Goal: Transaction & Acquisition: Book appointment/travel/reservation

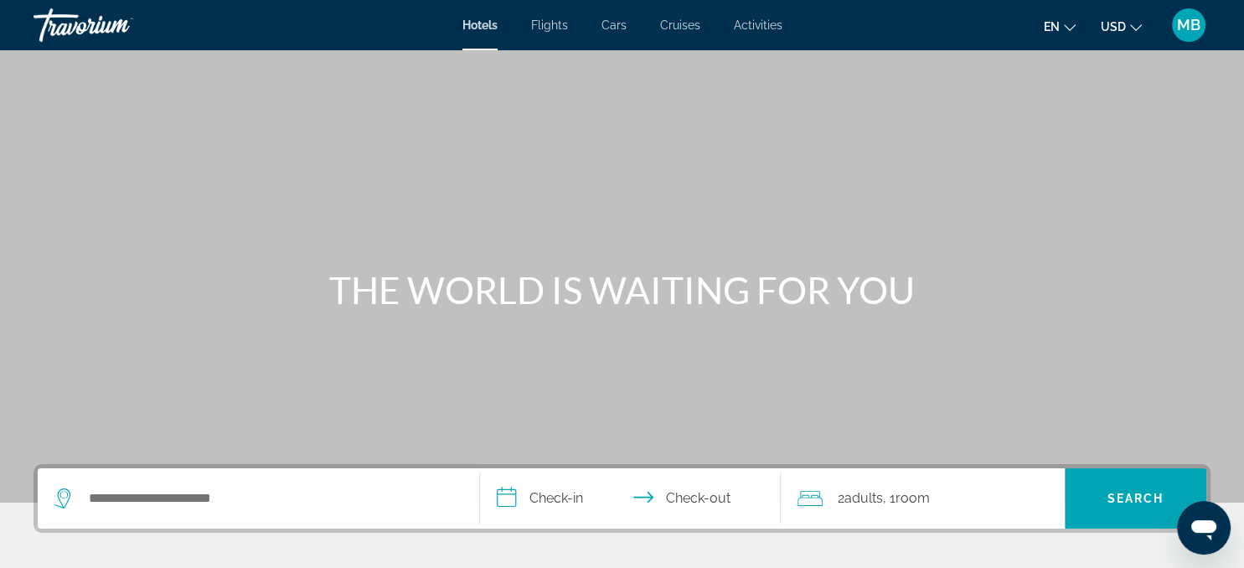
click at [219, 514] on div "Search widget" at bounding box center [258, 498] width 408 height 60
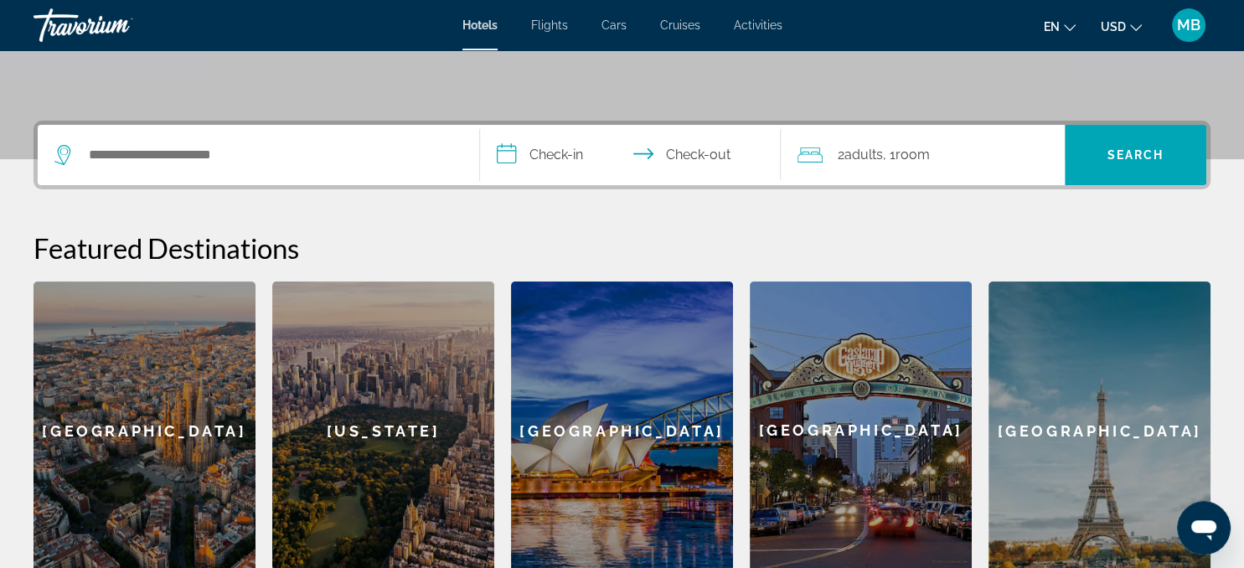
scroll to position [339, 0]
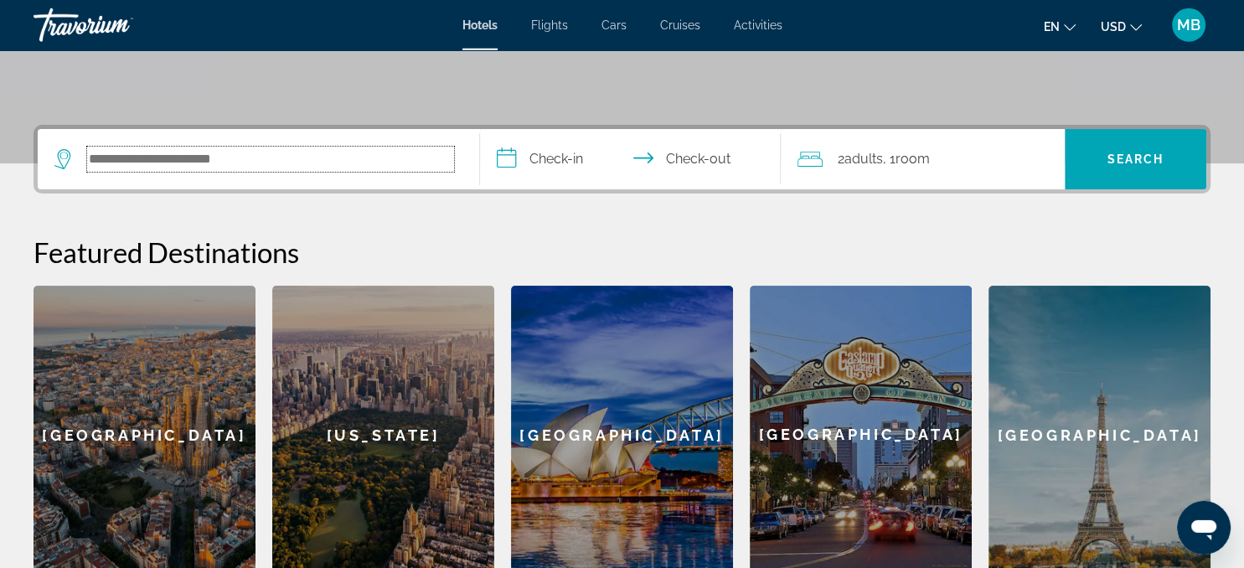
click at [192, 157] on input "Search hotel destination" at bounding box center [270, 159] width 367 height 25
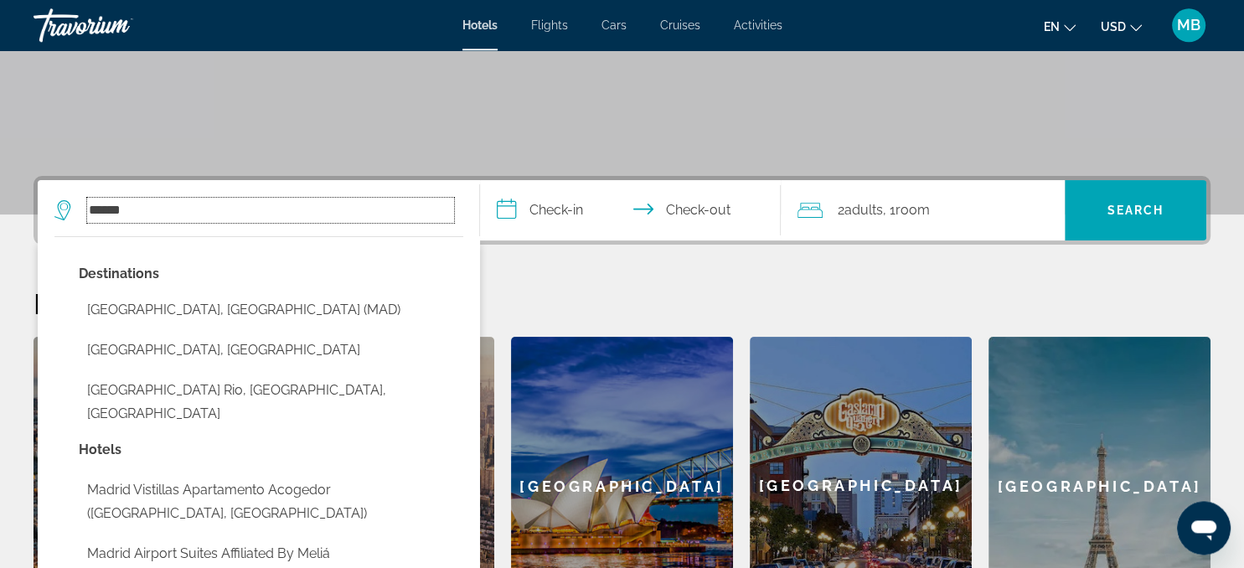
scroll to position [289, 0]
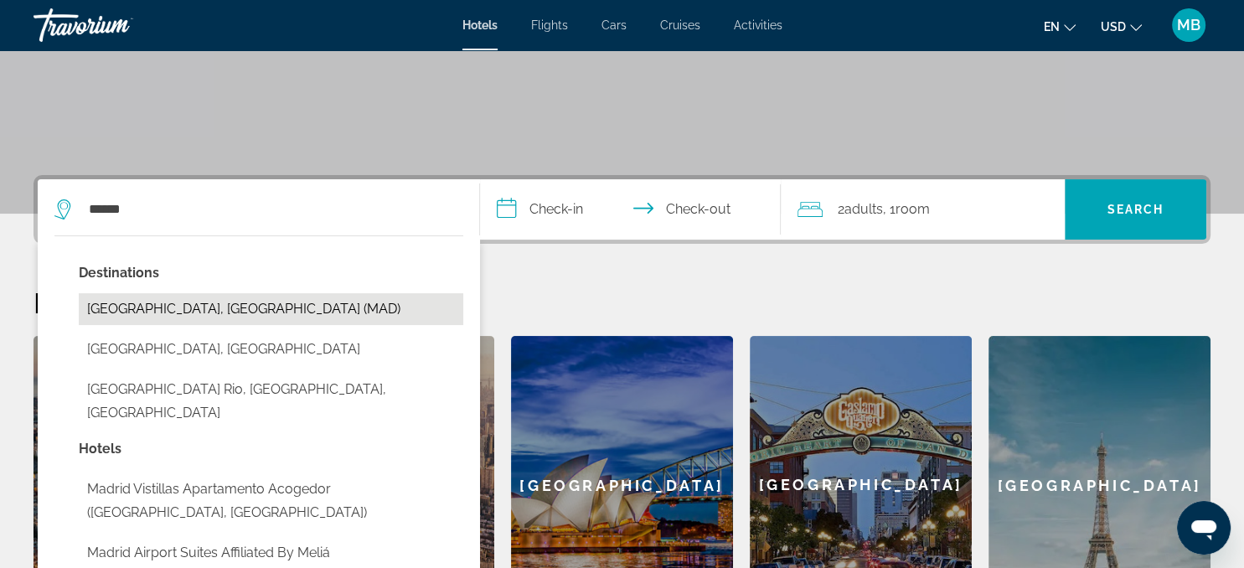
click at [185, 303] on button "[GEOGRAPHIC_DATA], [GEOGRAPHIC_DATA] (MAD)" at bounding box center [271, 309] width 384 height 32
type input "**********"
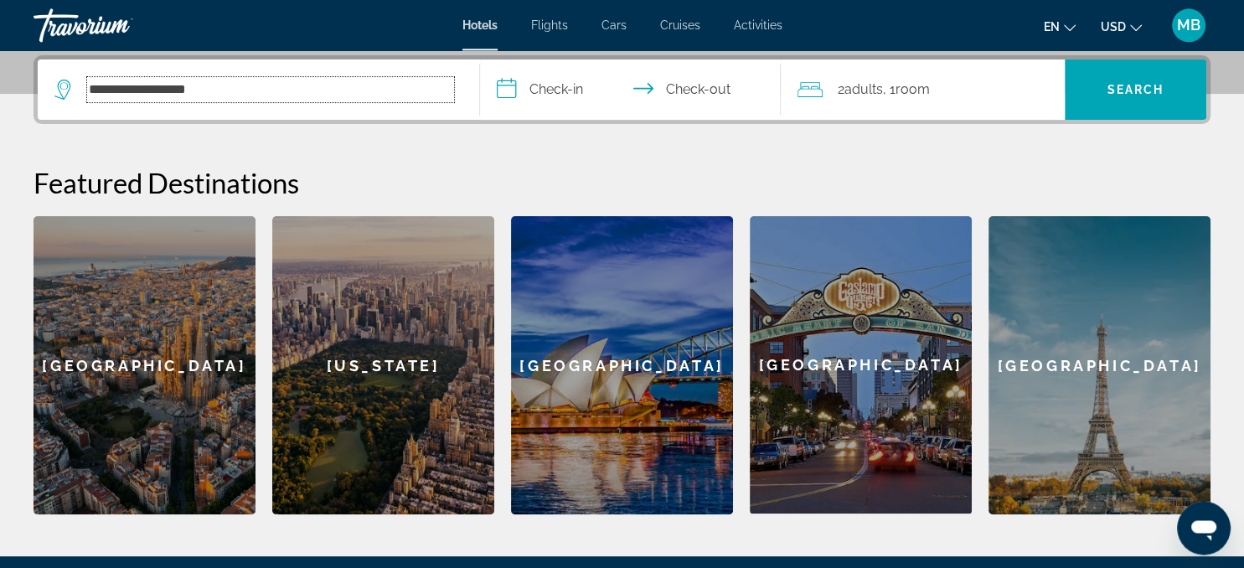
scroll to position [409, 0]
click at [584, 88] on input "**********" at bounding box center [633, 91] width 307 height 65
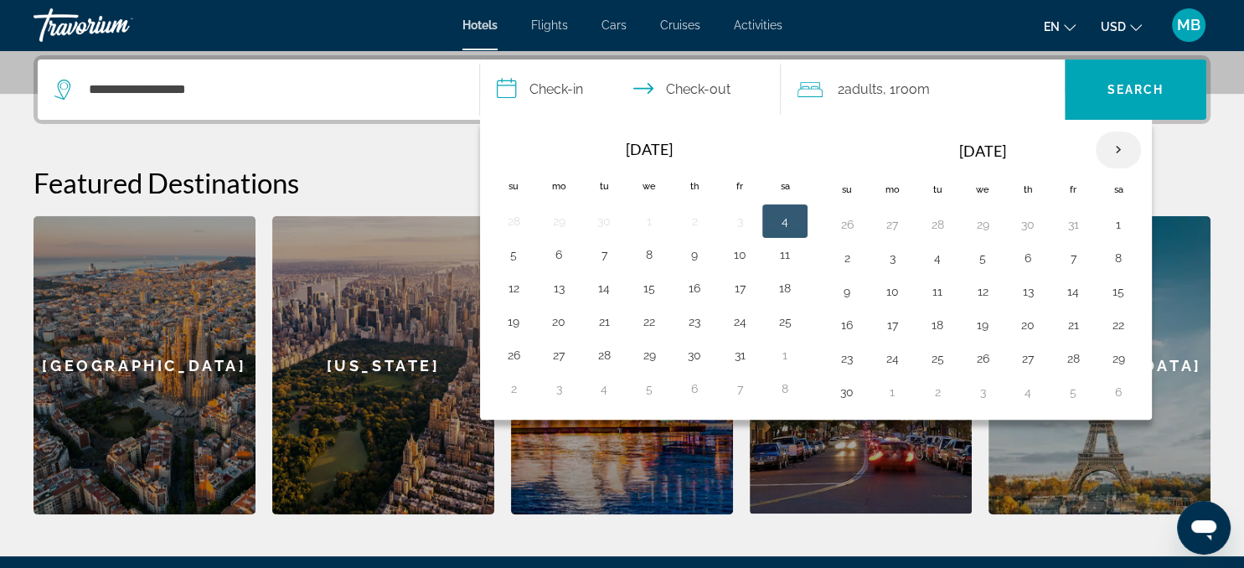
click at [1110, 146] on th "Next month" at bounding box center [1117, 149] width 45 height 37
click at [893, 321] on button "22" at bounding box center [891, 324] width 27 height 23
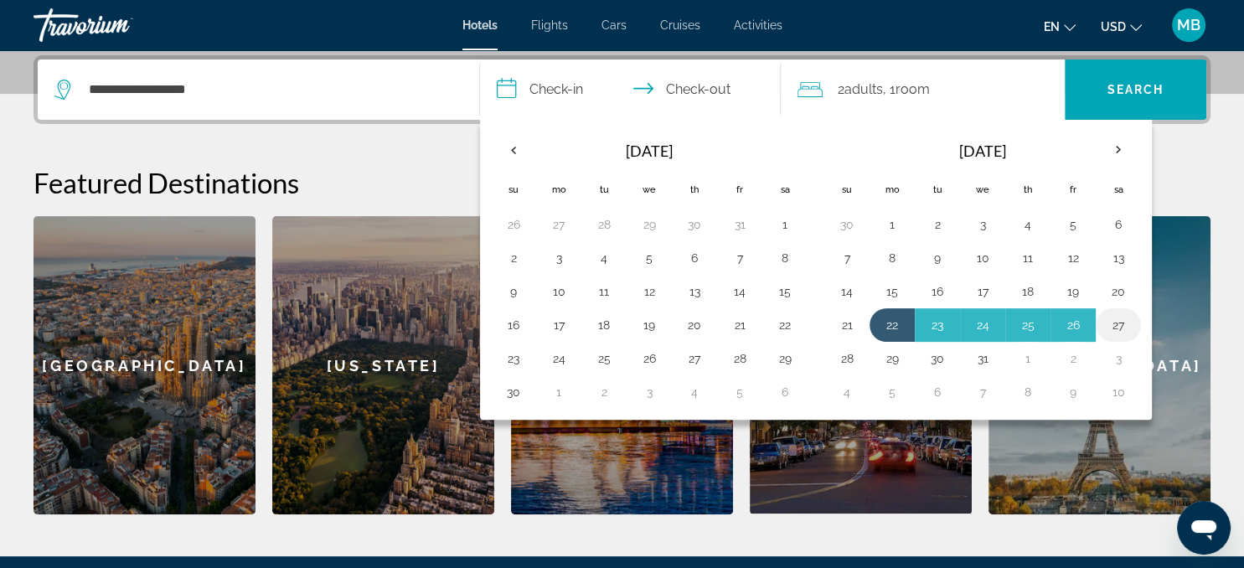
click at [1110, 323] on button "27" at bounding box center [1118, 324] width 27 height 23
type input "**********"
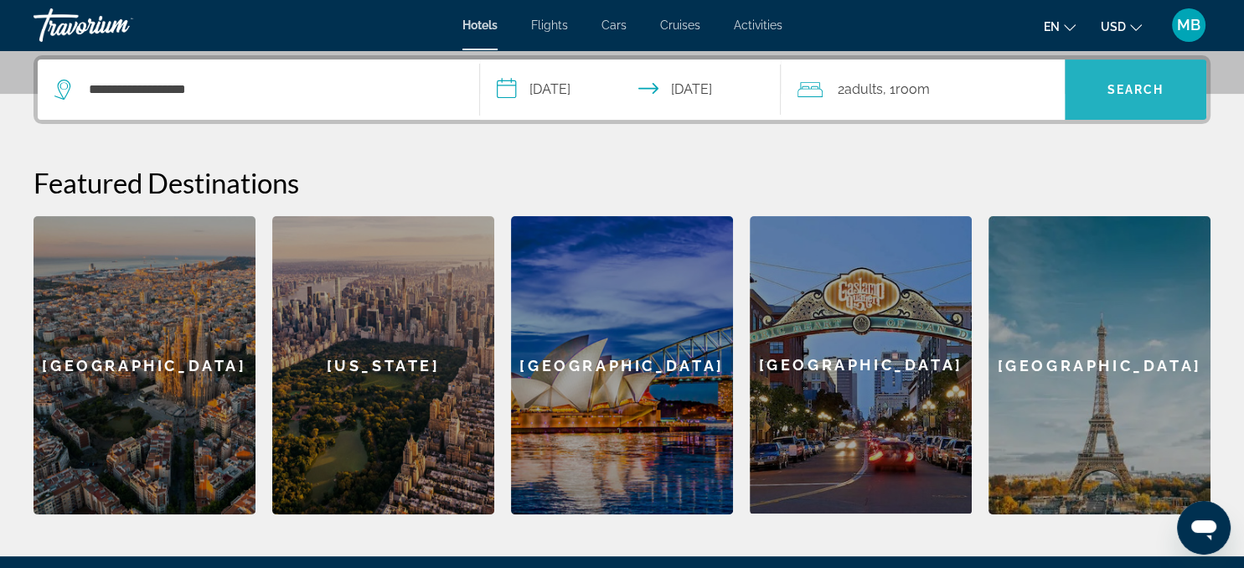
click at [1134, 86] on span "Search" at bounding box center [1135, 89] width 57 height 13
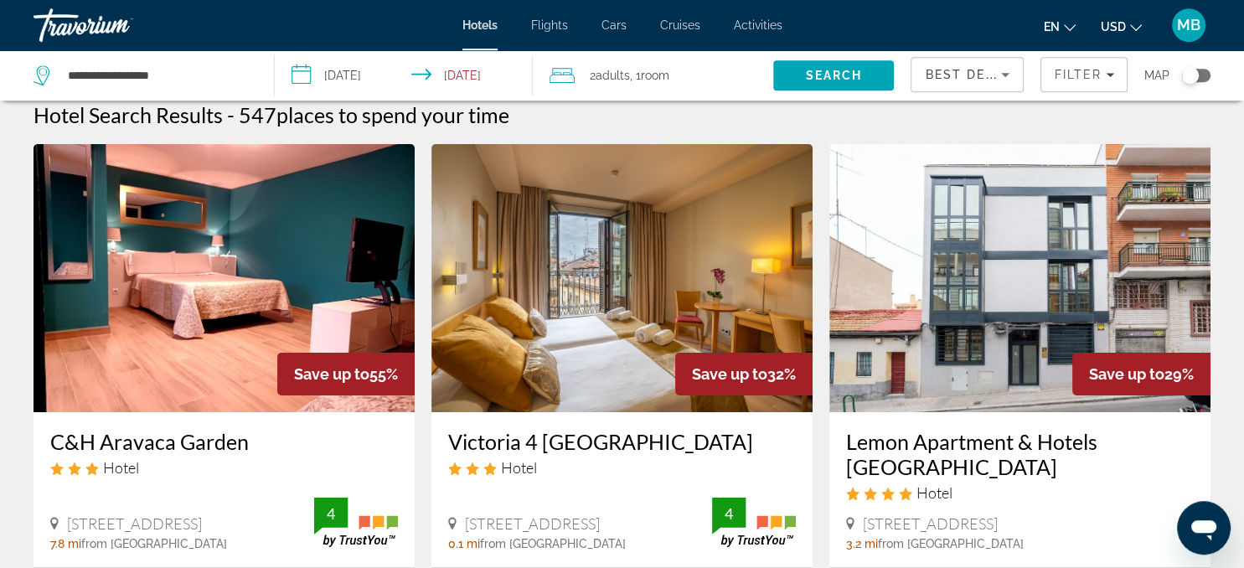
scroll to position [3, 0]
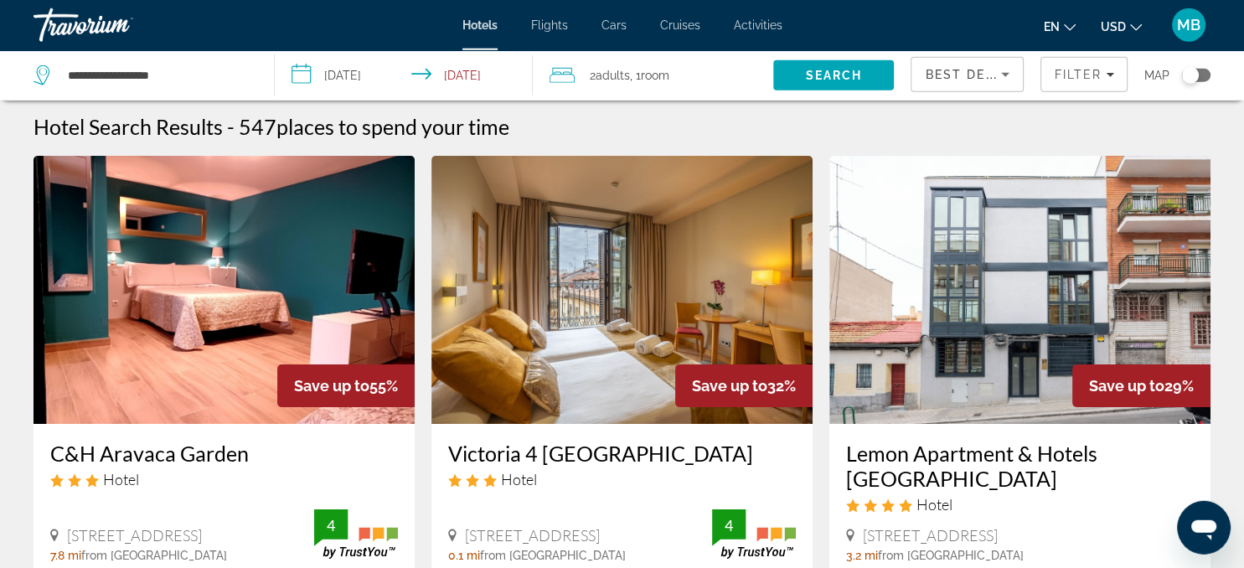
click at [239, 334] on img "Main content" at bounding box center [223, 290] width 381 height 268
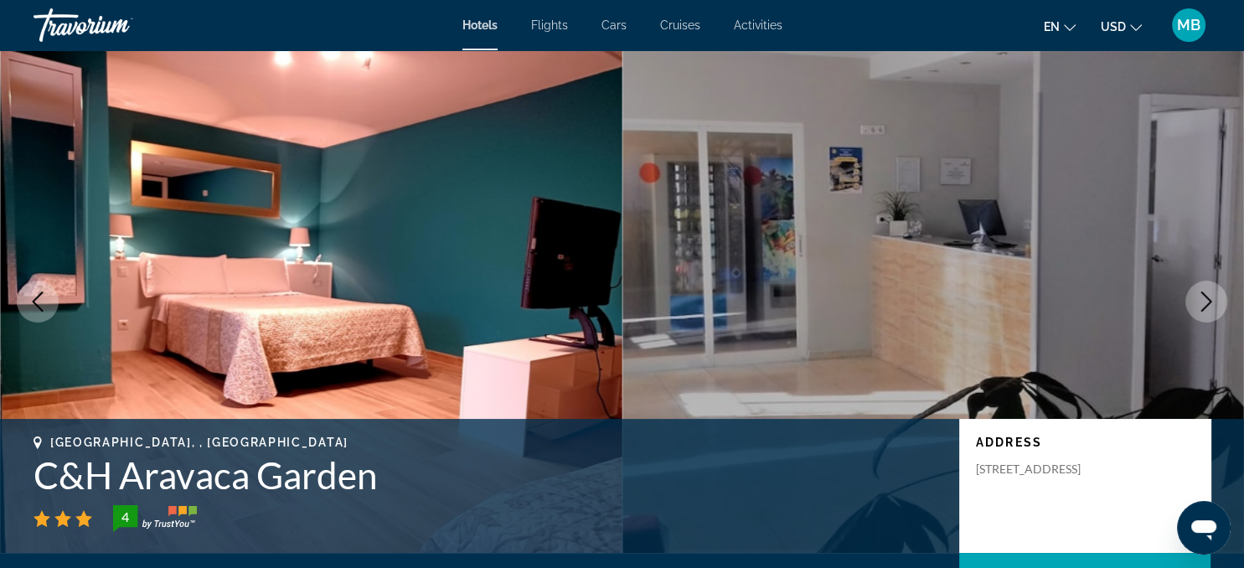
click at [1206, 300] on icon "Next image" at bounding box center [1206, 301] width 20 height 20
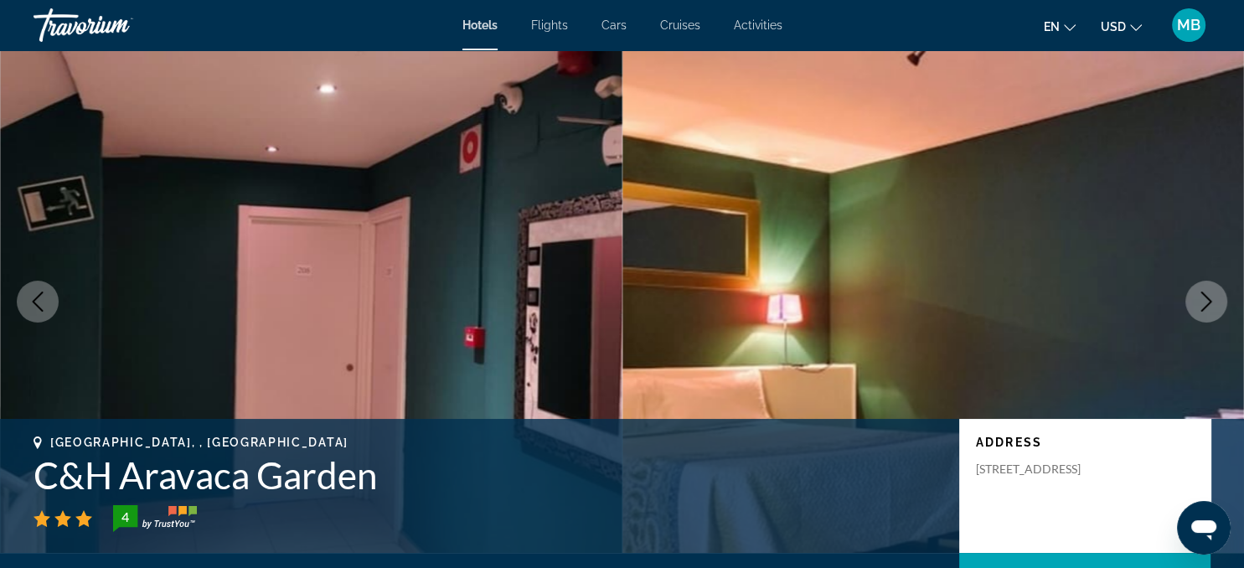
click at [1206, 300] on icon "Next image" at bounding box center [1206, 301] width 20 height 20
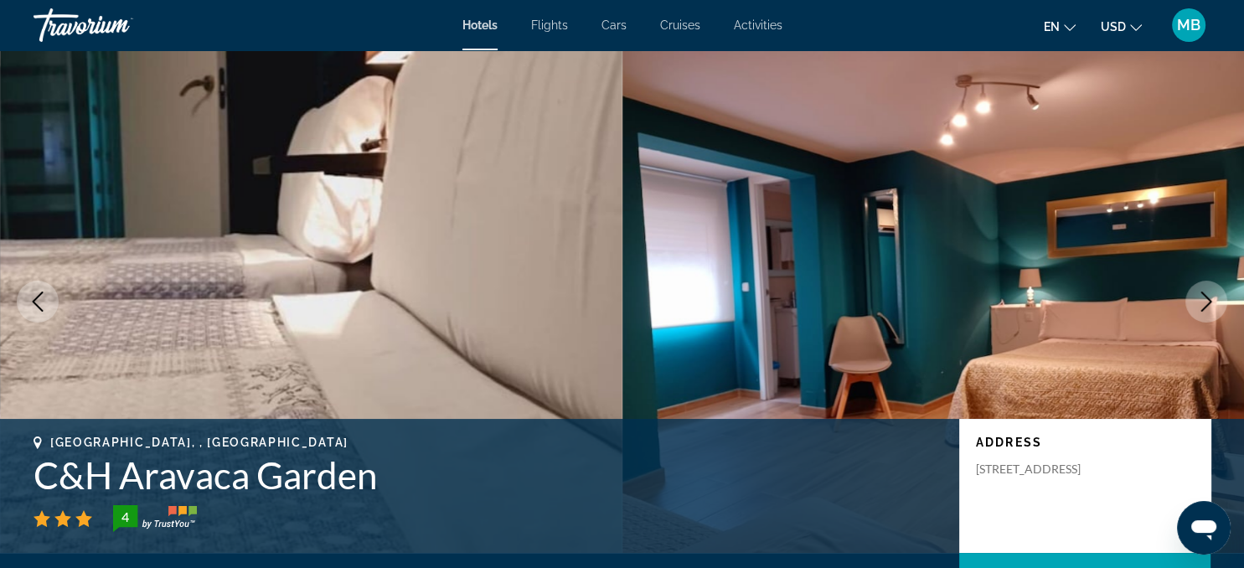
click at [1206, 300] on icon "Next image" at bounding box center [1206, 301] width 20 height 20
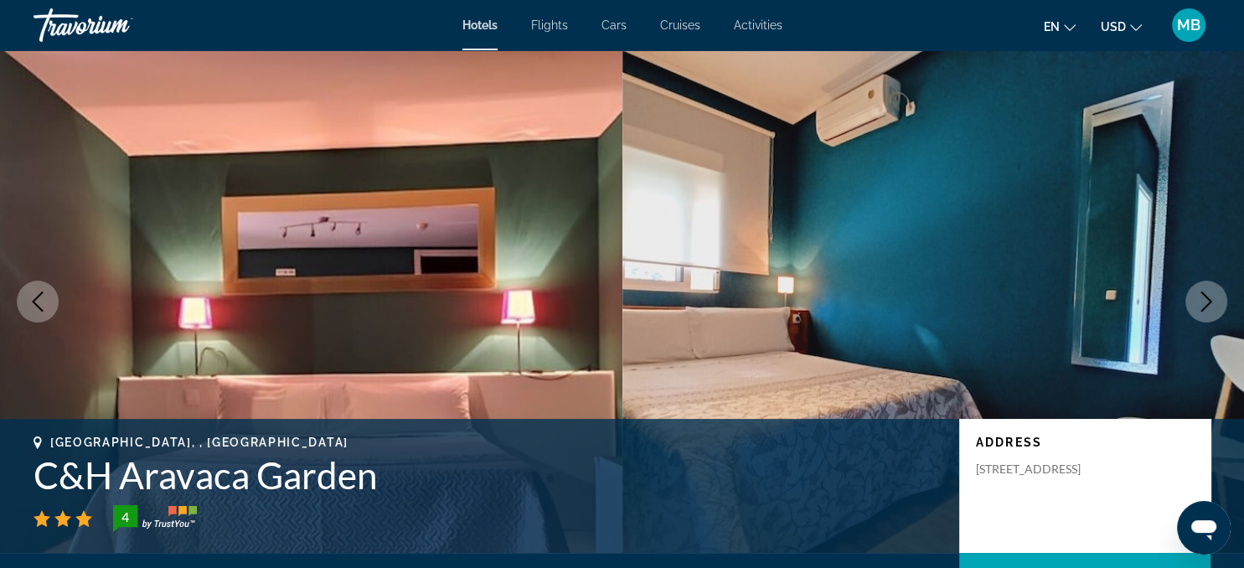
click at [145, 236] on img "Main content" at bounding box center [311, 301] width 622 height 502
click at [37, 293] on icon "Previous image" at bounding box center [38, 301] width 20 height 20
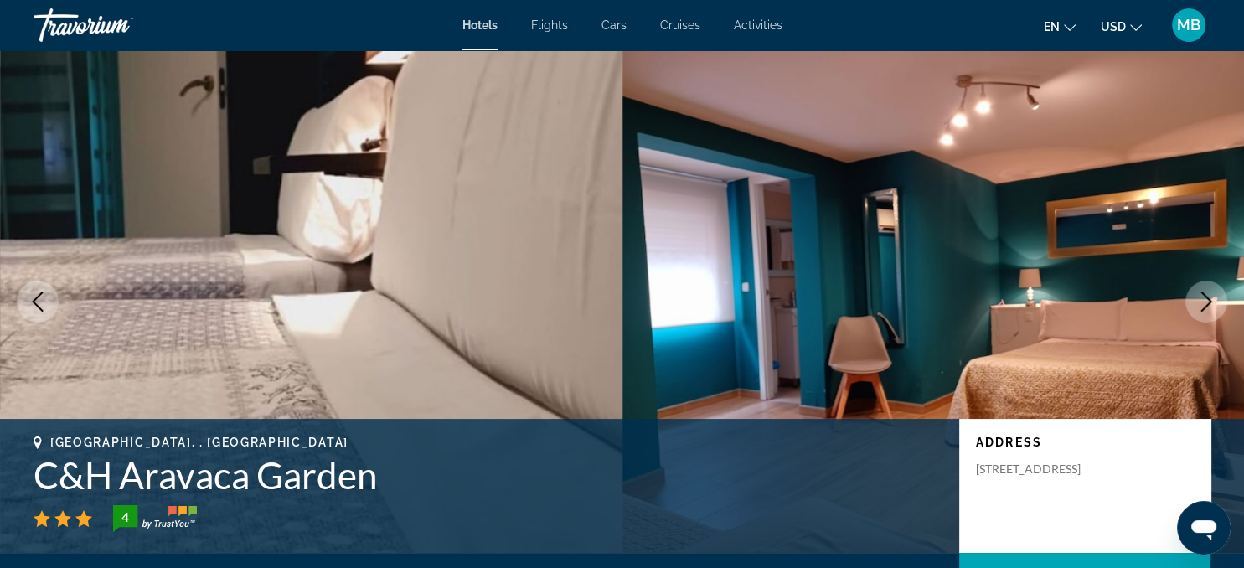
click at [37, 293] on icon "Previous image" at bounding box center [38, 301] width 20 height 20
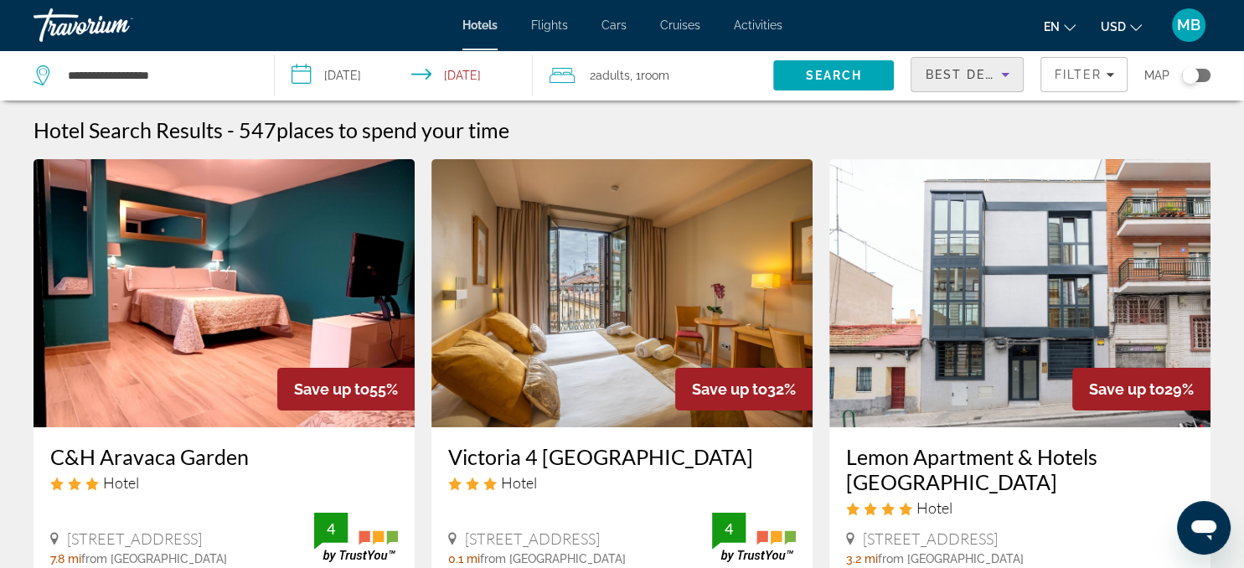
click at [1013, 79] on icon "Sort by" at bounding box center [1005, 74] width 20 height 20
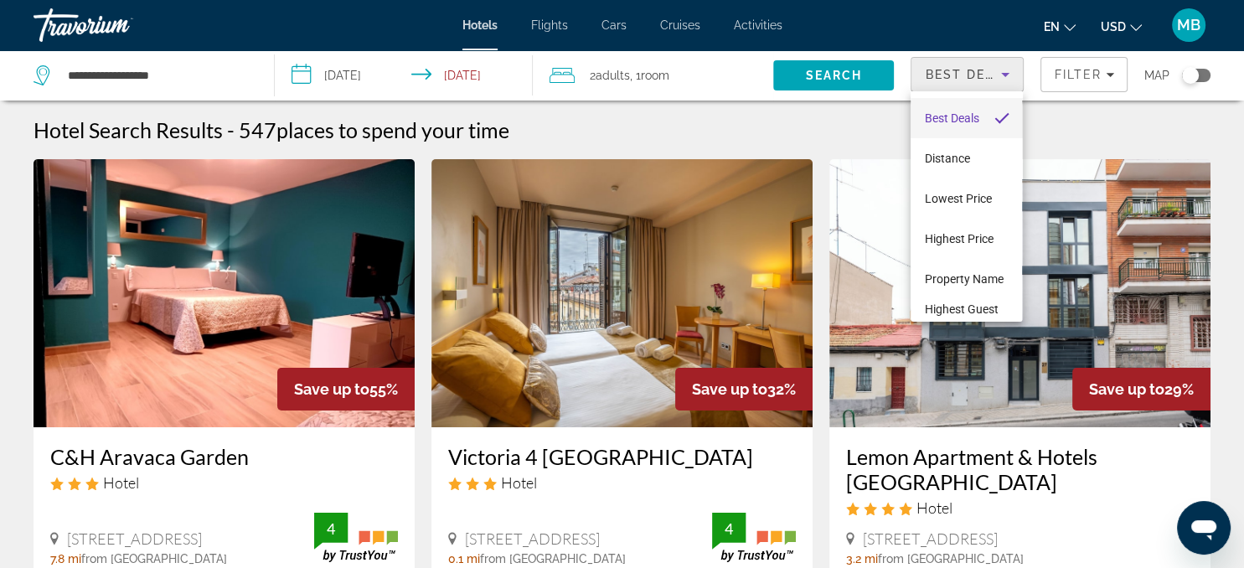
click at [1013, 79] on div at bounding box center [622, 284] width 1244 height 568
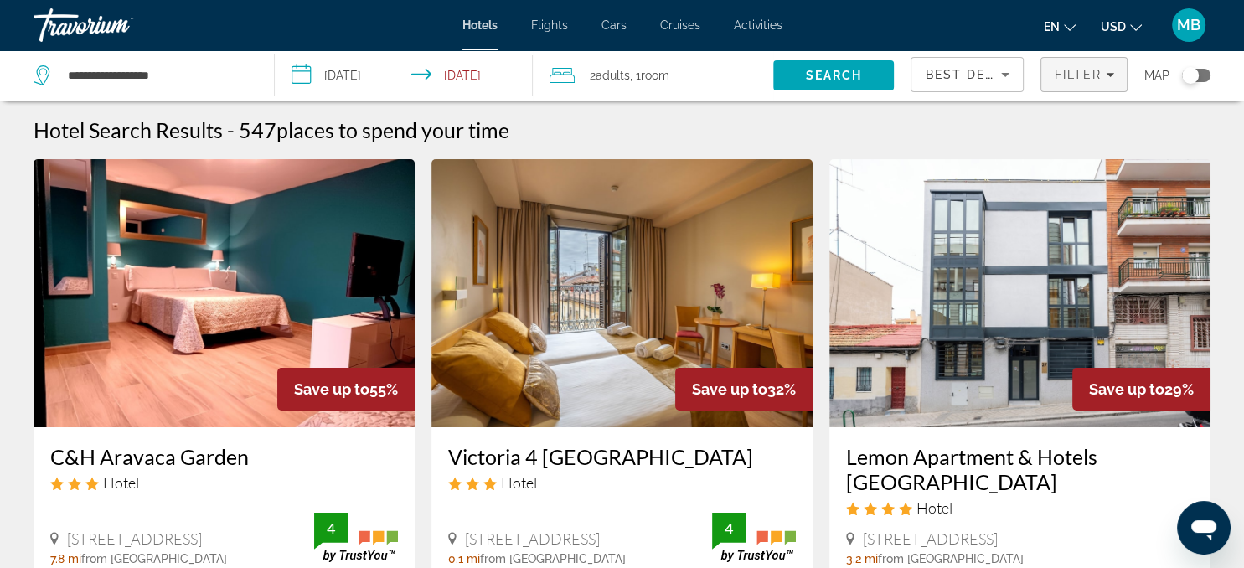
click at [1108, 75] on icon "Filters" at bounding box center [1109, 75] width 8 height 4
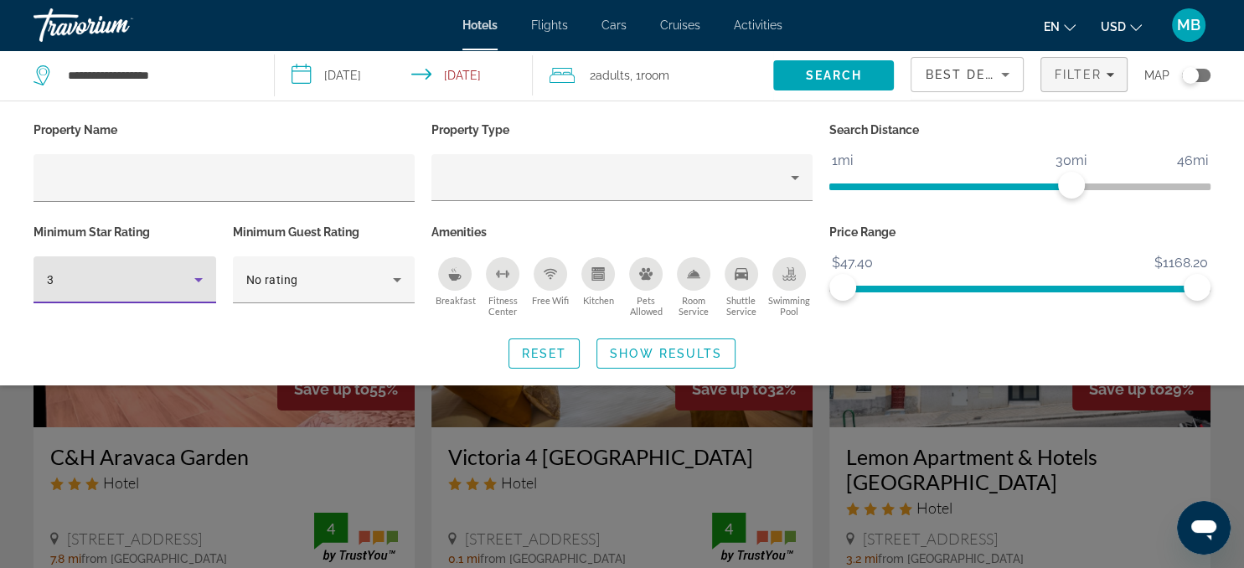
click at [205, 287] on icon "Hotel Filters" at bounding box center [198, 280] width 20 height 20
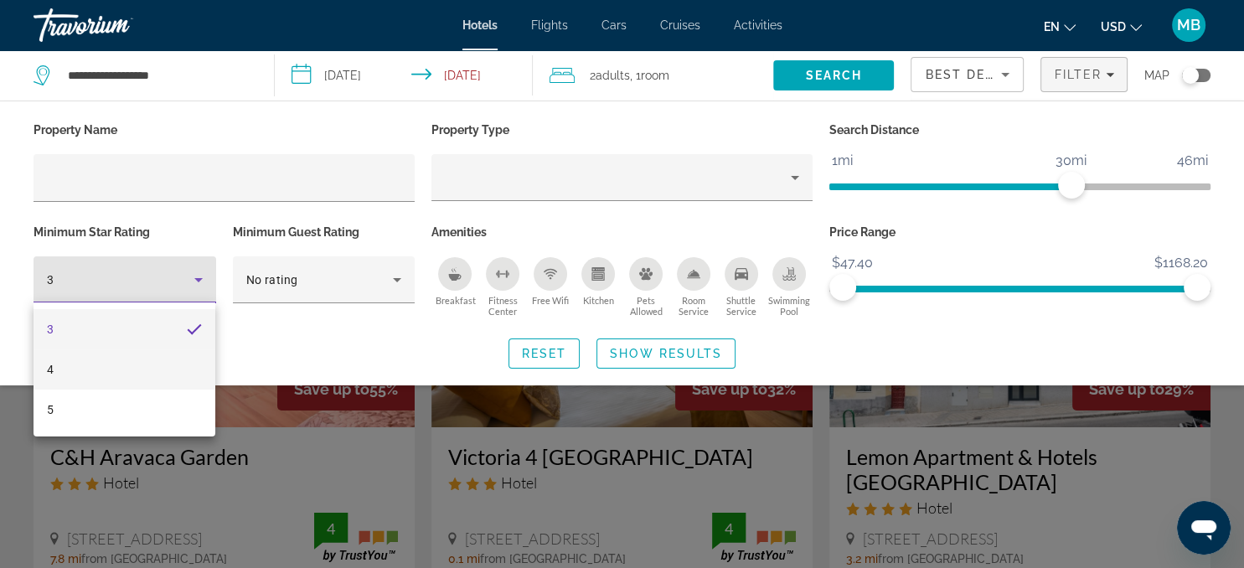
click at [80, 378] on mat-option "4" at bounding box center [124, 369] width 182 height 40
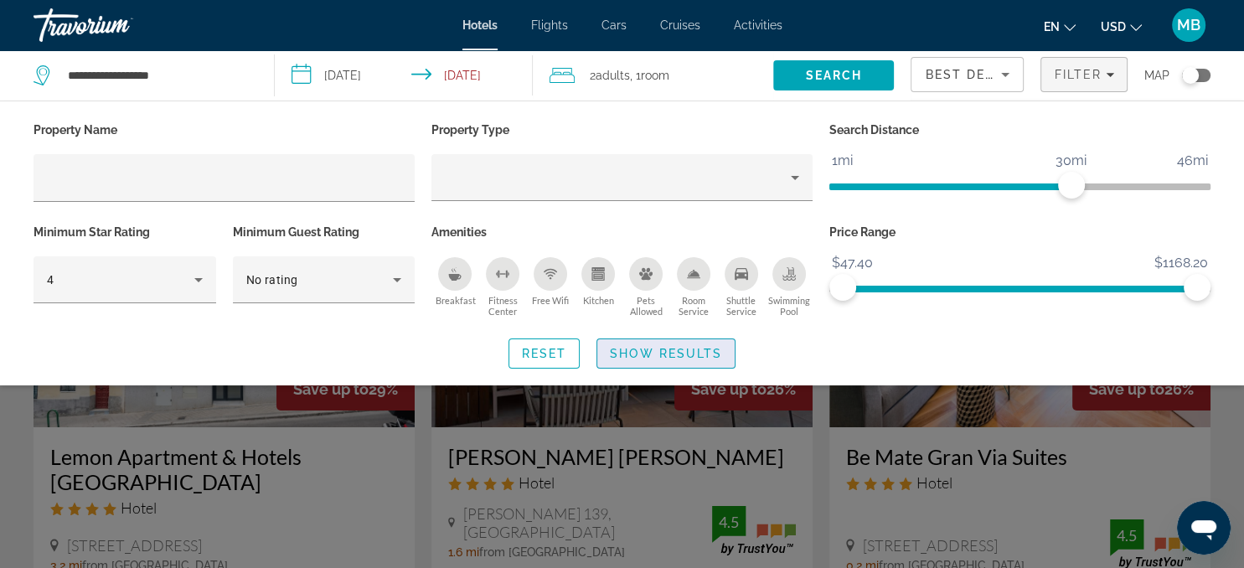
click at [659, 352] on span "Show Results" at bounding box center [666, 353] width 112 height 13
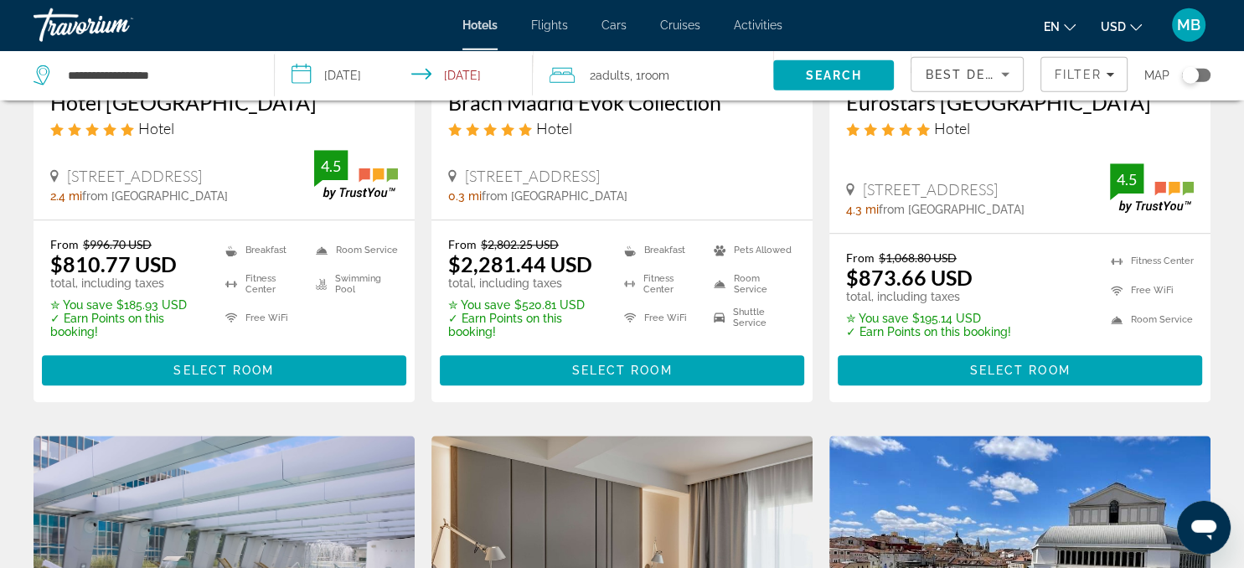
scroll to position [1642, 0]
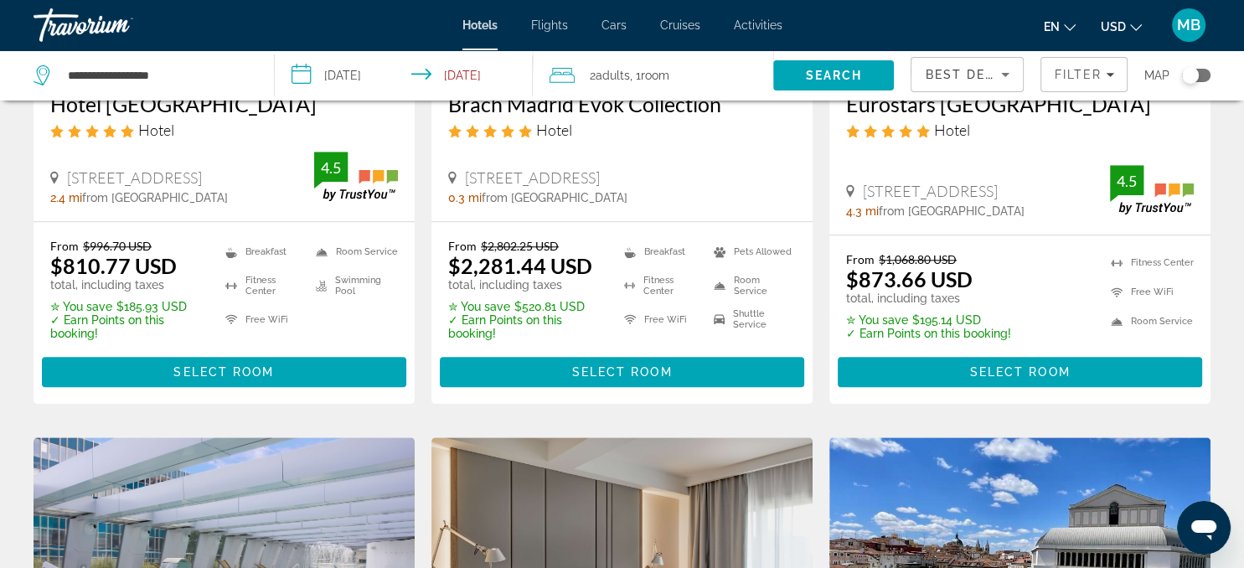
click at [995, 75] on div "Best Deals" at bounding box center [966, 74] width 85 height 20
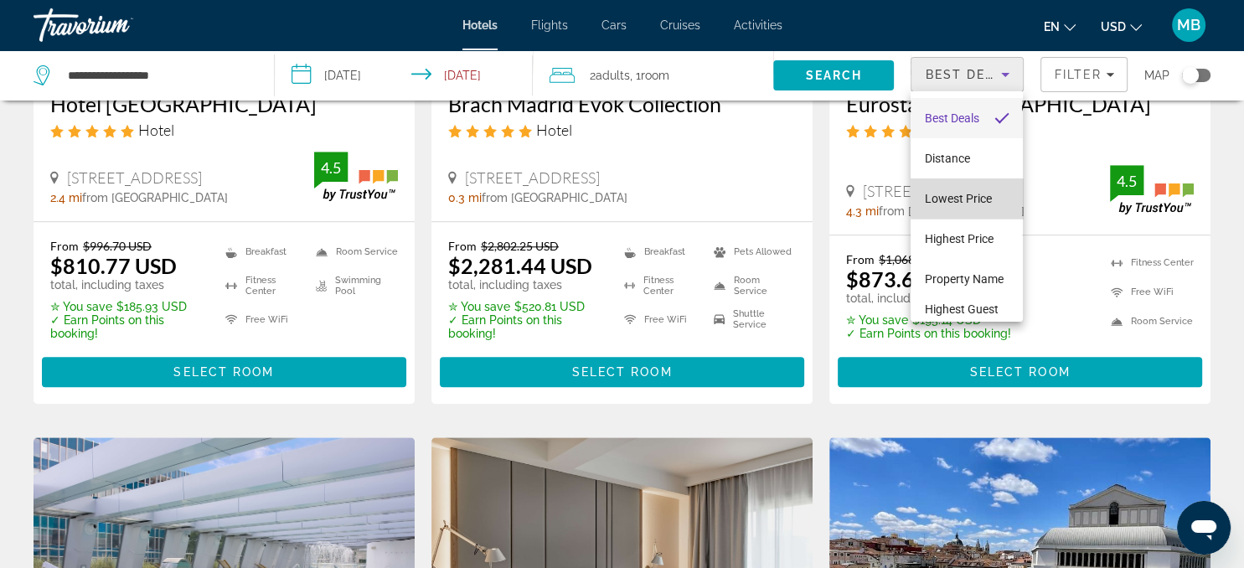
click at [991, 198] on span "Lowest Price" at bounding box center [957, 198] width 67 height 13
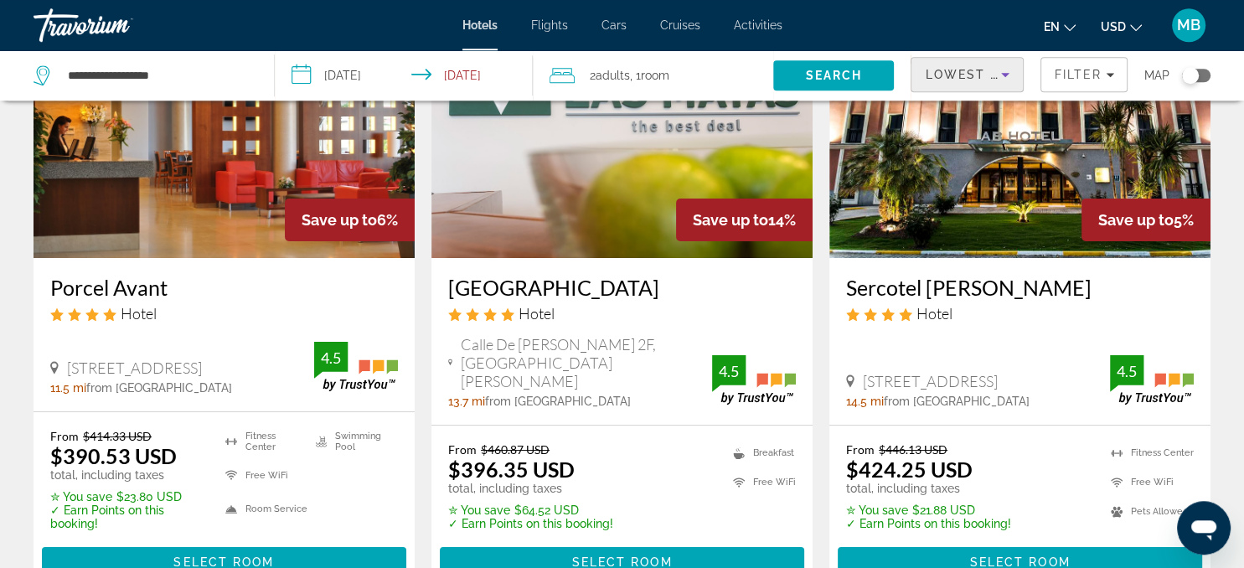
scroll to position [171, 0]
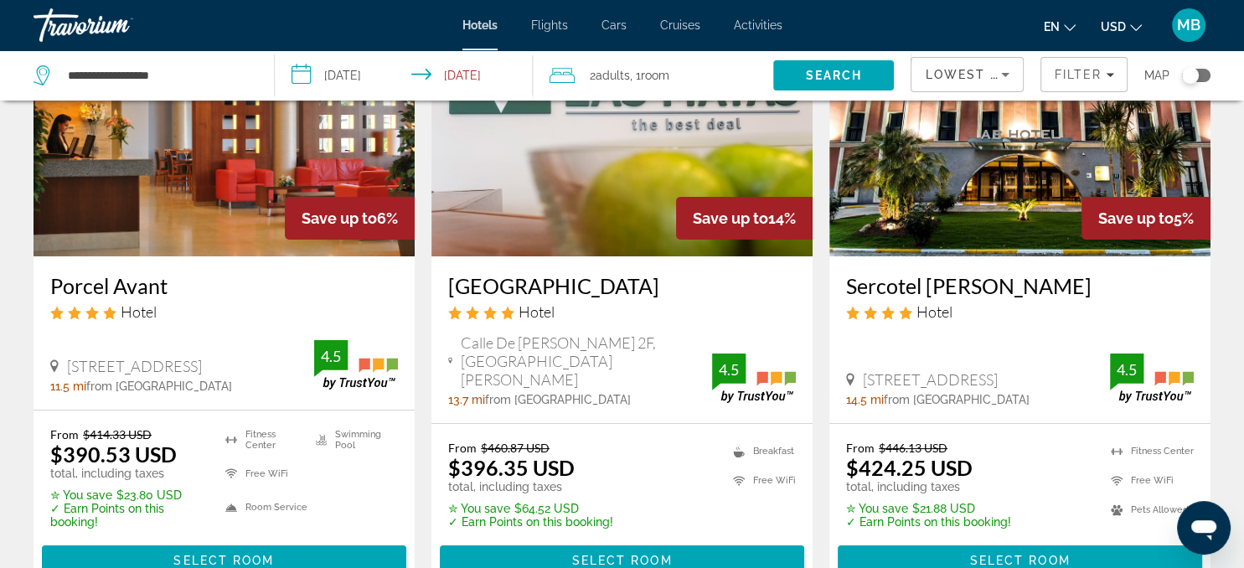
click at [614, 199] on img "Main content" at bounding box center [621, 122] width 381 height 268
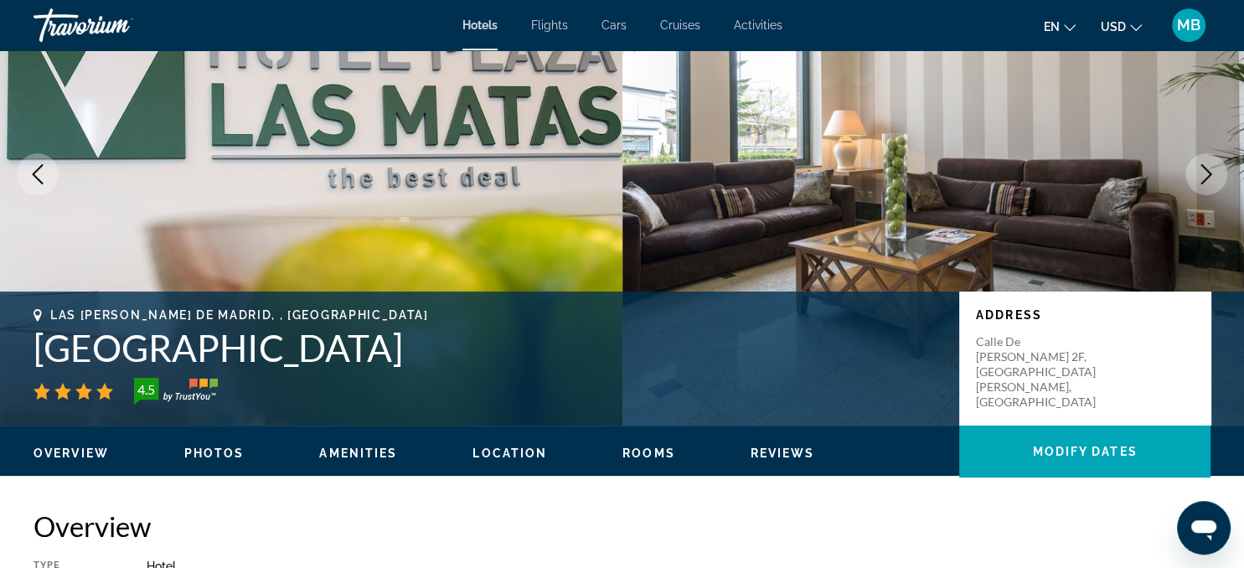
scroll to position [76, 0]
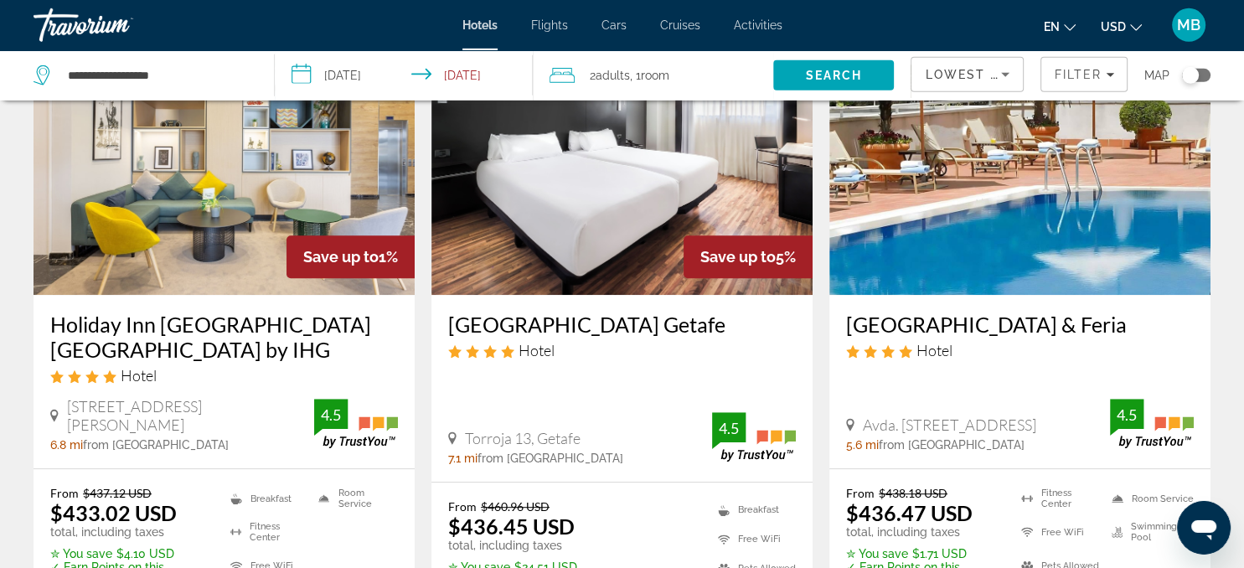
scroll to position [774, 0]
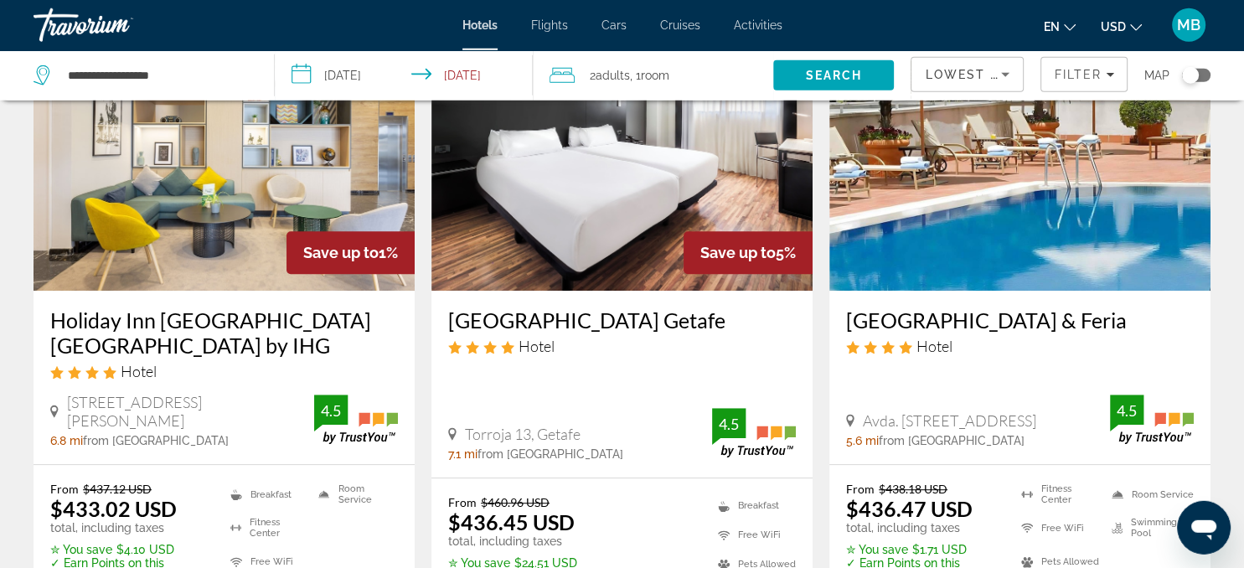
click at [1027, 214] on img "Main content" at bounding box center [1019, 157] width 381 height 268
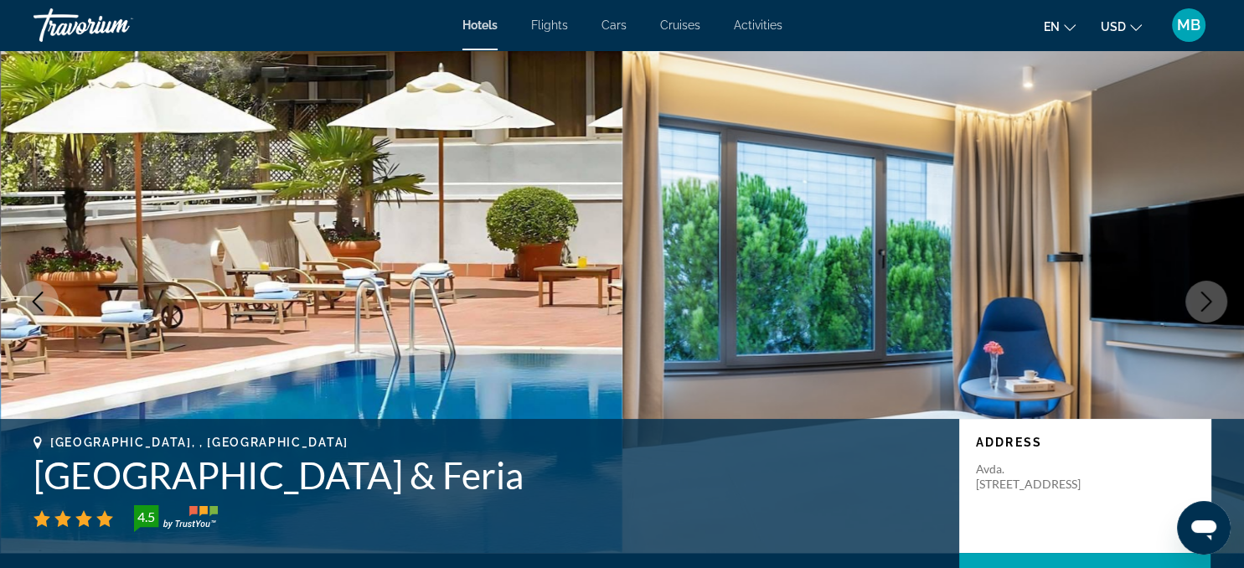
click at [1204, 300] on icon "Next image" at bounding box center [1206, 301] width 20 height 20
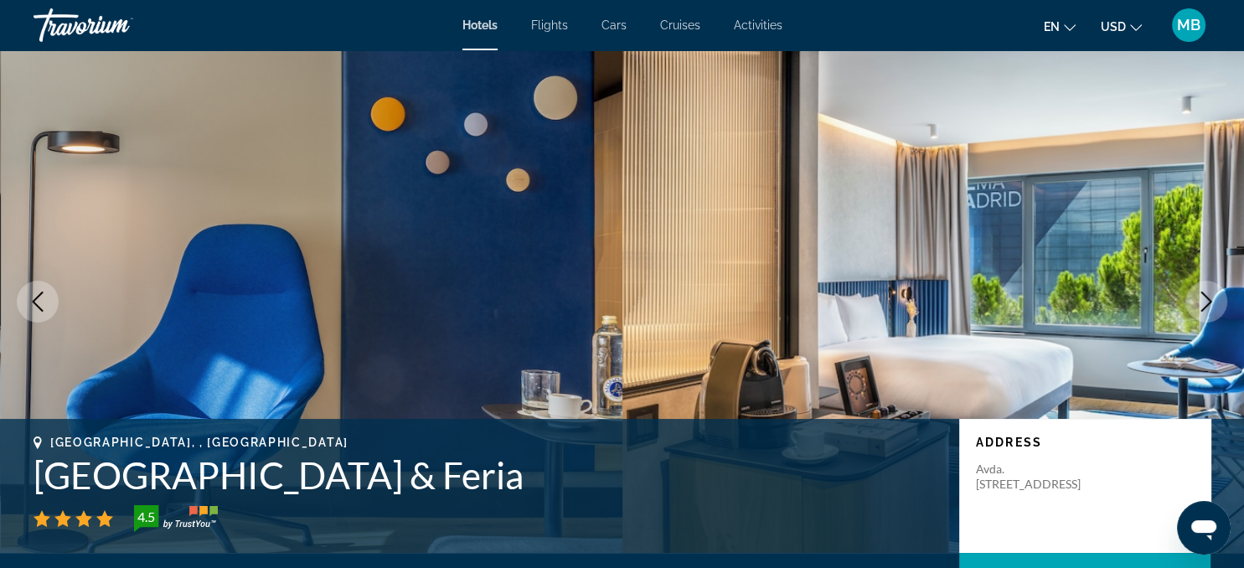
click at [1204, 300] on icon "Next image" at bounding box center [1206, 301] width 20 height 20
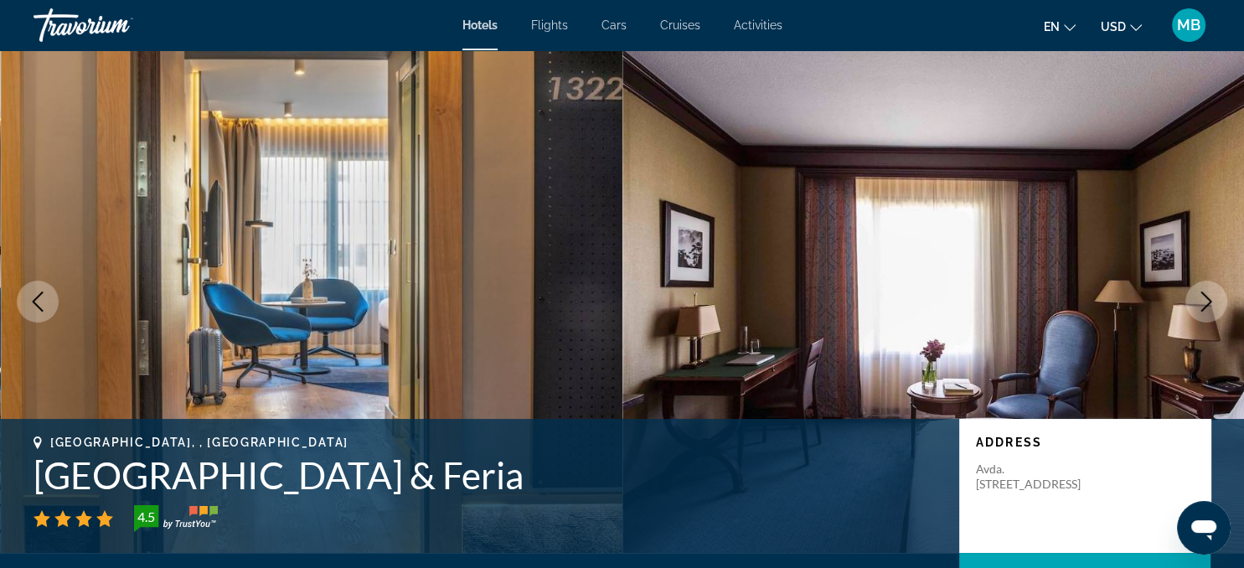
click at [1204, 300] on icon "Next image" at bounding box center [1206, 301] width 20 height 20
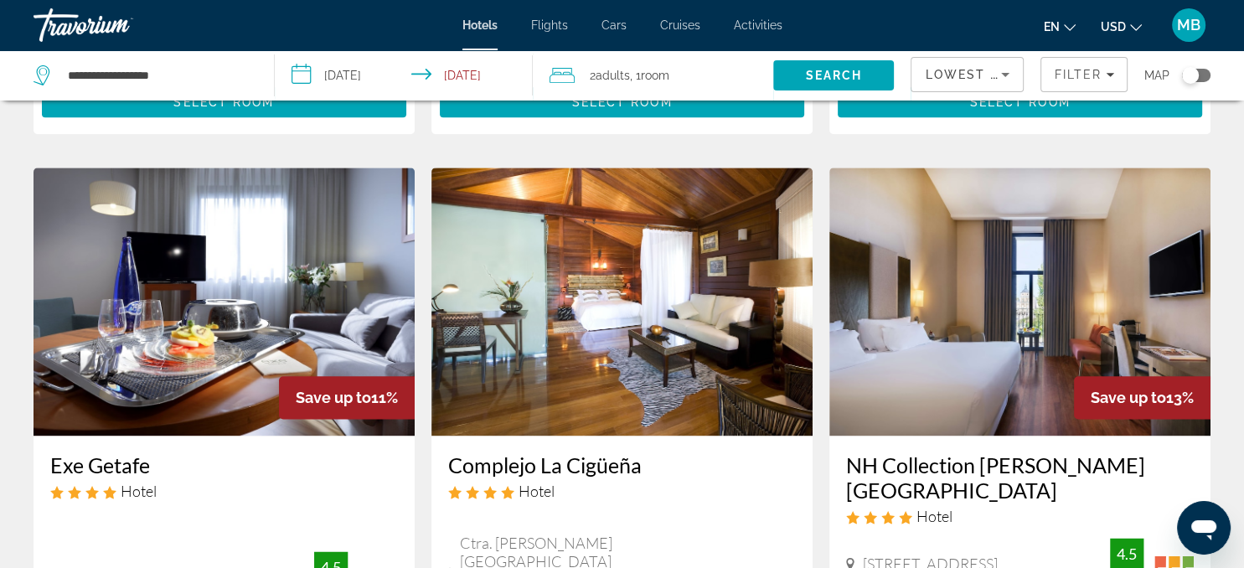
scroll to position [1944, 0]
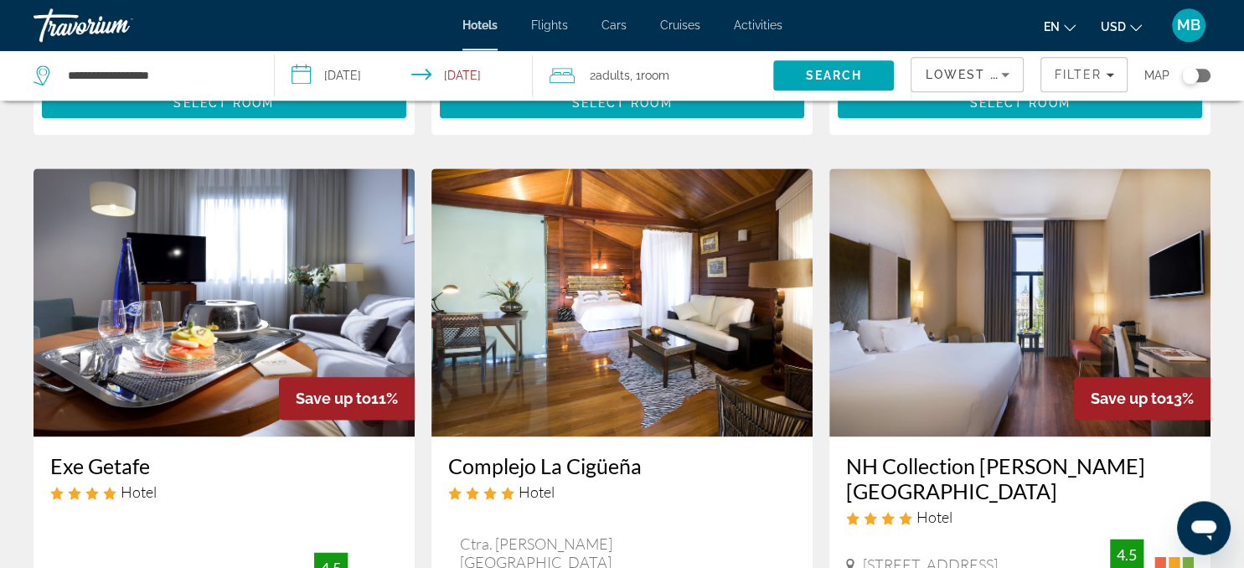
click at [676, 247] on img "Main content" at bounding box center [621, 302] width 381 height 268
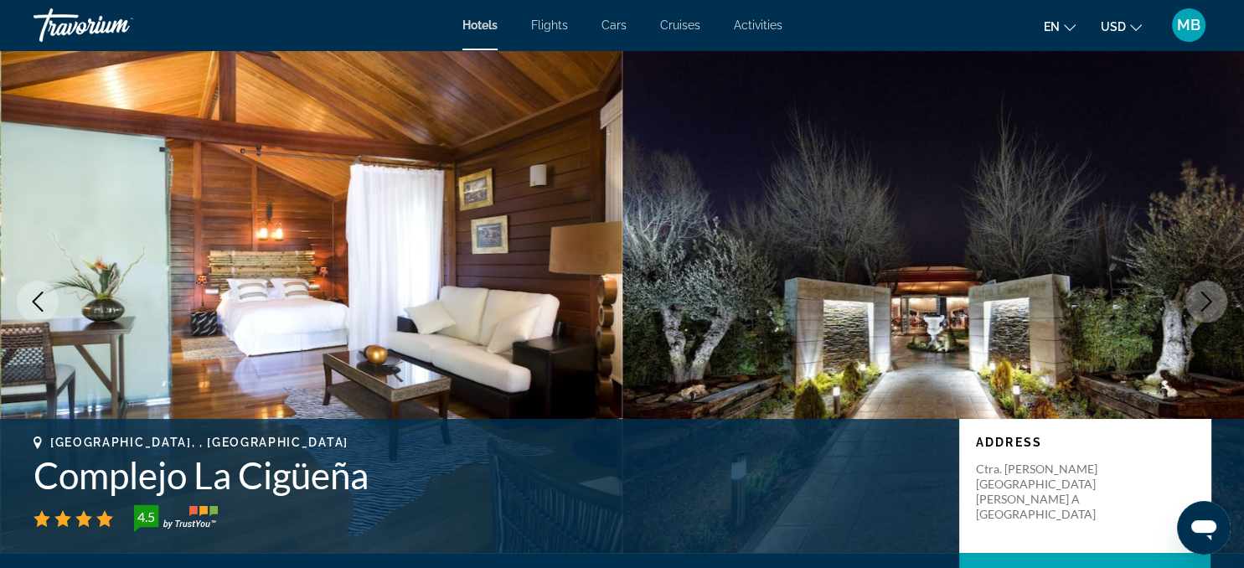
click at [1208, 302] on icon "Next image" at bounding box center [1206, 301] width 11 height 20
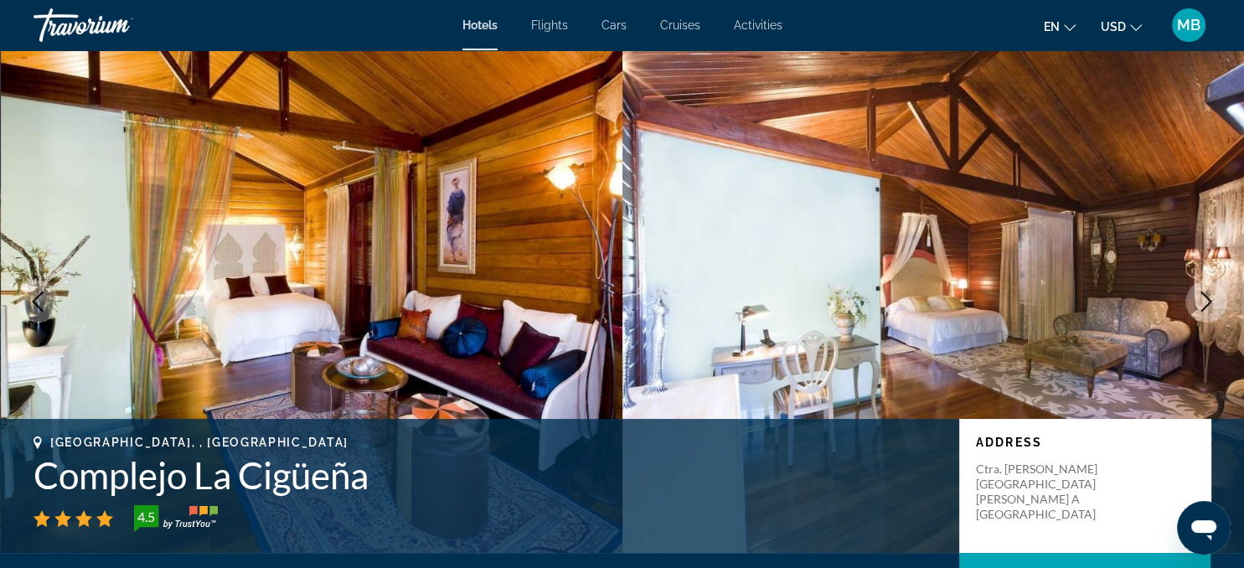
click at [1208, 302] on icon "Next image" at bounding box center [1206, 301] width 11 height 20
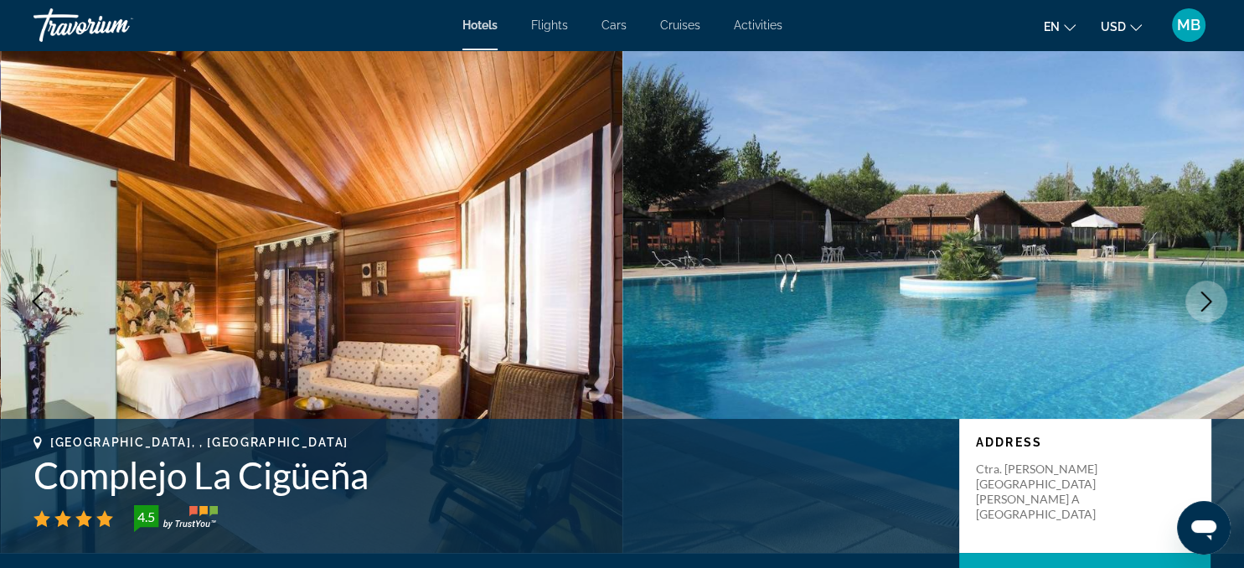
click at [1208, 302] on icon "Next image" at bounding box center [1206, 301] width 11 height 20
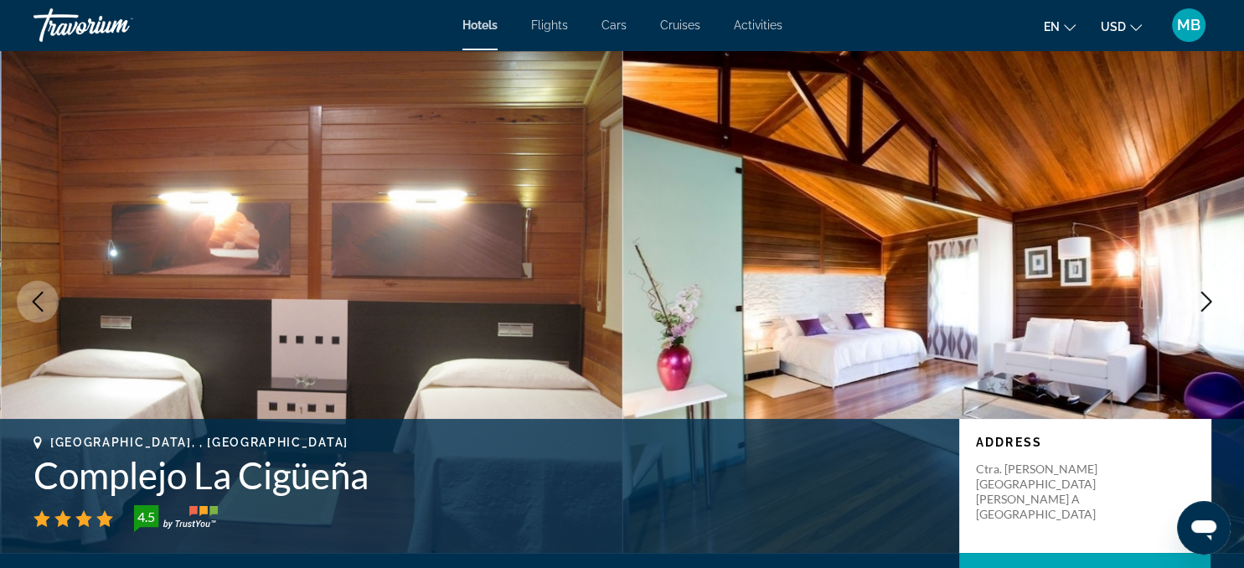
click at [1208, 302] on icon "Next image" at bounding box center [1206, 301] width 11 height 20
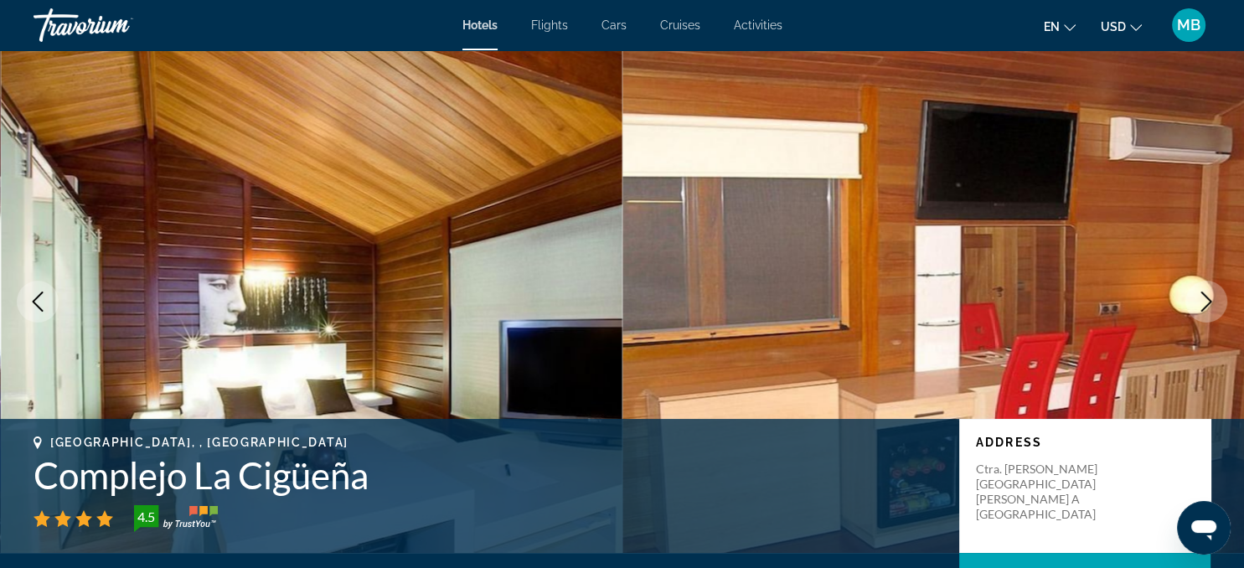
click at [1208, 302] on icon "Next image" at bounding box center [1206, 301] width 11 height 20
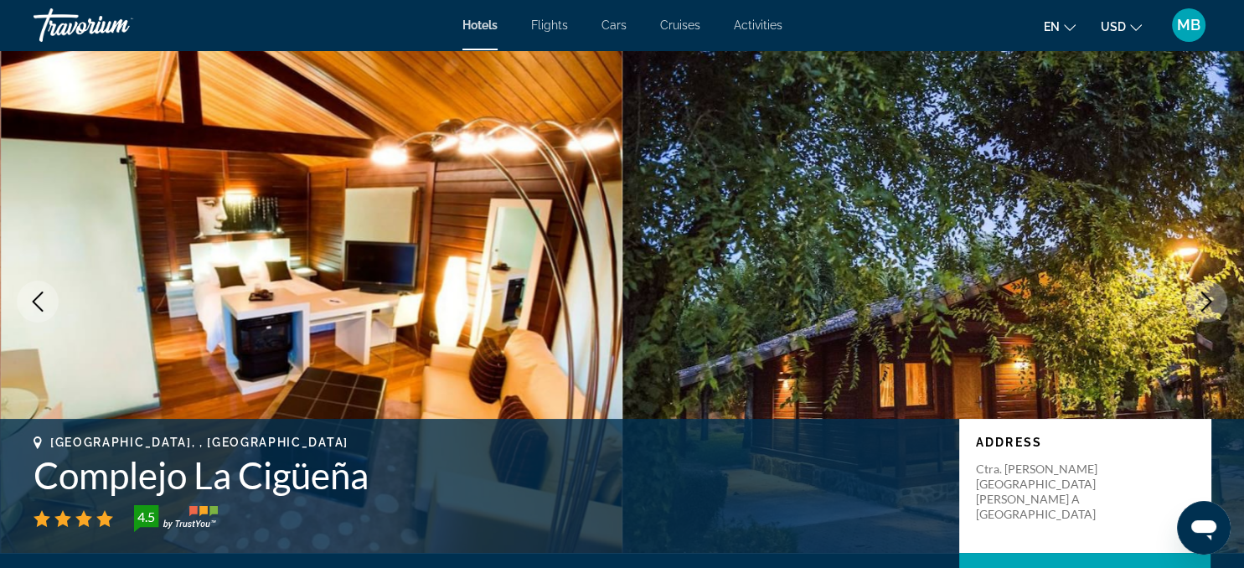
click at [1208, 302] on icon "Next image" at bounding box center [1206, 301] width 11 height 20
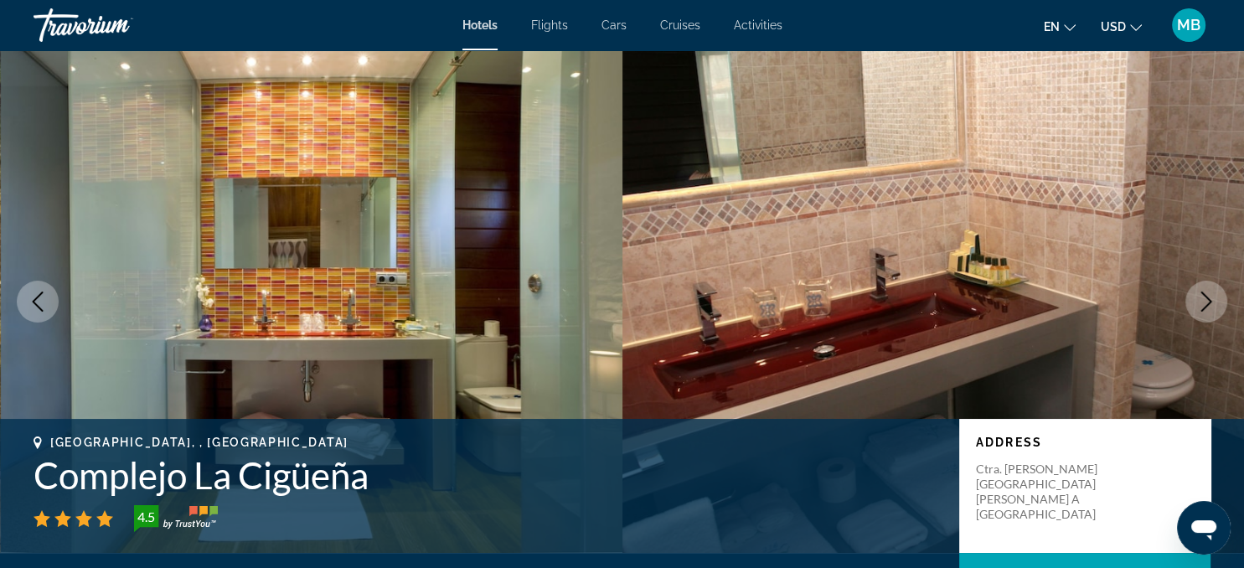
click at [1192, 307] on button "Next image" at bounding box center [1206, 302] width 42 height 42
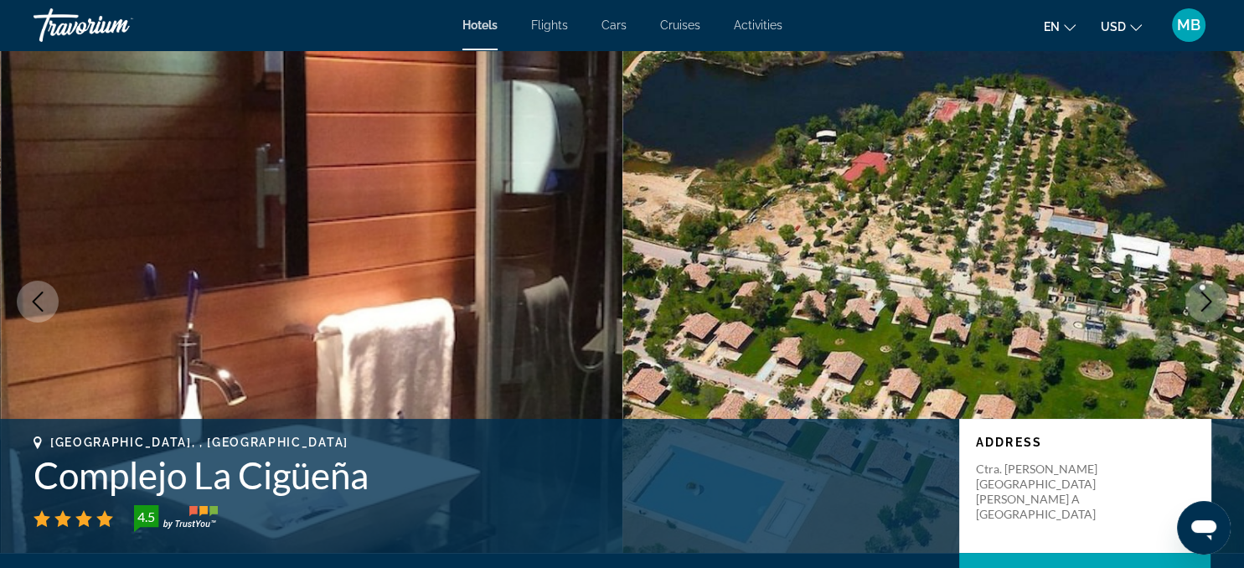
click at [1192, 307] on button "Next image" at bounding box center [1206, 302] width 42 height 42
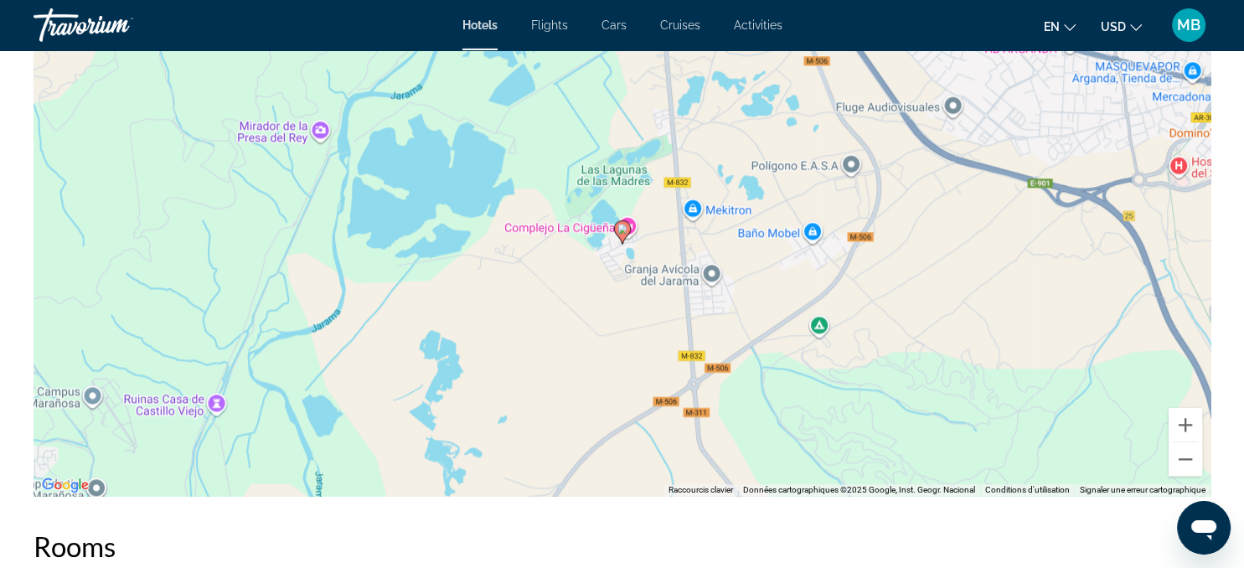
scroll to position [1689, 0]
click at [1182, 461] on button "Zoom arrière" at bounding box center [1184, 460] width 33 height 33
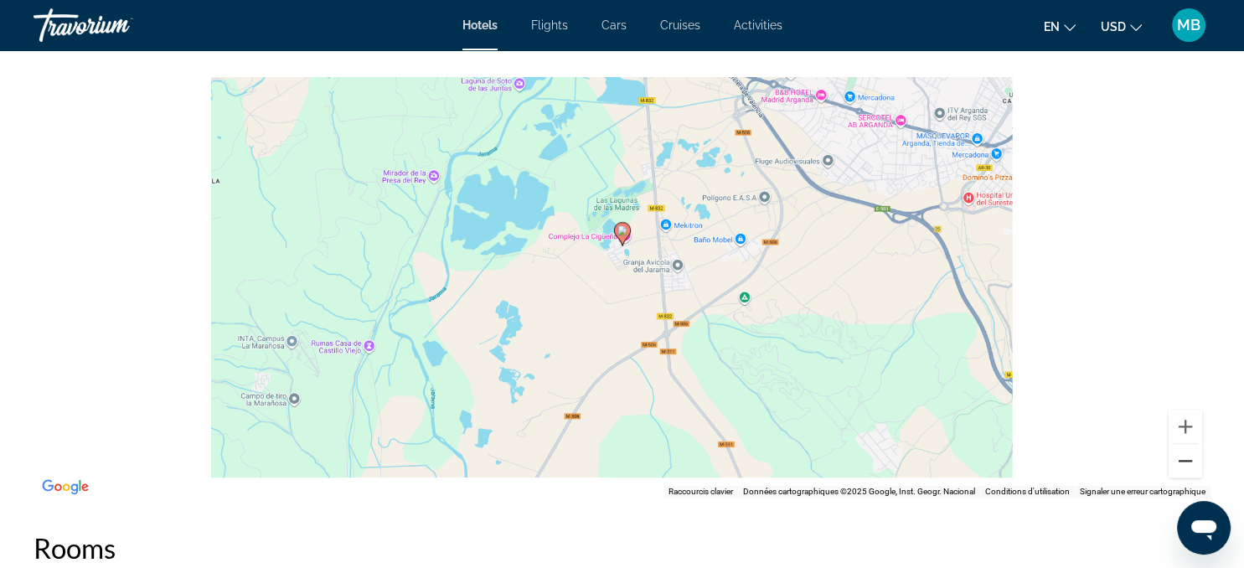
click at [1182, 456] on button "Zoom arrière" at bounding box center [1184, 460] width 33 height 33
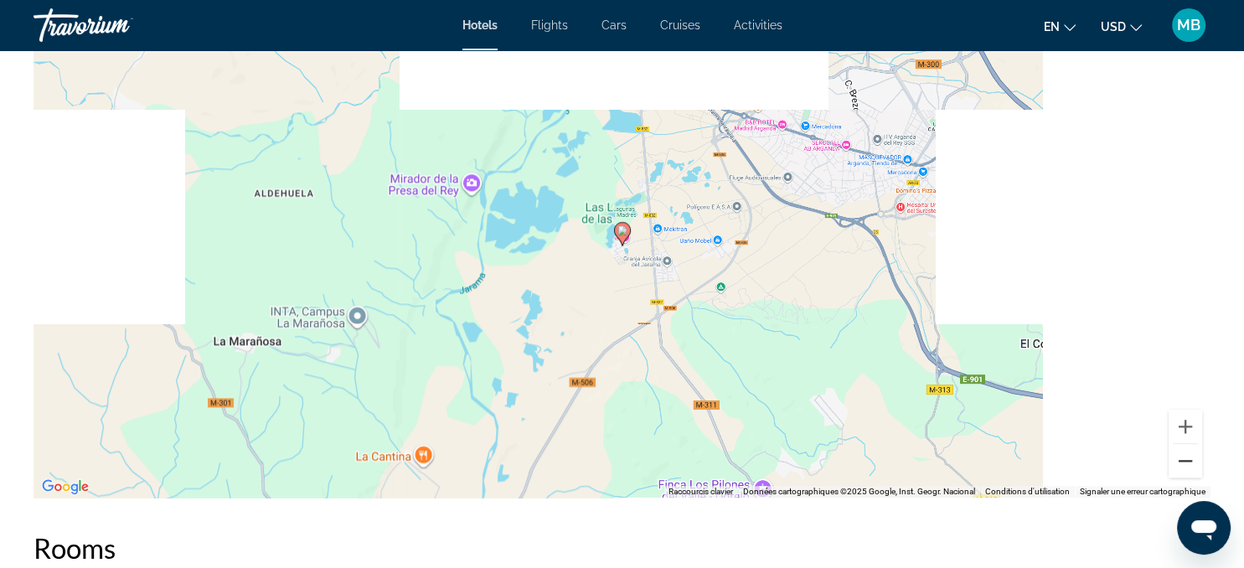
click at [1182, 456] on button "Zoom arrière" at bounding box center [1184, 460] width 33 height 33
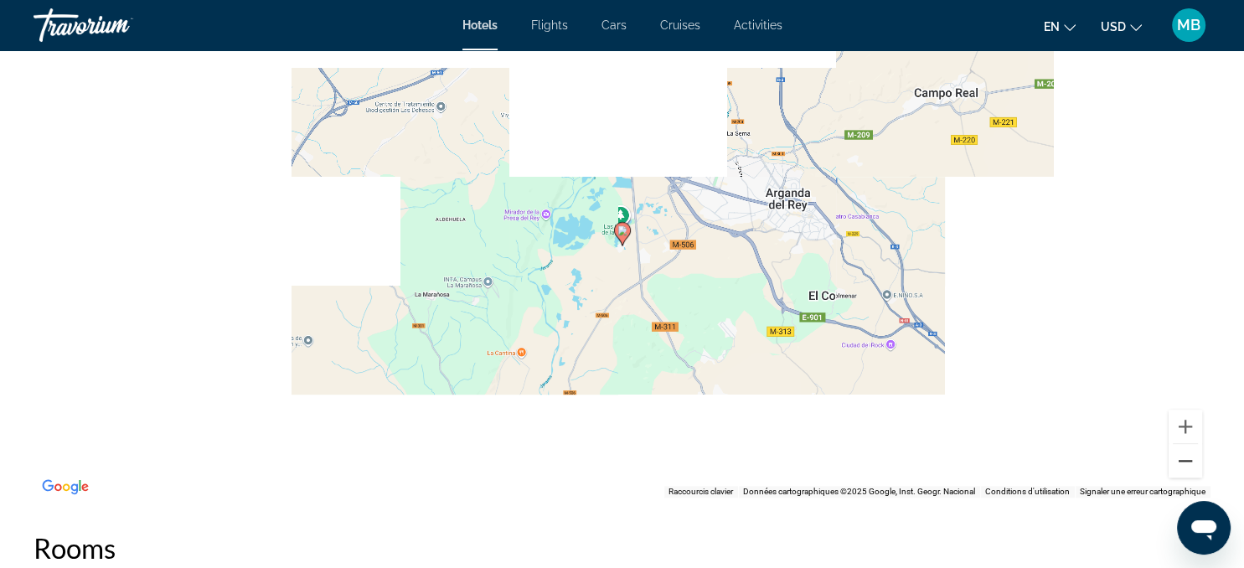
click at [1182, 456] on button "Zoom arrière" at bounding box center [1184, 460] width 33 height 33
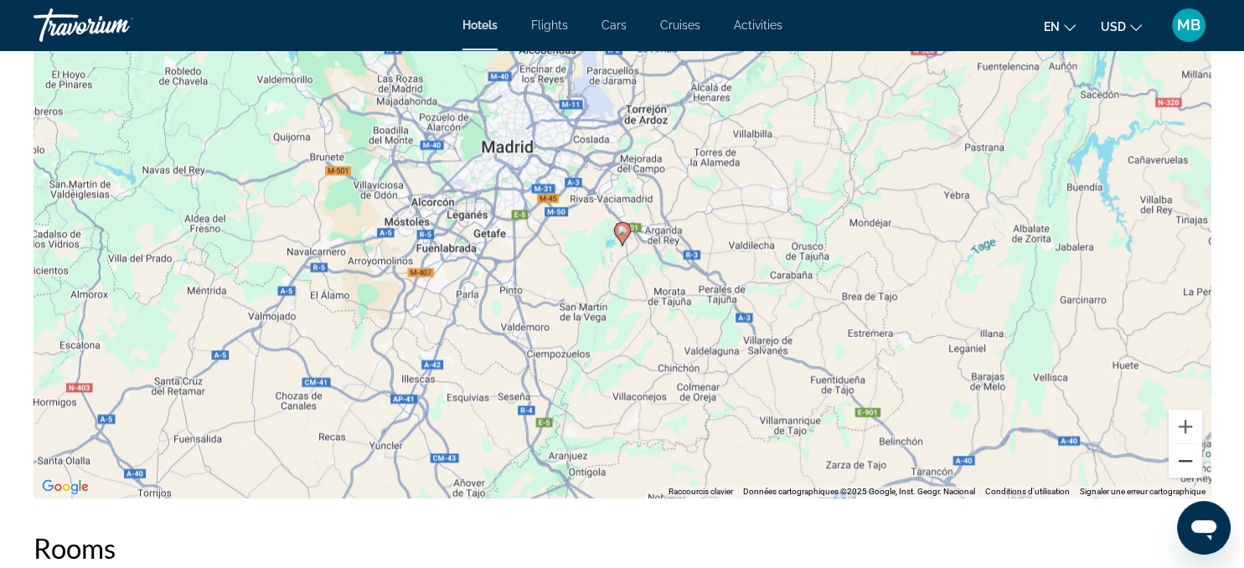
click at [1182, 456] on button "Zoom arrière" at bounding box center [1184, 460] width 33 height 33
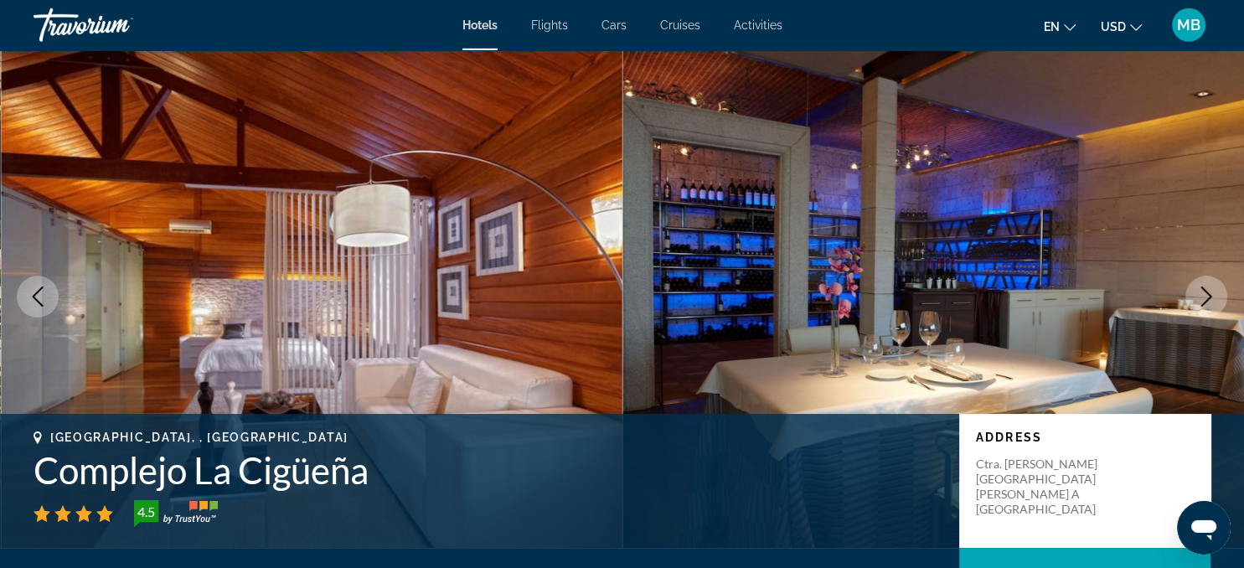
scroll to position [0, 0]
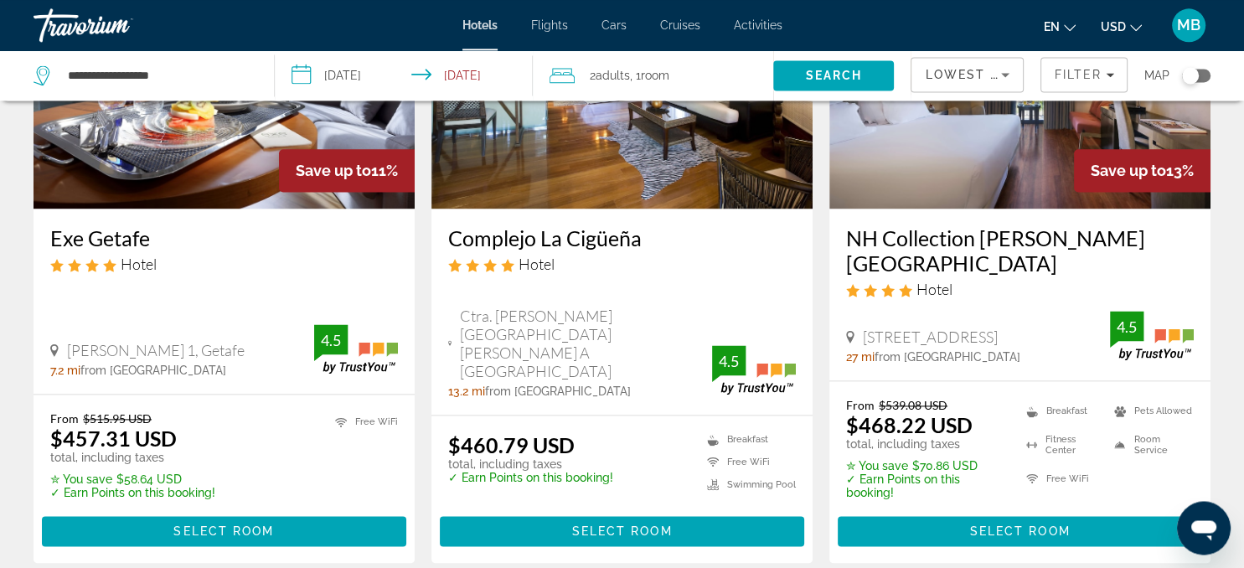
scroll to position [2178, 0]
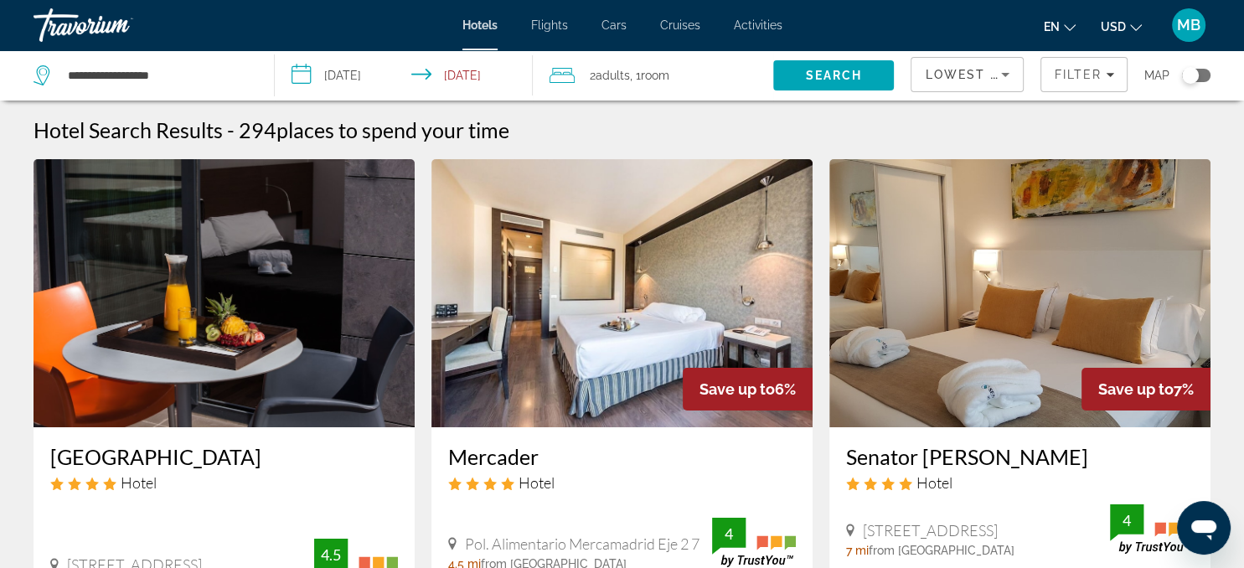
click at [1204, 77] on div "Toggle map" at bounding box center [1196, 75] width 28 height 13
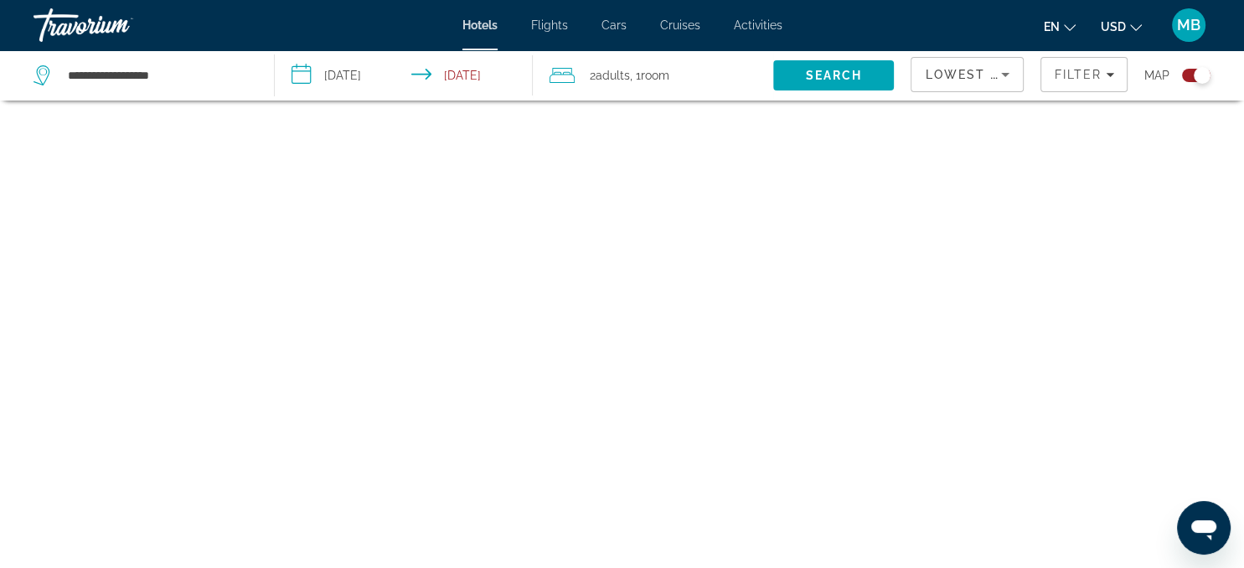
scroll to position [100, 0]
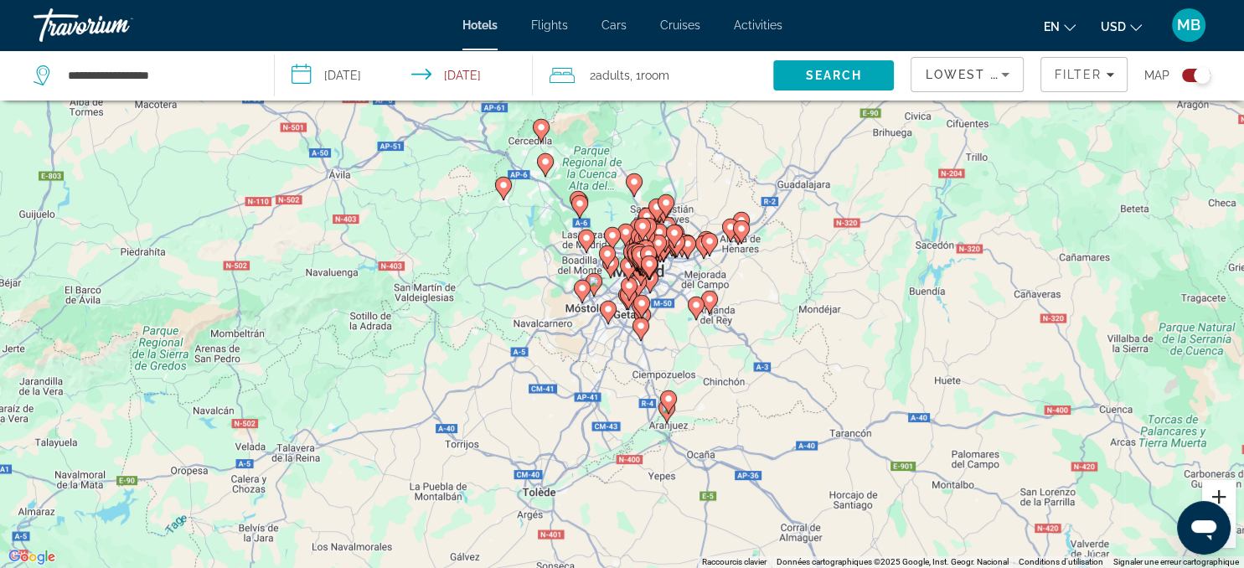
click at [1218, 494] on button "Zoom avant" at bounding box center [1218, 496] width 33 height 33
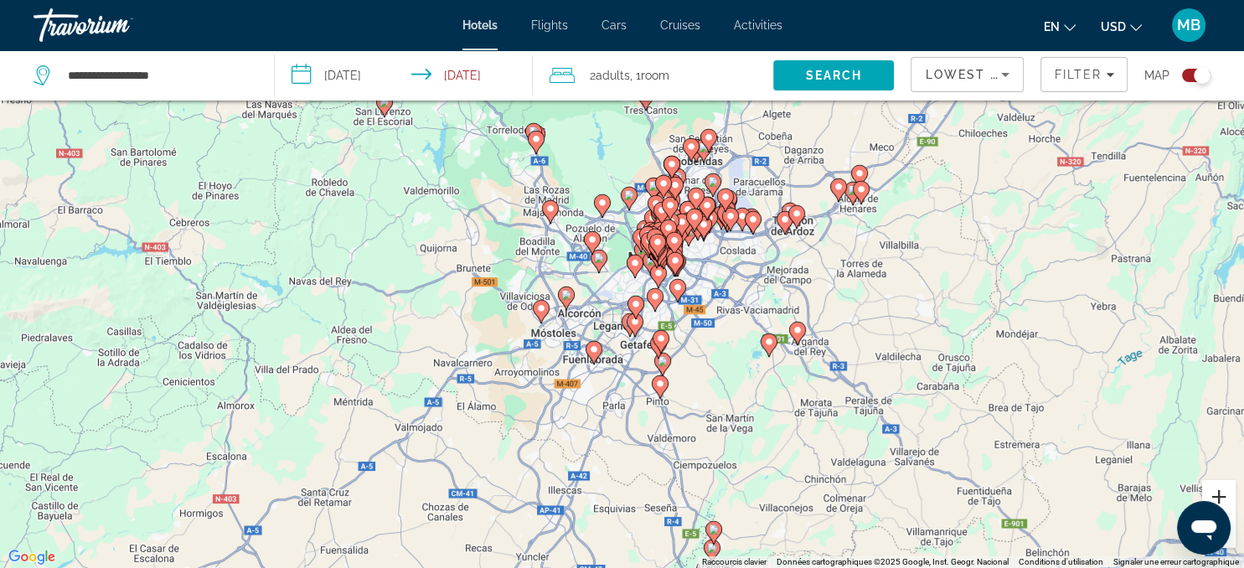
click at [1218, 494] on button "Zoom avant" at bounding box center [1218, 496] width 33 height 33
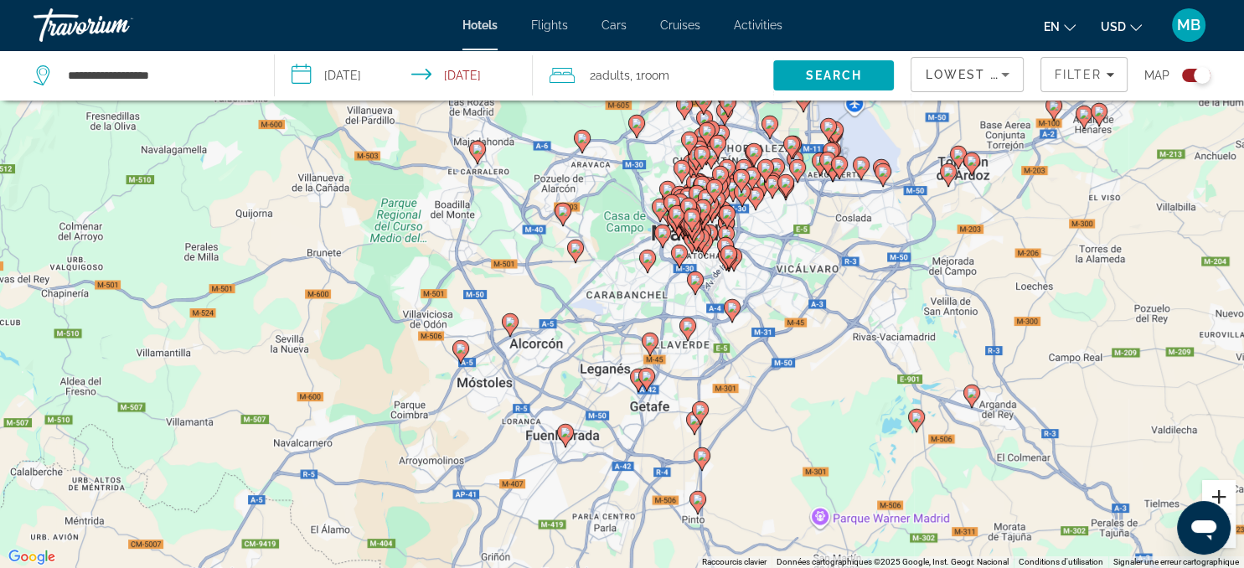
click at [1218, 494] on button "Zoom avant" at bounding box center [1218, 496] width 33 height 33
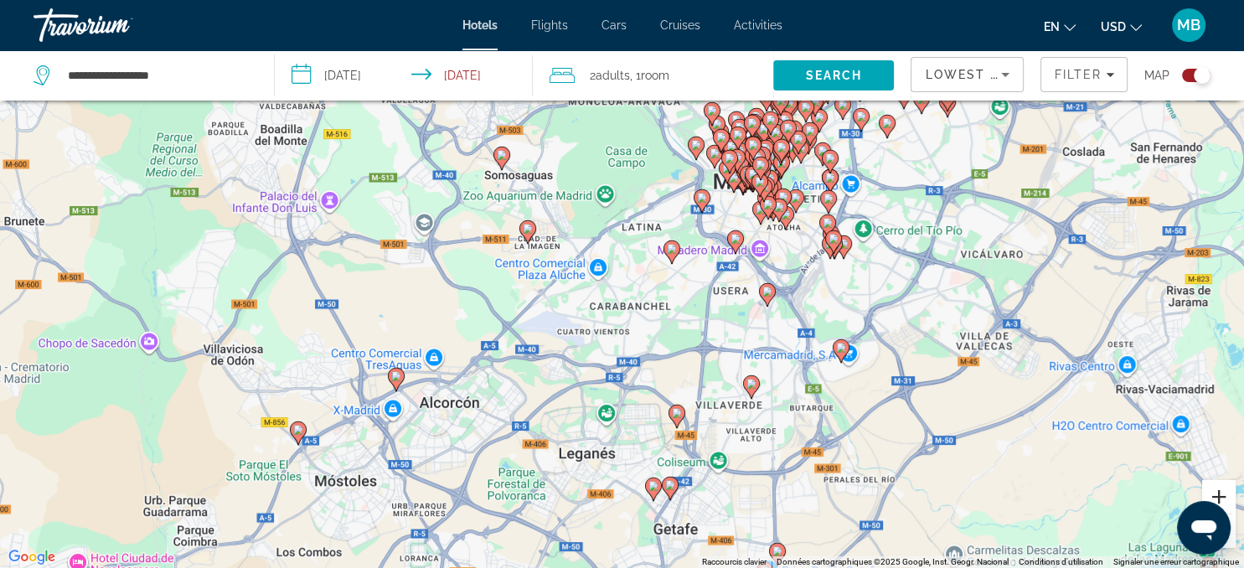
click at [1218, 494] on button "Zoom avant" at bounding box center [1218, 496] width 33 height 33
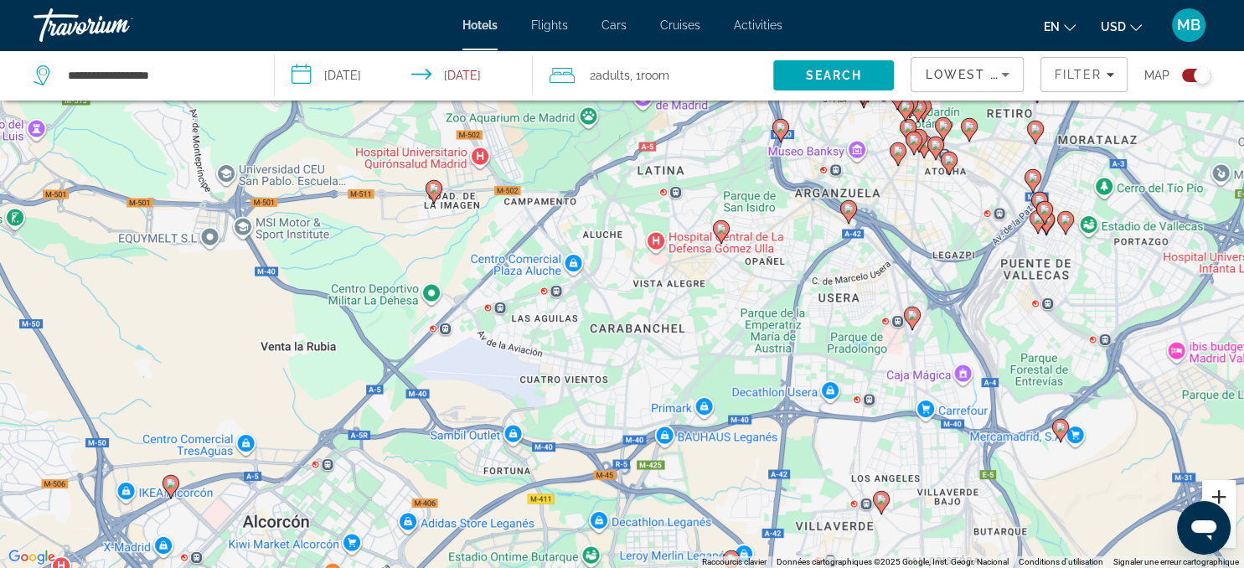
click at [1218, 494] on button "Zoom avant" at bounding box center [1218, 496] width 33 height 33
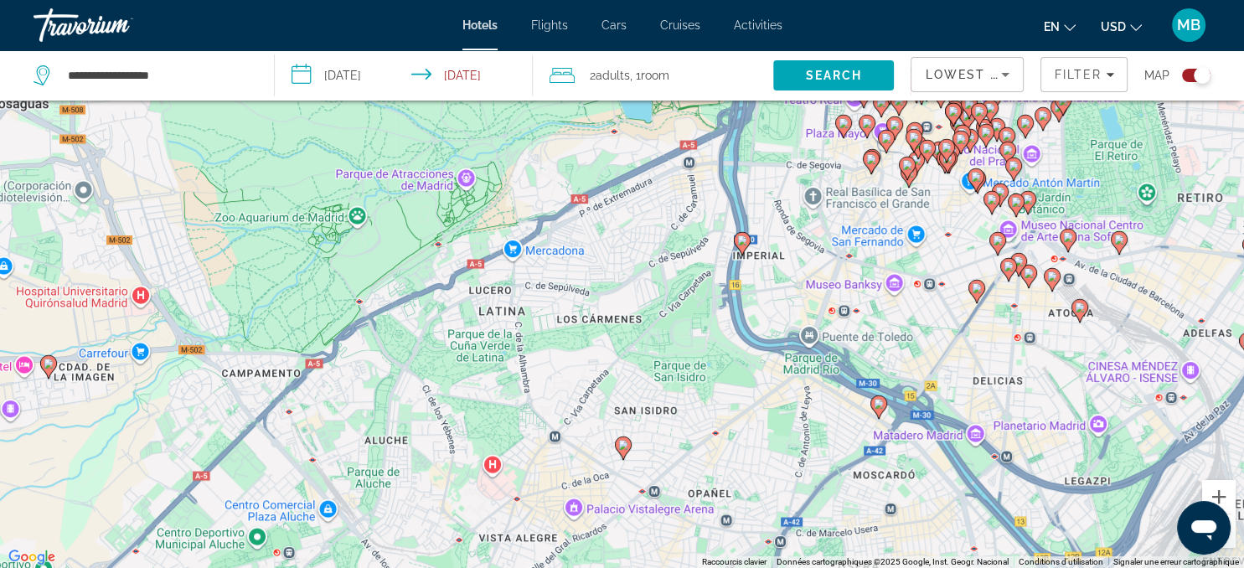
drag, startPoint x: 999, startPoint y: 220, endPoint x: 713, endPoint y: 526, distance: 418.3
click at [713, 526] on div "Pour activer le glissement avec le clavier, appuyez sur Alt+Entrée. Une fois ce…" at bounding box center [622, 284] width 1244 height 568
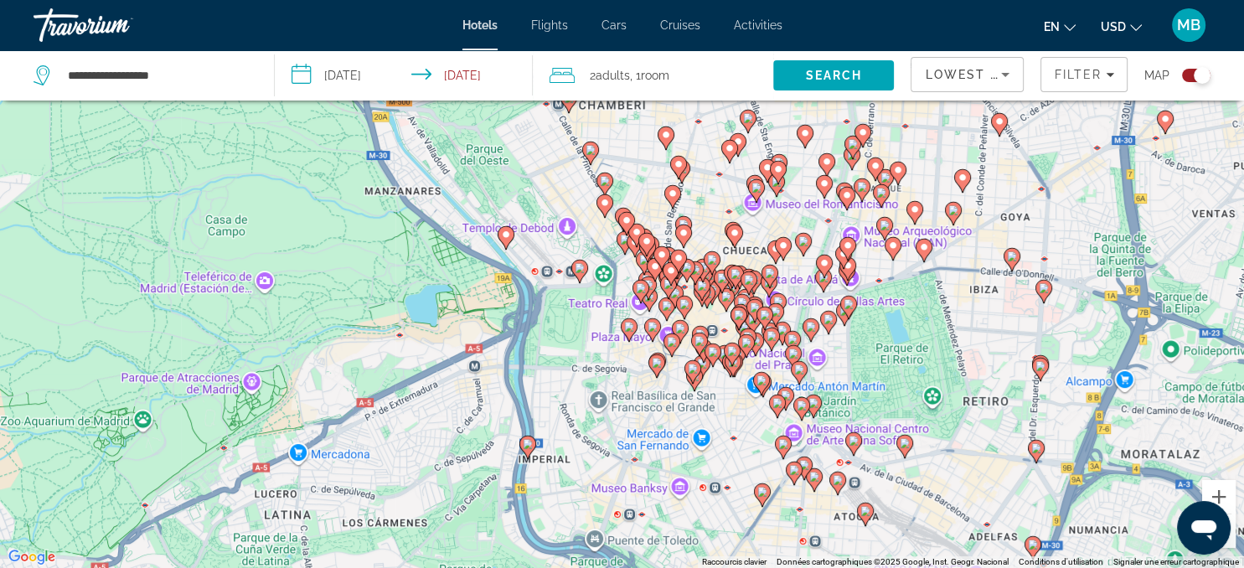
drag, startPoint x: 806, startPoint y: 363, endPoint x: 718, endPoint y: 531, distance: 189.2
click at [718, 531] on div "Pour activer le glissement avec le clavier, appuyez sur Alt+Entrée. Une fois ce…" at bounding box center [622, 284] width 1244 height 568
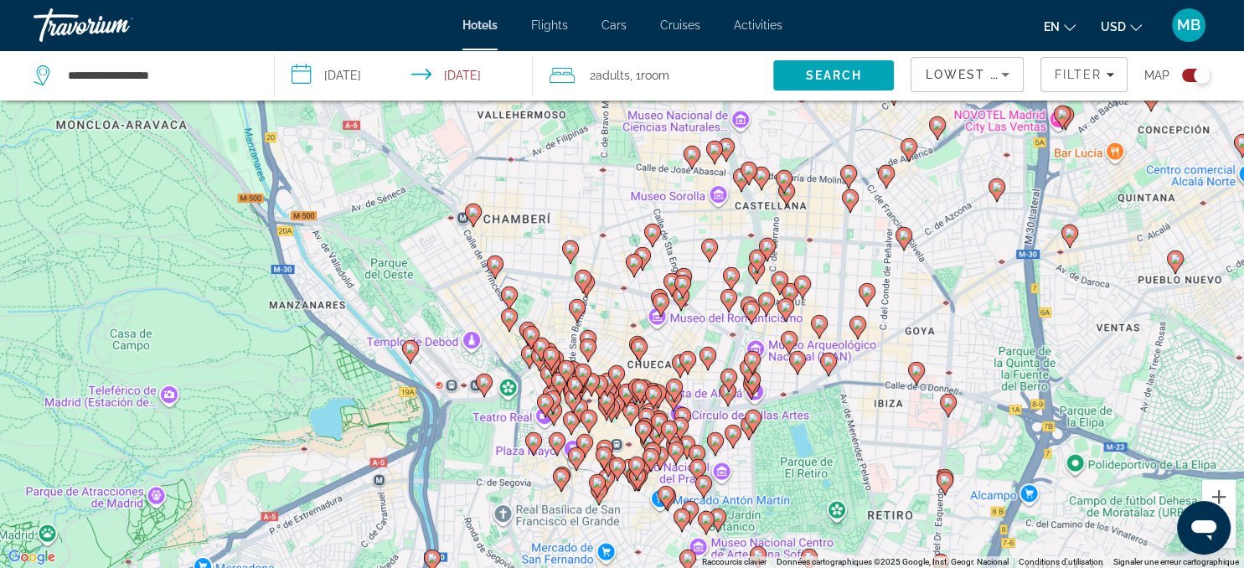
drag, startPoint x: 927, startPoint y: 368, endPoint x: 809, endPoint y: 454, distance: 146.2
click at [809, 454] on div "Pour activer le glissement avec le clavier, appuyez sur Alt+Entrée. Une fois ce…" at bounding box center [622, 284] width 1244 height 568
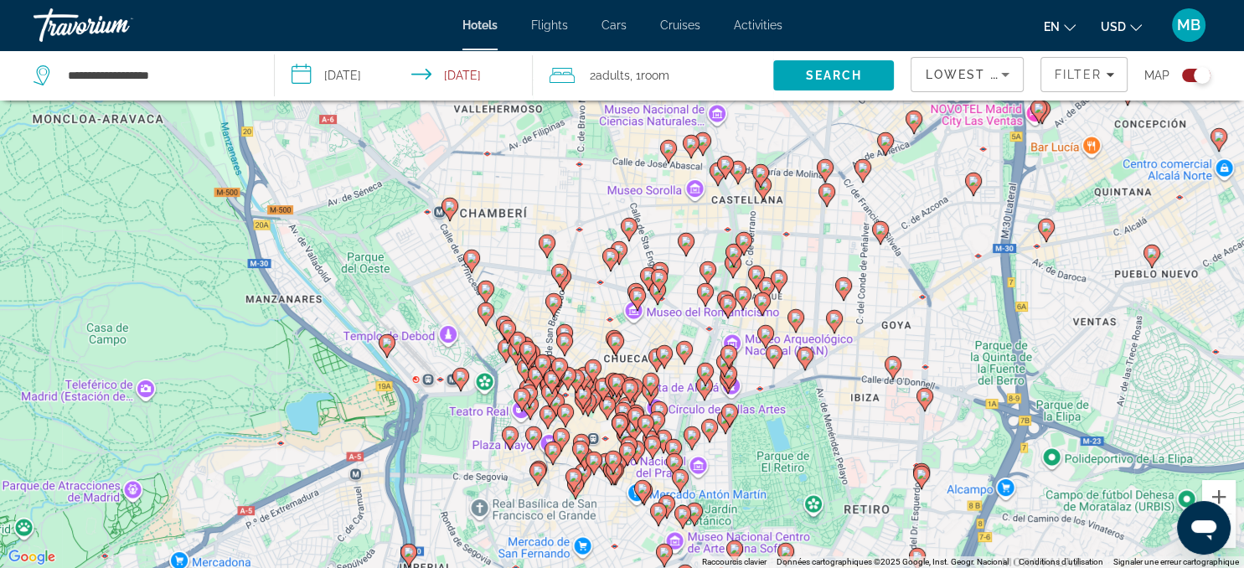
click at [893, 370] on icon "Main content" at bounding box center [891, 368] width 15 height 22
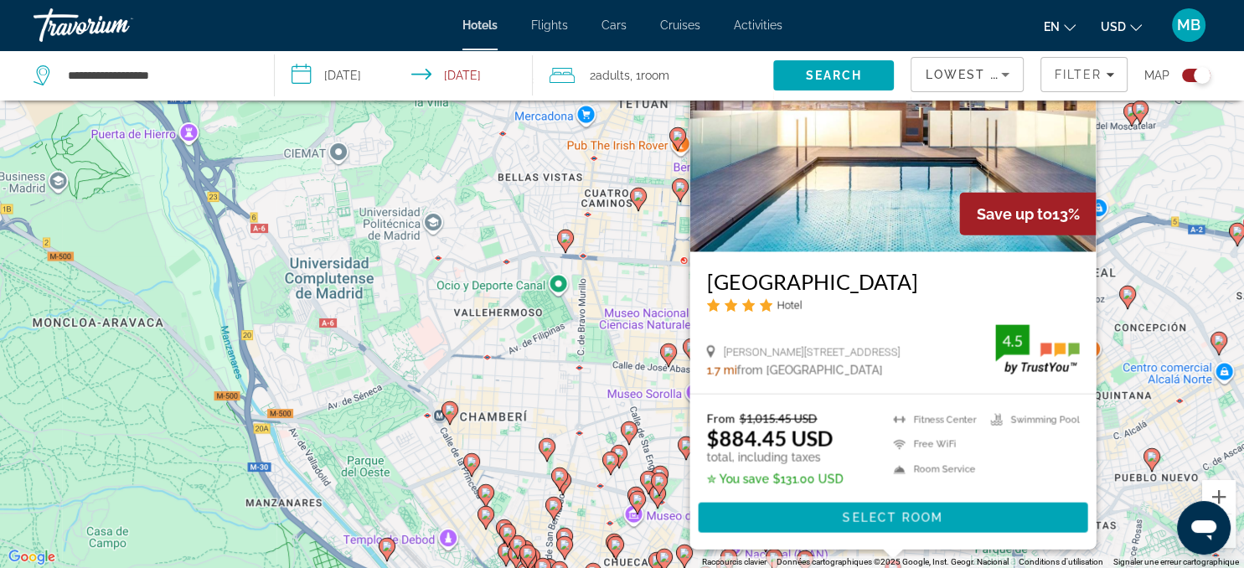
click at [613, 270] on div "Pour activer le glissement avec le clavier, appuyez sur Alt+Entrée. Une fois ce…" at bounding box center [622, 284] width 1244 height 568
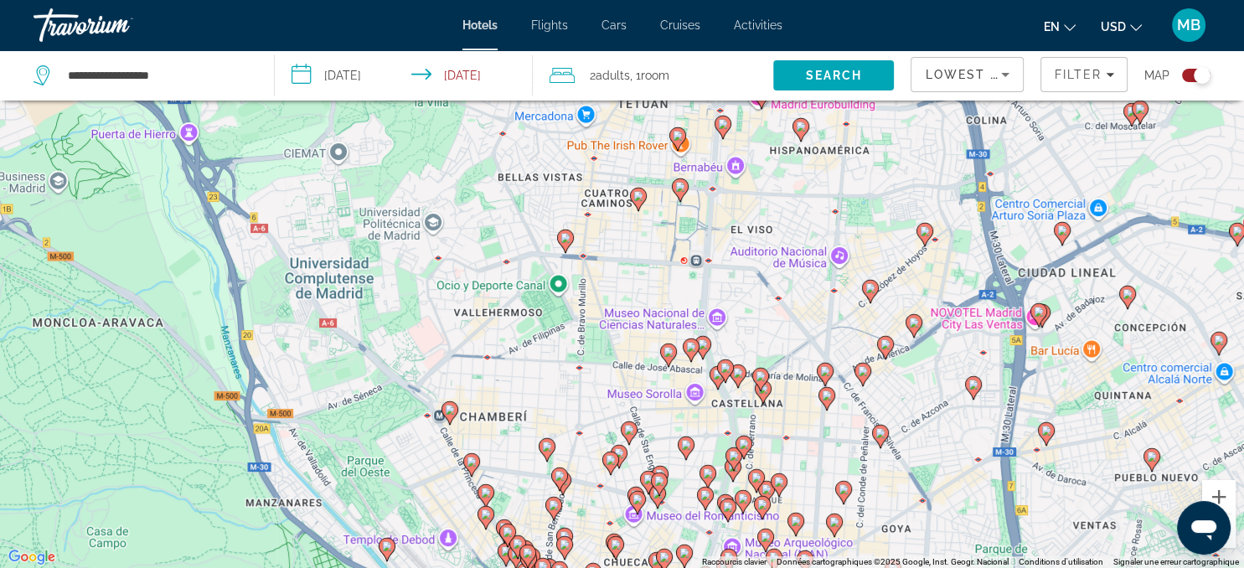
click at [879, 432] on image "Main content" at bounding box center [880, 433] width 10 height 10
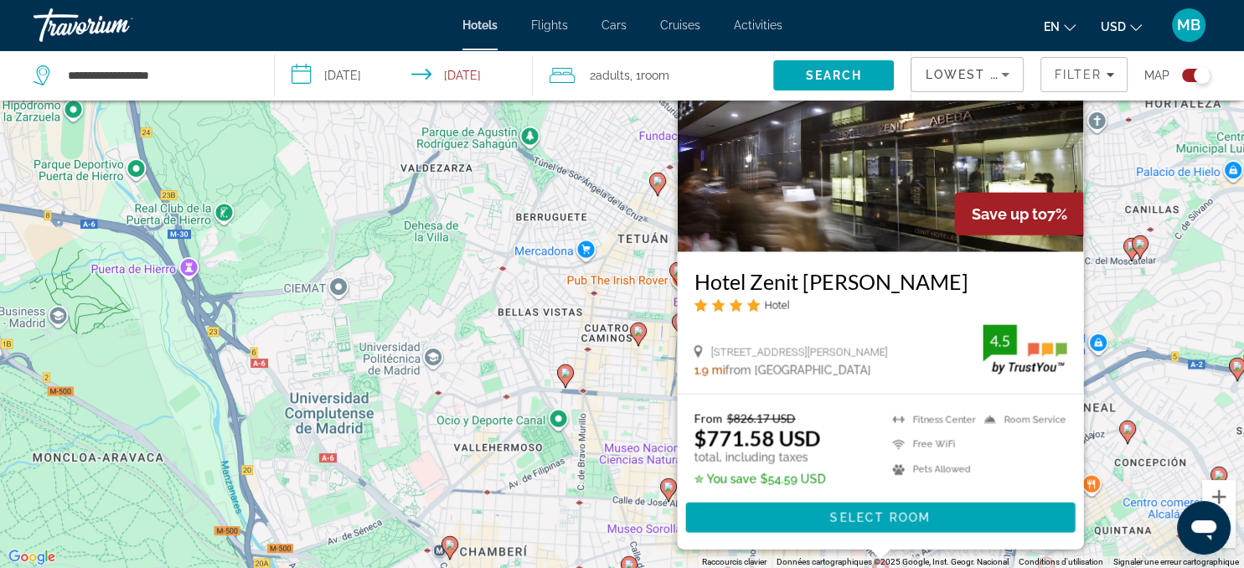
click at [836, 197] on img "Main content" at bounding box center [880, 118] width 406 height 268
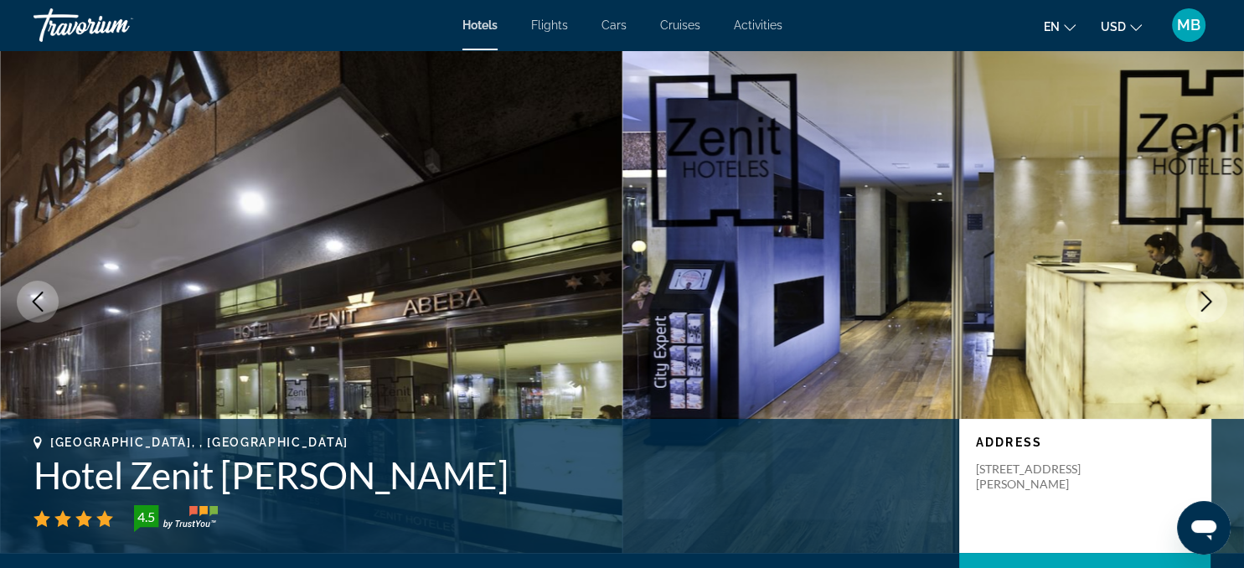
click at [1204, 298] on icon "Next image" at bounding box center [1206, 301] width 20 height 20
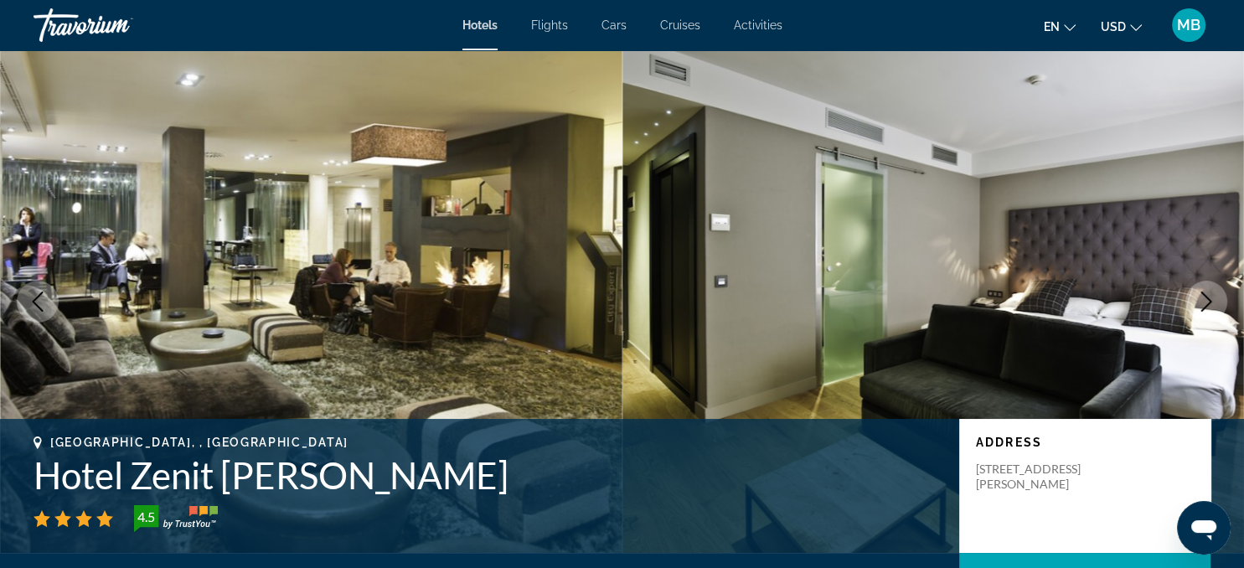
click at [1201, 296] on icon "Next image" at bounding box center [1206, 301] width 20 height 20
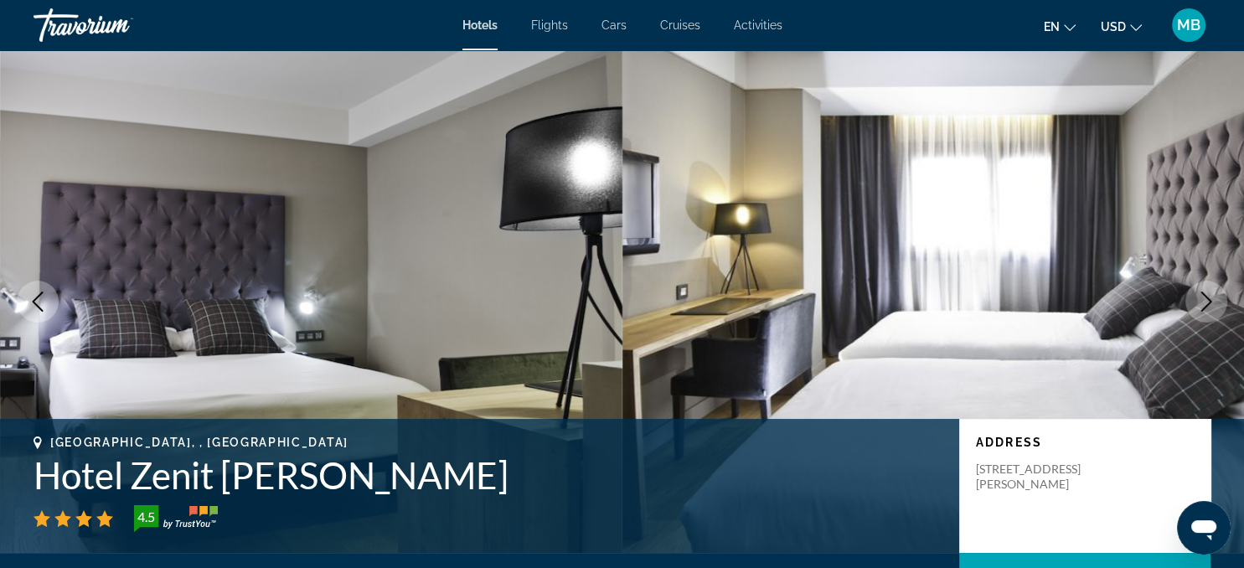
click at [1201, 296] on icon "Next image" at bounding box center [1206, 301] width 20 height 20
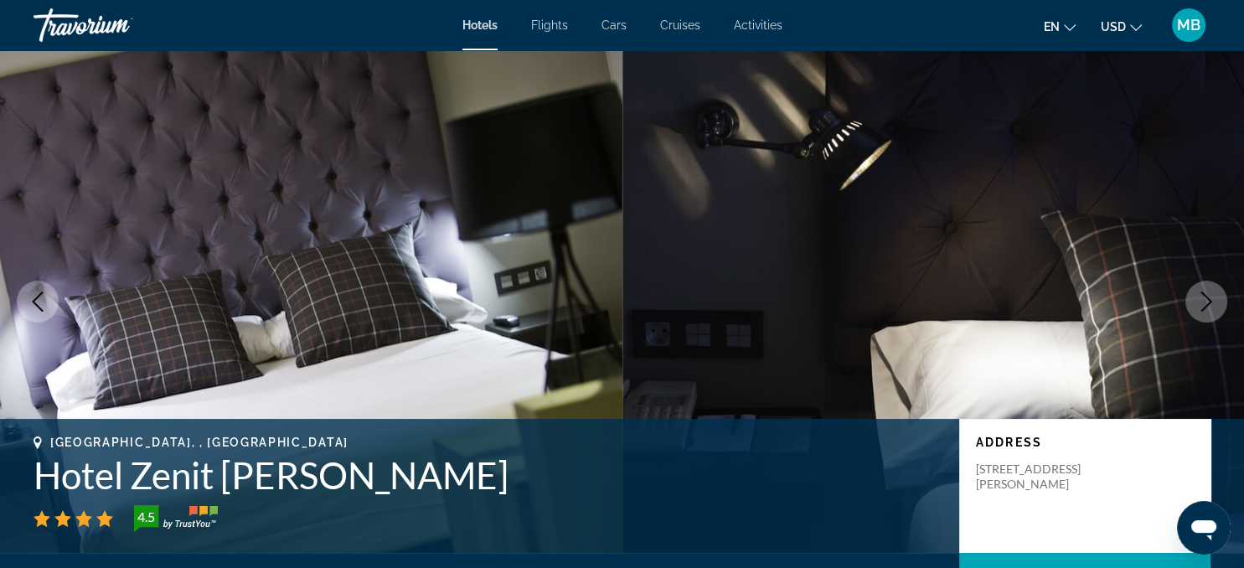
click at [1201, 296] on icon "Next image" at bounding box center [1206, 301] width 20 height 20
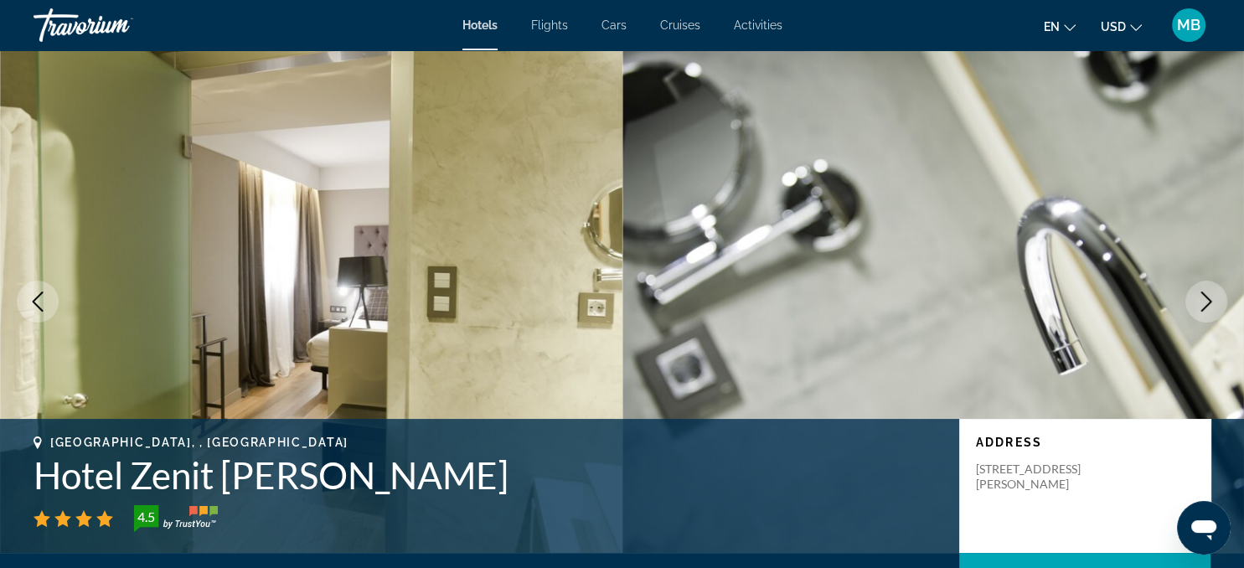
click at [1201, 296] on icon "Next image" at bounding box center [1206, 301] width 20 height 20
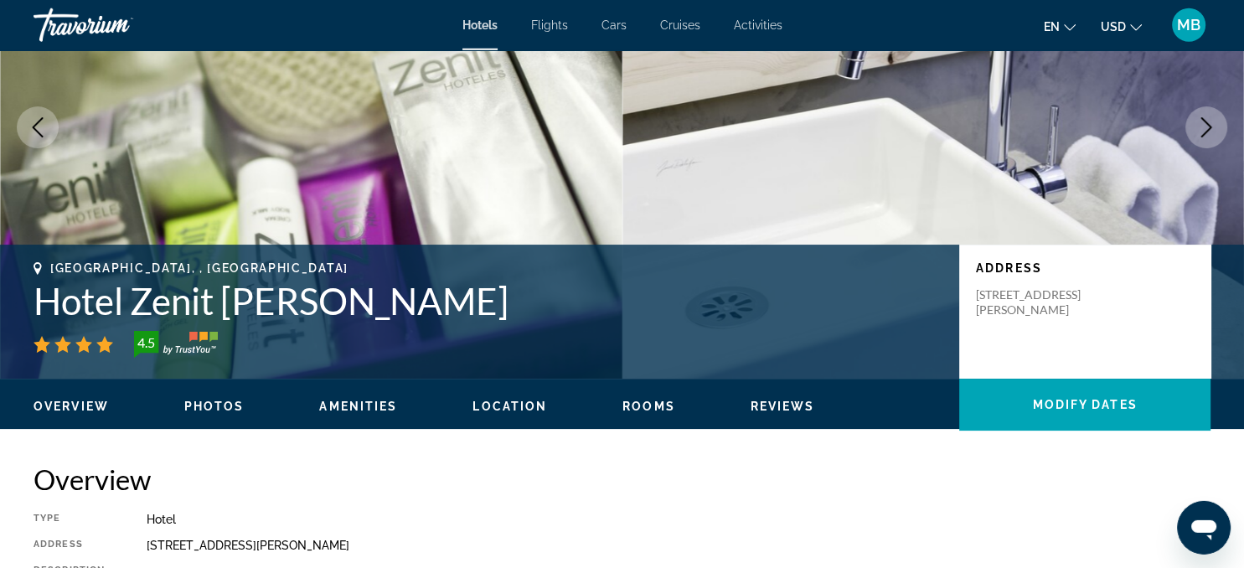
scroll to position [171, 0]
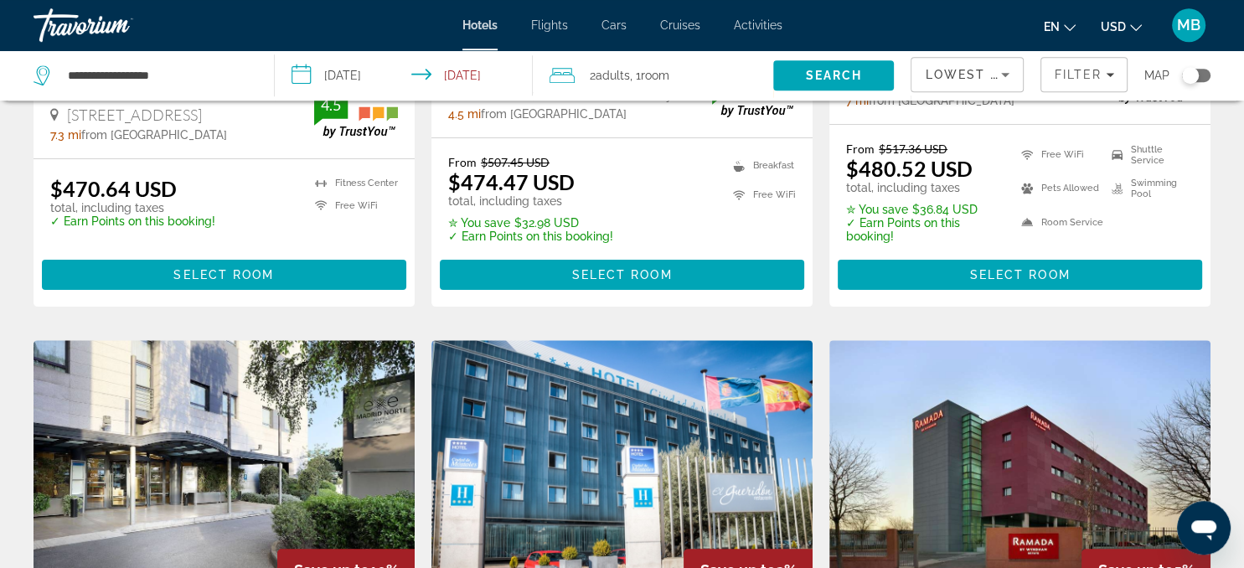
scroll to position [401, 0]
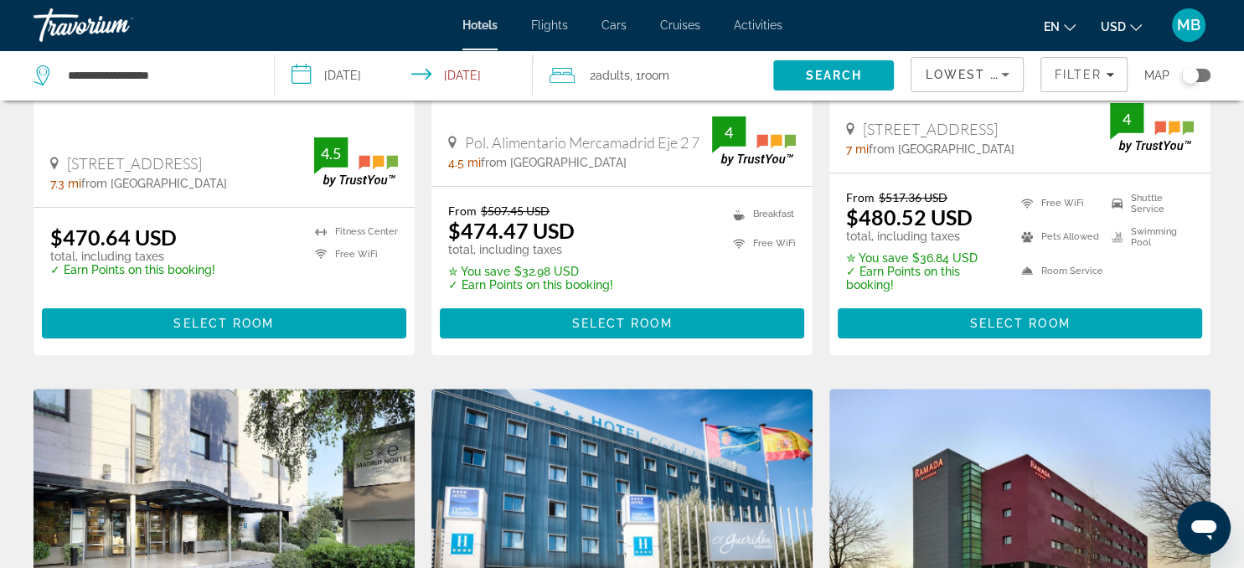
click at [1206, 79] on div "Toggle map" at bounding box center [1196, 75] width 28 height 13
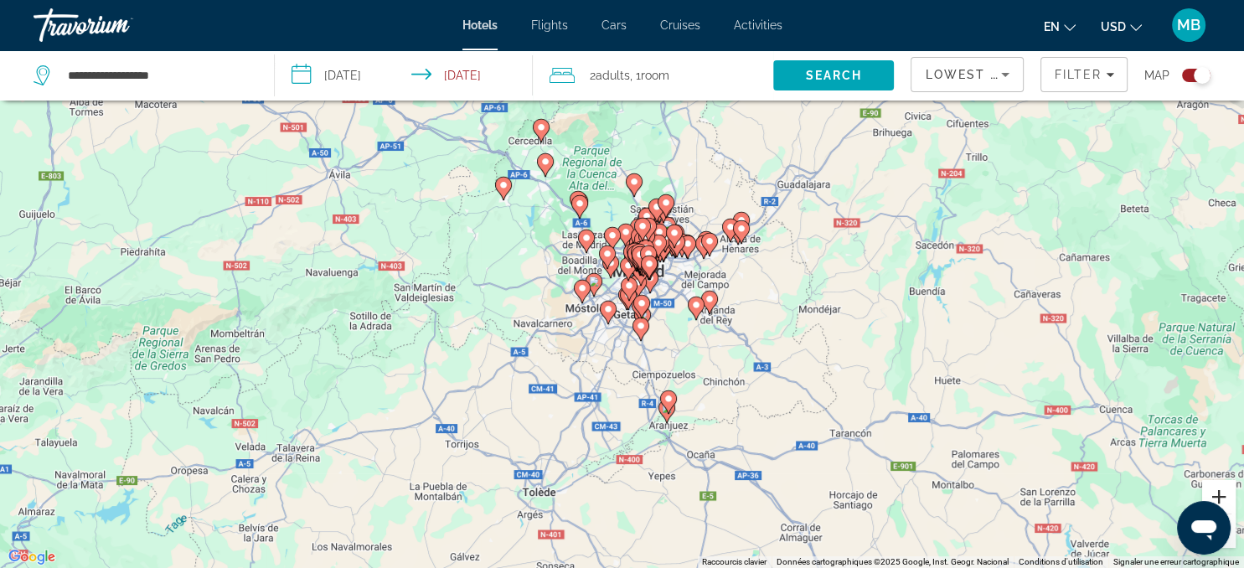
click at [1221, 493] on button "Zoom avant" at bounding box center [1218, 496] width 33 height 33
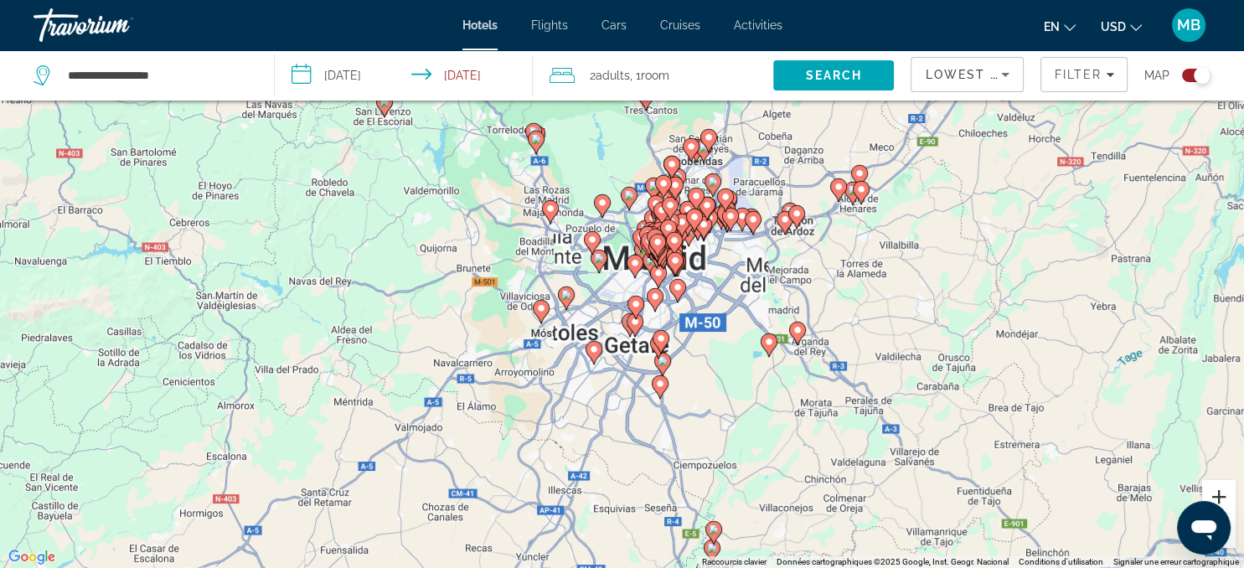
click at [1221, 493] on button "Zoom avant" at bounding box center [1218, 496] width 33 height 33
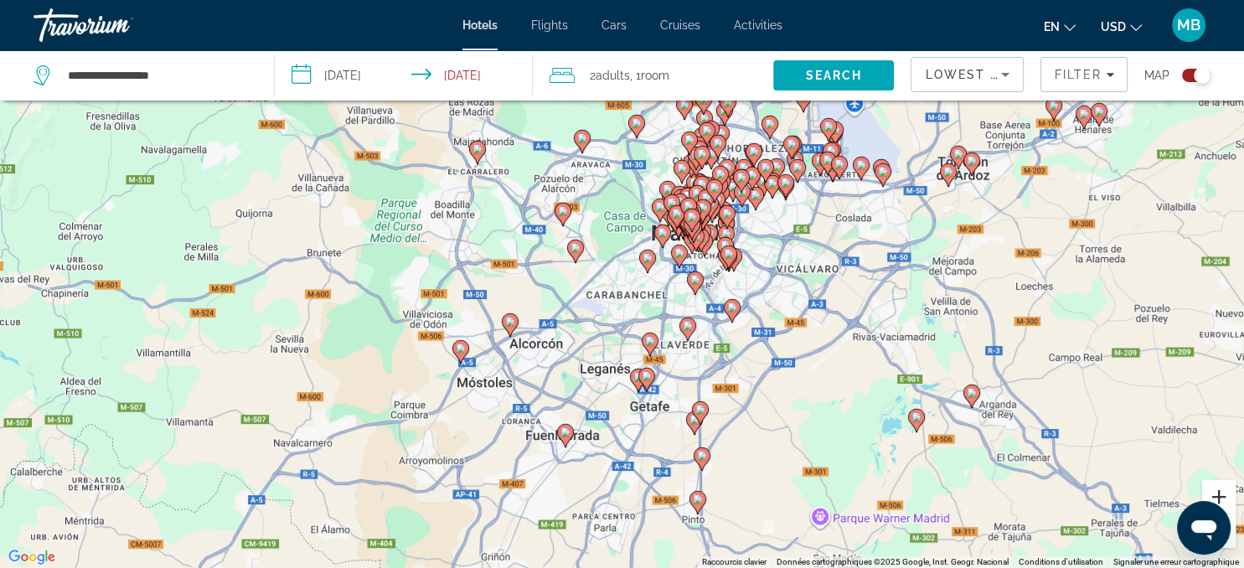
click at [1221, 493] on button "Zoom avant" at bounding box center [1218, 496] width 33 height 33
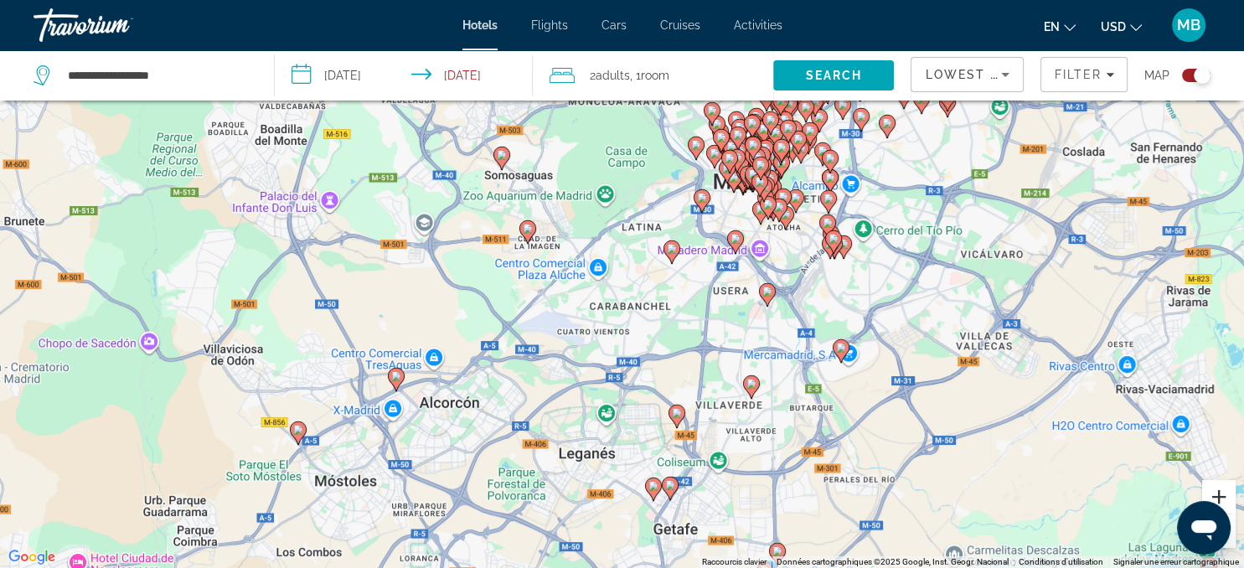
click at [1221, 493] on button "Zoom avant" at bounding box center [1218, 496] width 33 height 33
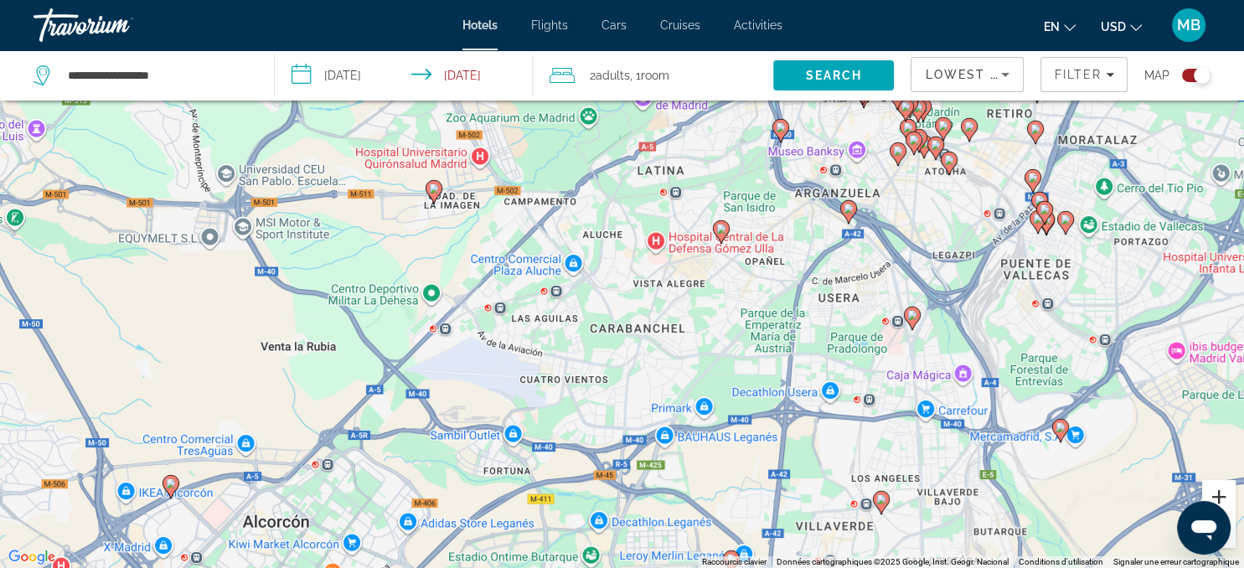
click at [1221, 493] on button "Zoom avant" at bounding box center [1218, 496] width 33 height 33
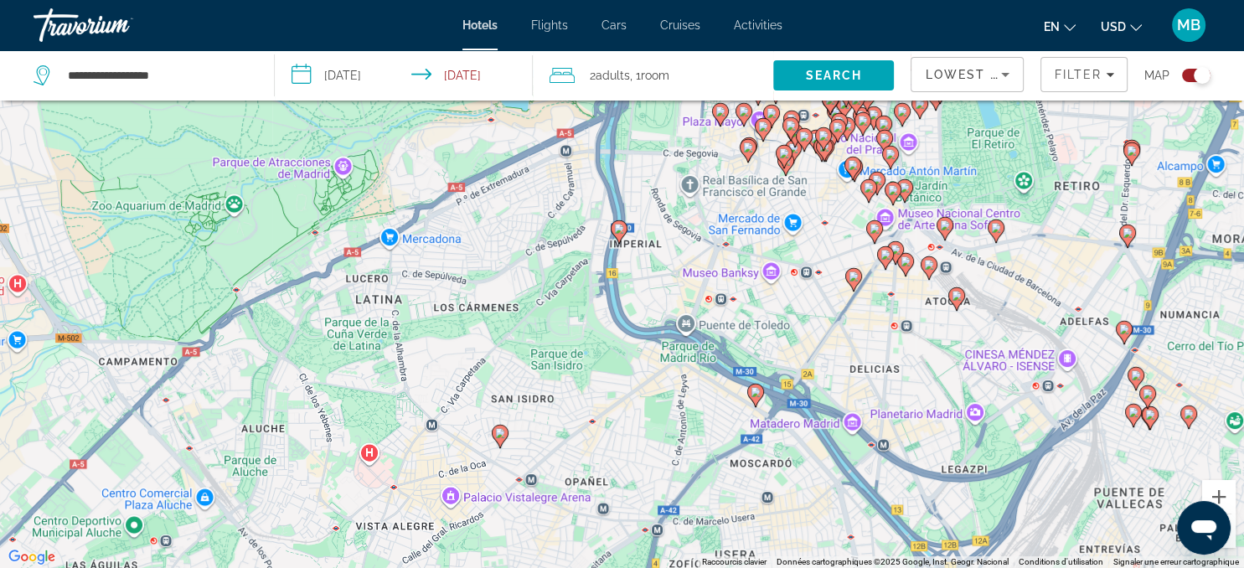
drag, startPoint x: 1110, startPoint y: 239, endPoint x: 705, endPoint y: 517, distance: 490.8
click at [705, 517] on div "Pour activer le glissement avec le clavier, appuyez sur Alt+Entrée. Une fois ce…" at bounding box center [622, 284] width 1244 height 568
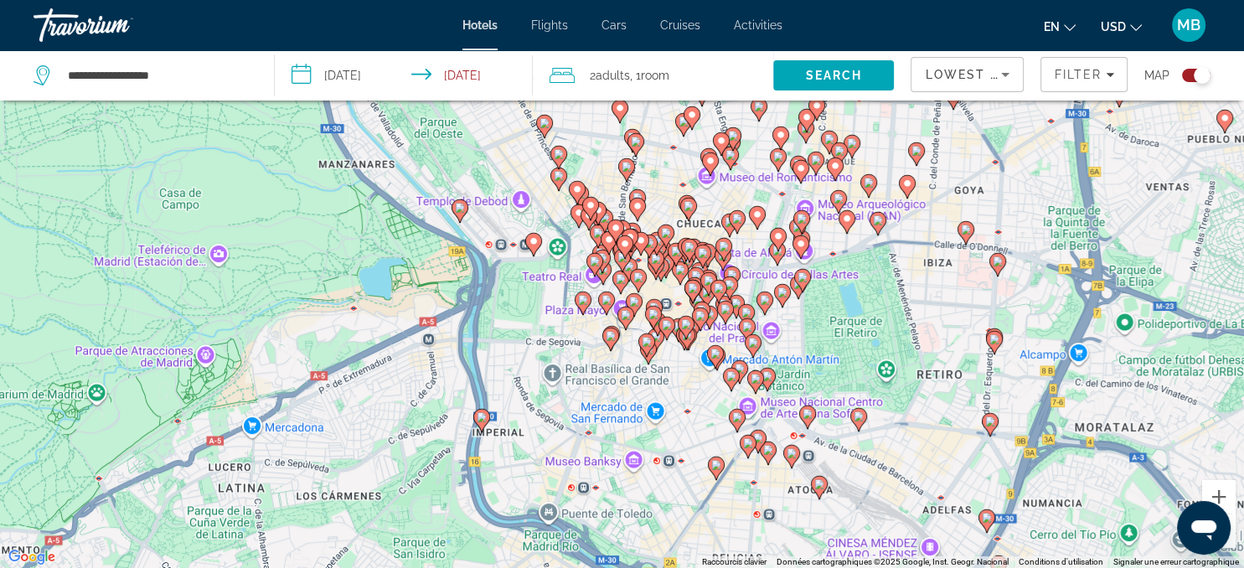
drag, startPoint x: 720, startPoint y: 303, endPoint x: 660, endPoint y: 473, distance: 180.4
click at [660, 473] on div "Pour activer le glissement avec le clavier, appuyez sur Alt+Entrée. Une fois ce…" at bounding box center [622, 284] width 1244 height 568
click at [745, 313] on image "Main content" at bounding box center [746, 312] width 10 height 10
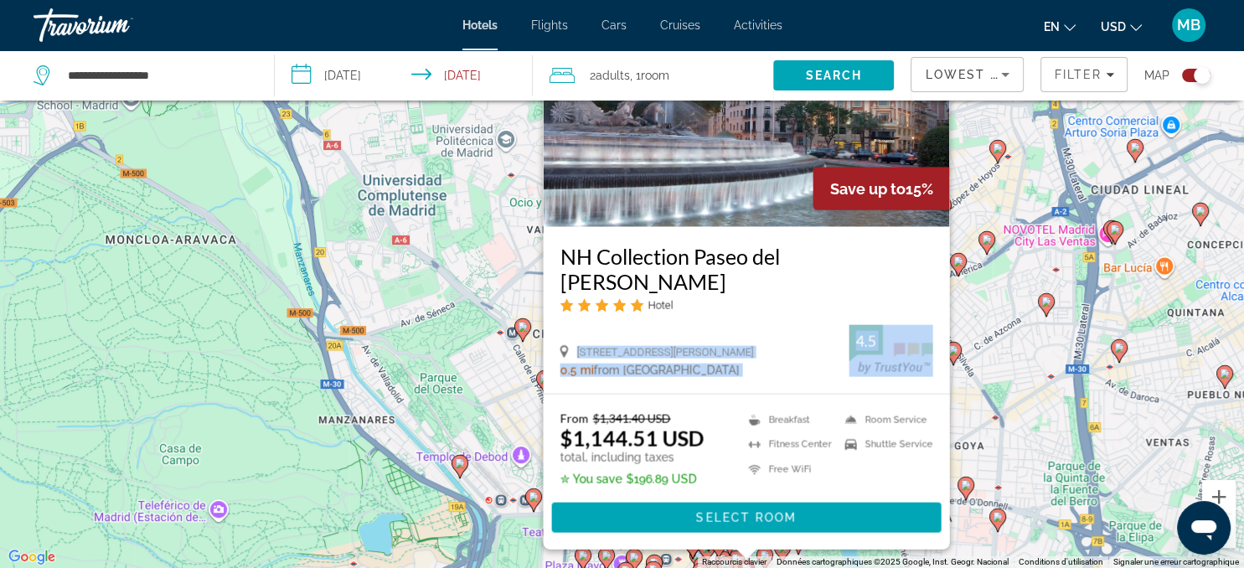
drag, startPoint x: 745, startPoint y: 313, endPoint x: 983, endPoint y: 434, distance: 266.6
click at [949, 434] on div "Save up to 15% NH Collection Paseo del [PERSON_NAME] Hotel [GEOGRAPHIC_DATA][PE…" at bounding box center [746, 254] width 406 height 590
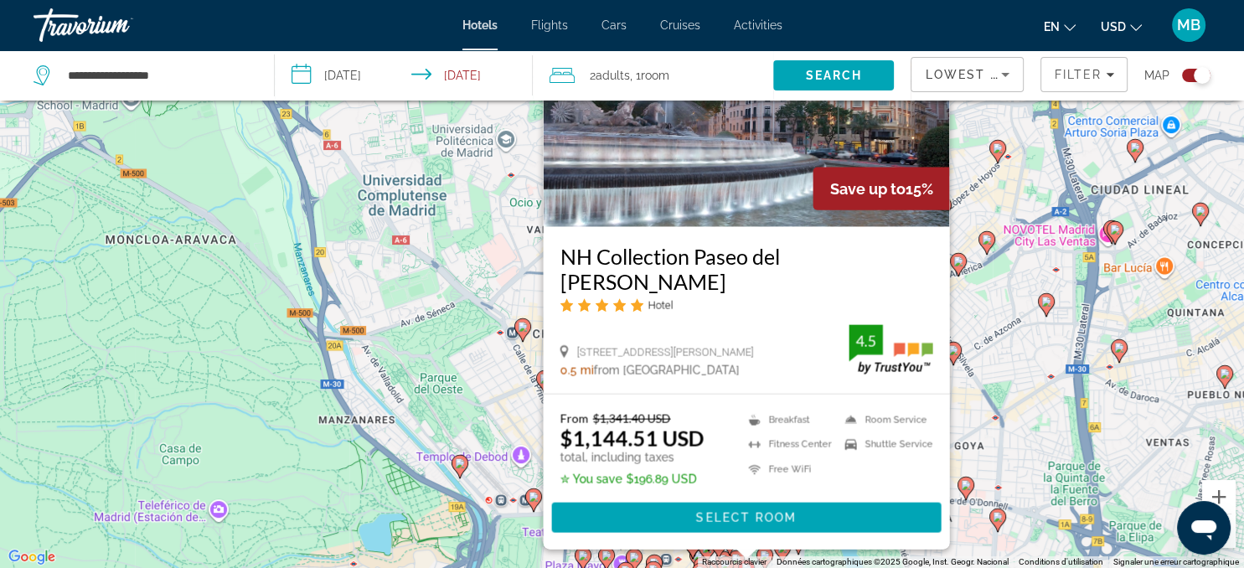
click at [983, 426] on div "Pour activer le glissement avec le clavier, appuyez sur Alt+Entrée. Une fois ce…" at bounding box center [622, 284] width 1244 height 568
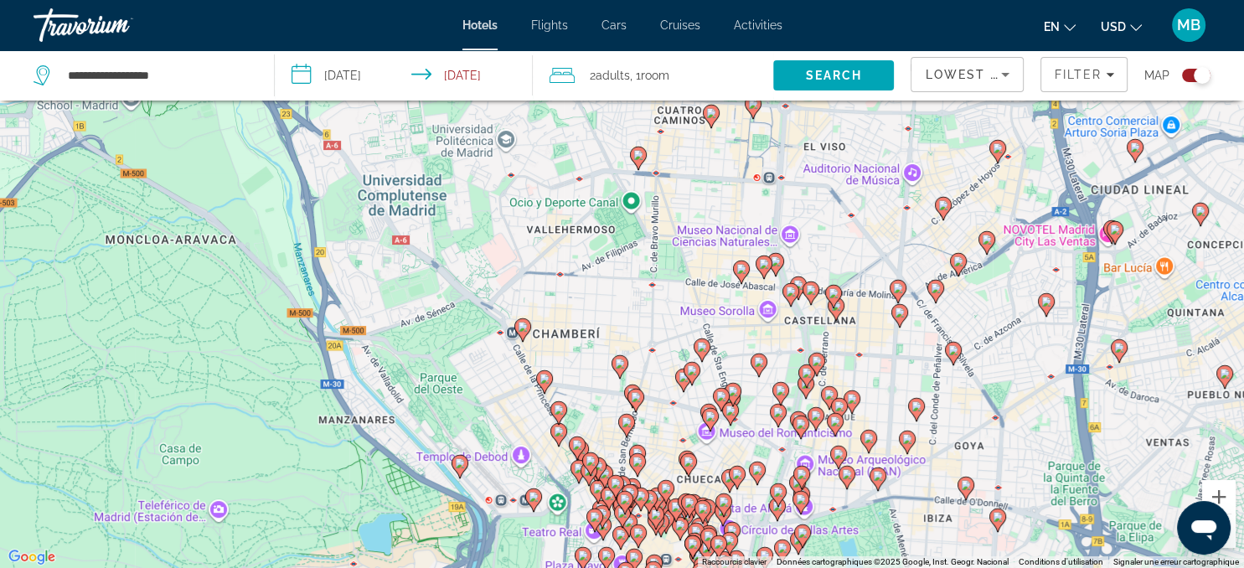
click at [738, 476] on image "Main content" at bounding box center [737, 474] width 10 height 10
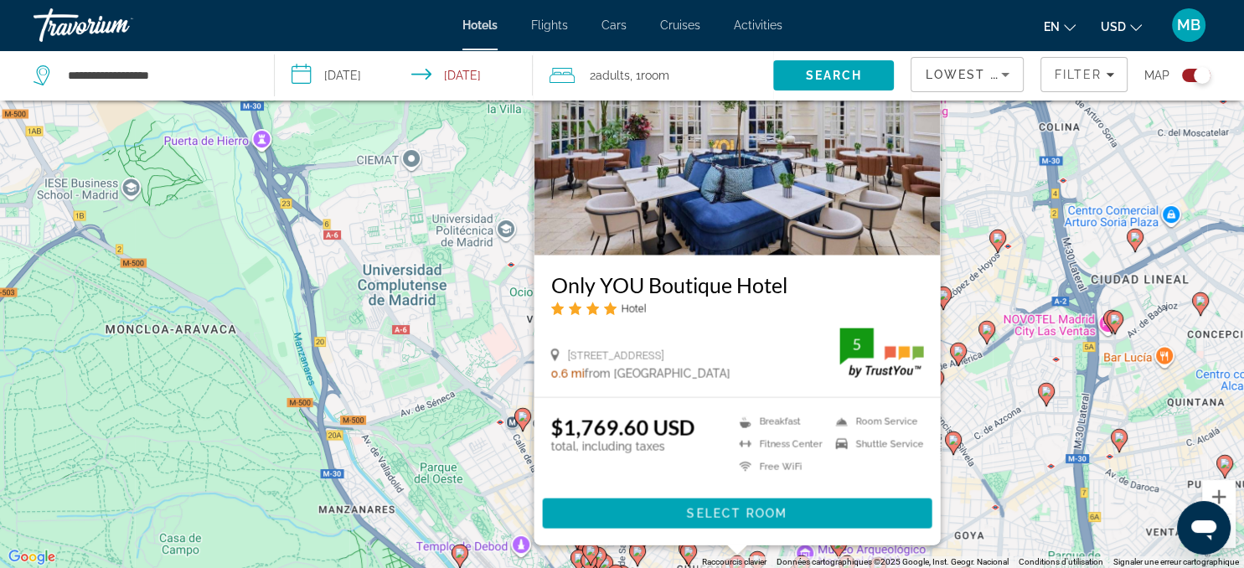
click at [496, 460] on div "Pour activer le glissement avec le clavier, appuyez sur Alt+Entrée. Une fois ce…" at bounding box center [622, 284] width 1244 height 568
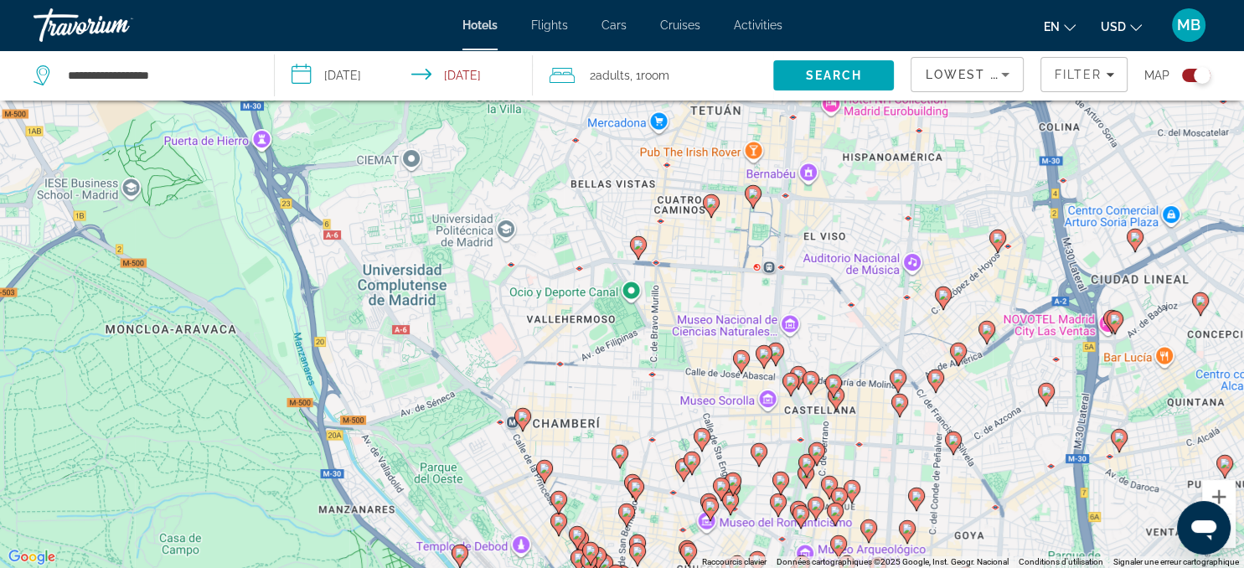
click at [628, 517] on icon "Main content" at bounding box center [625, 515] width 15 height 22
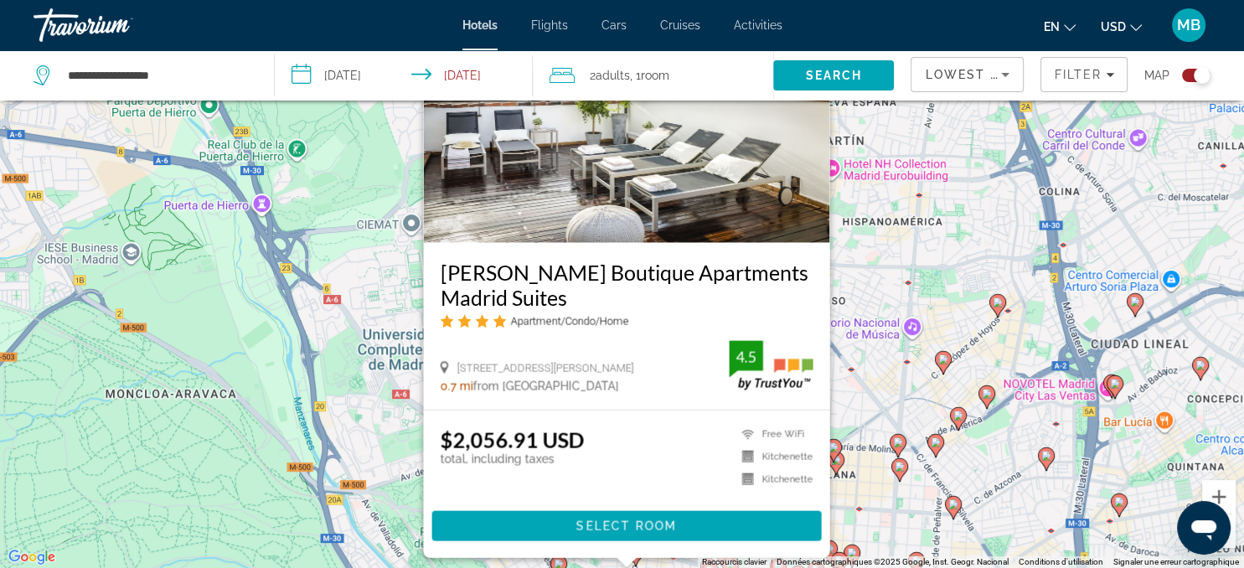
click at [380, 457] on div "Pour activer le glissement avec le clavier, appuyez sur Alt+Entrée. Une fois ce…" at bounding box center [622, 284] width 1244 height 568
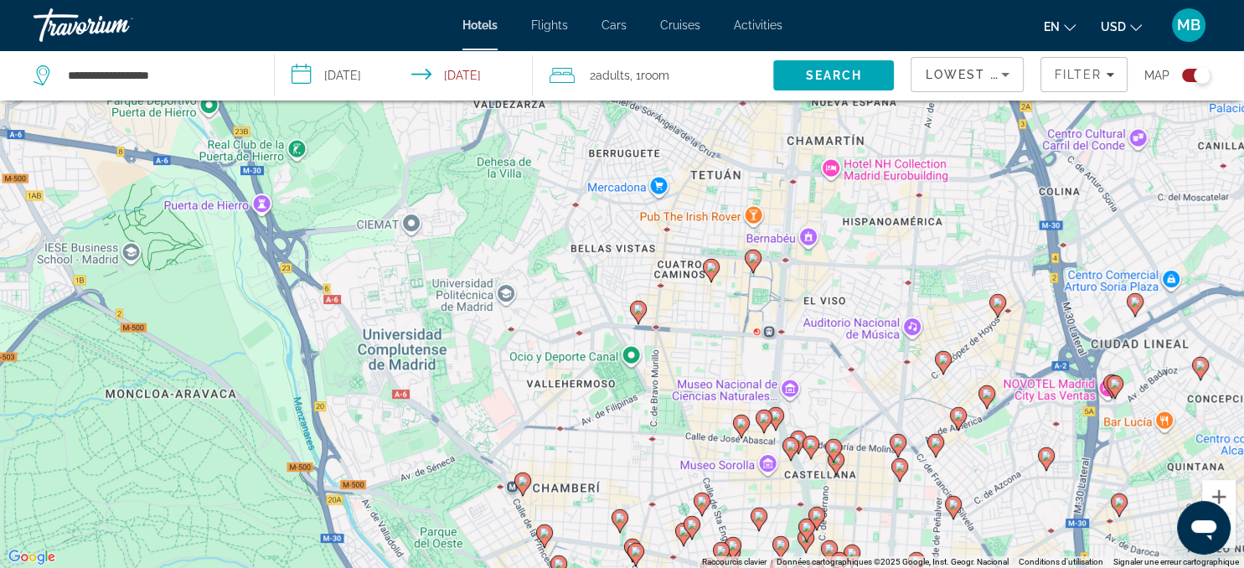
click at [621, 516] on image "Main content" at bounding box center [620, 517] width 10 height 10
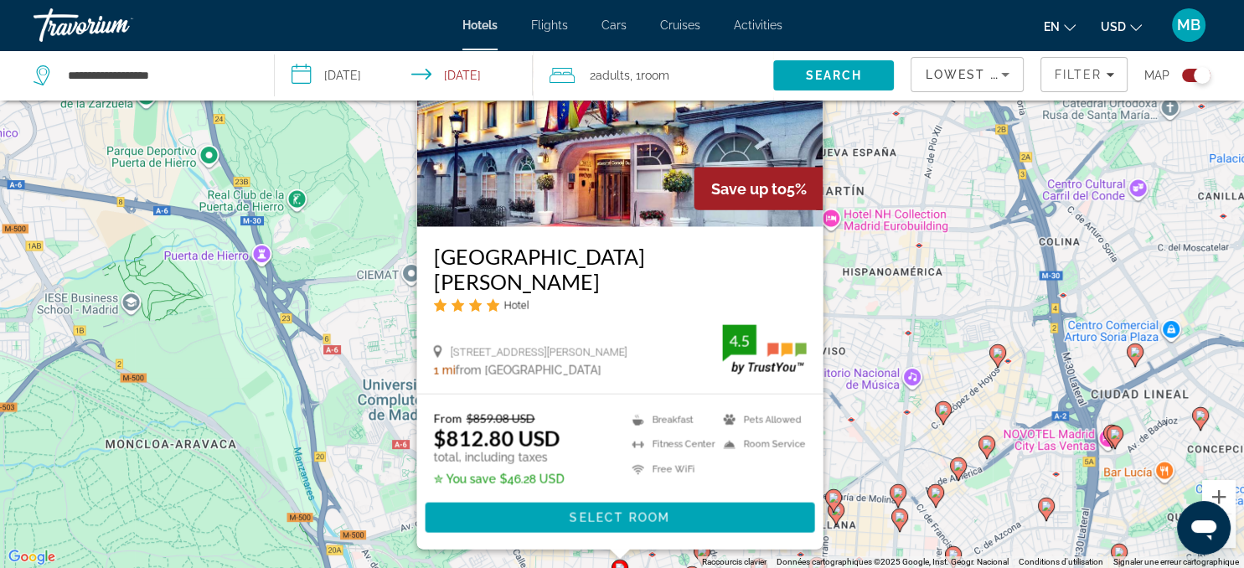
click at [836, 501] on image "Main content" at bounding box center [833, 497] width 10 height 10
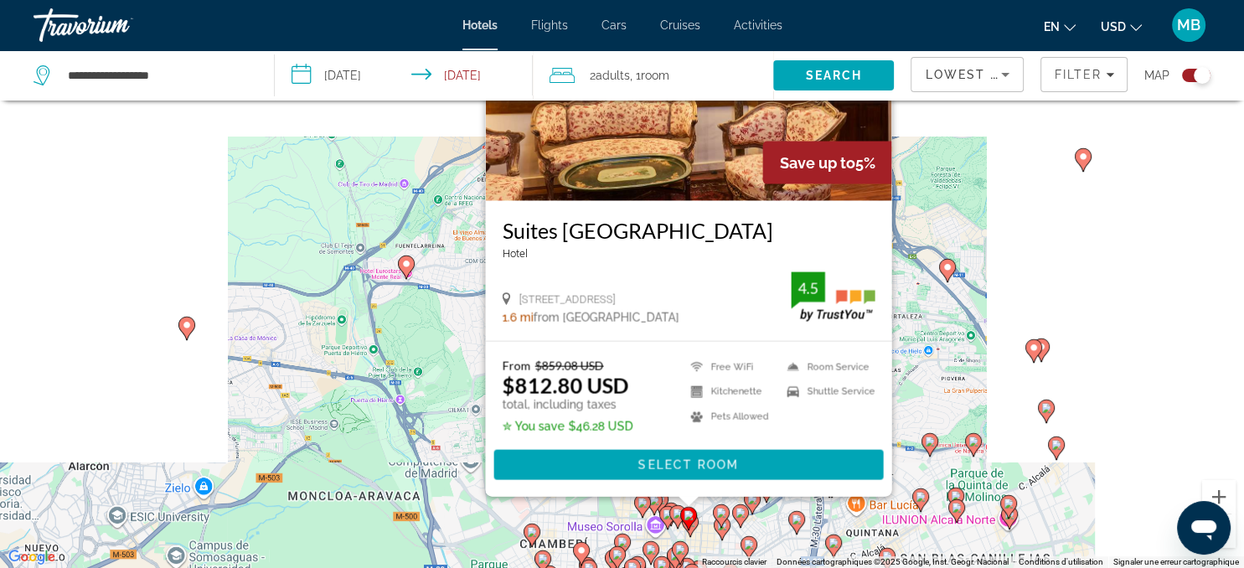
scroll to position [116, 0]
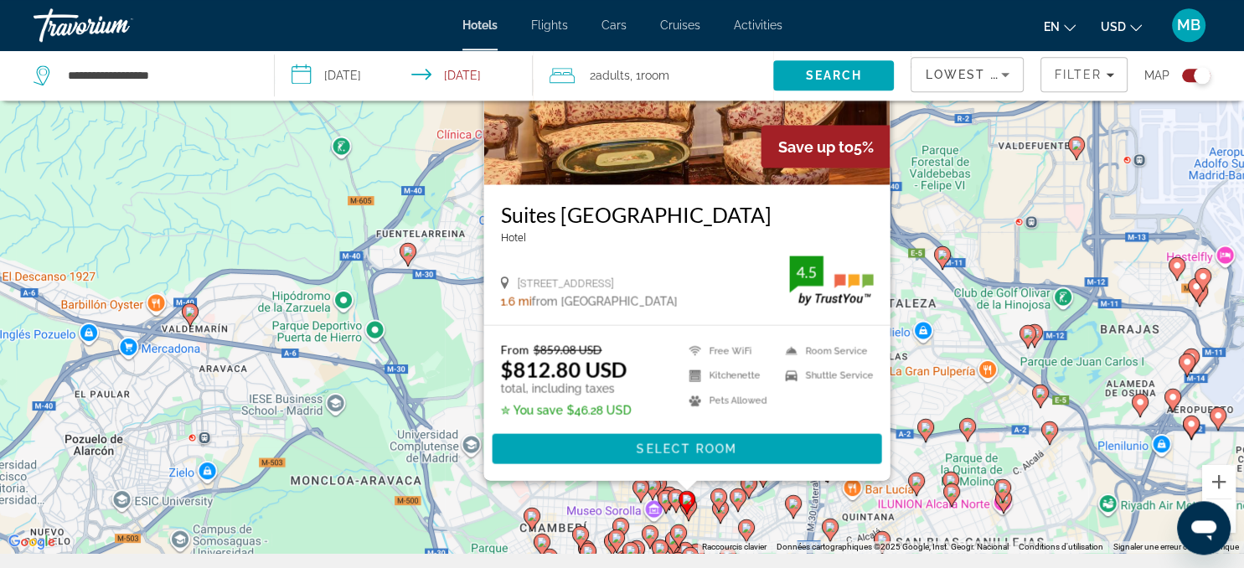
click at [533, 516] on image "Main content" at bounding box center [532, 516] width 10 height 10
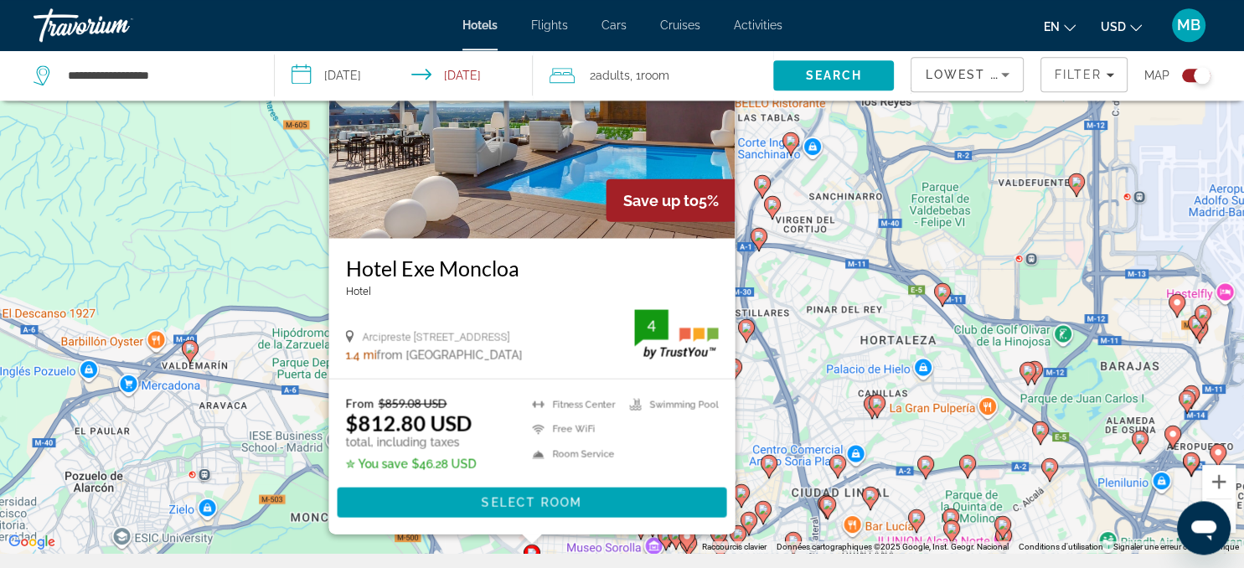
click at [1027, 446] on div "Pour activer le glissement avec le clavier, appuyez sur Alt+Entrée. Une fois ce…" at bounding box center [622, 269] width 1244 height 568
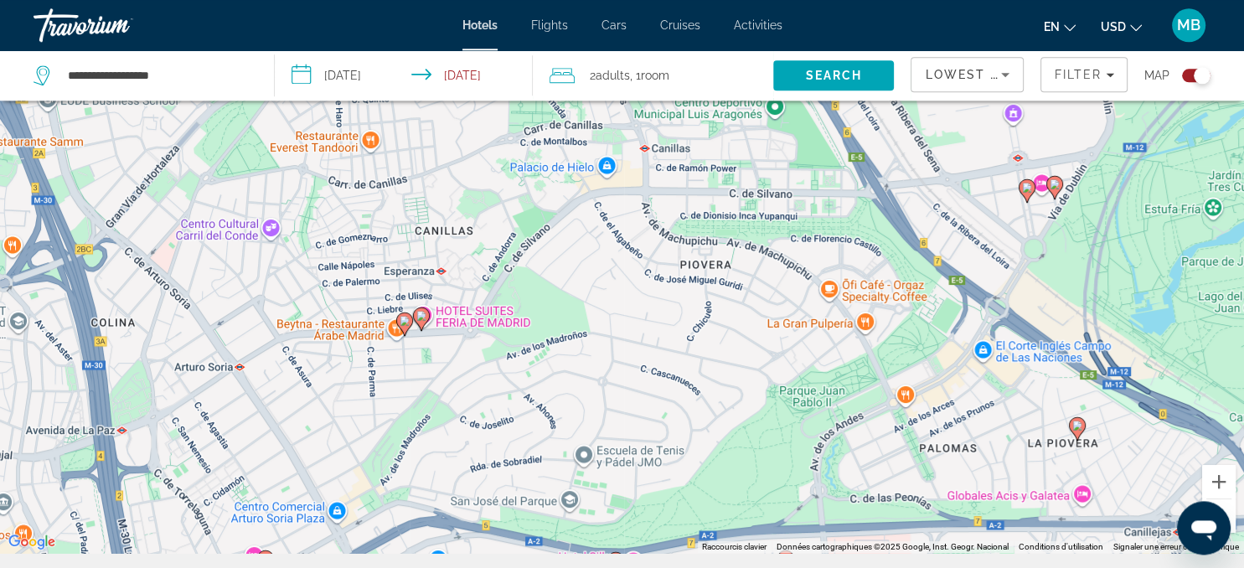
click at [1225, 507] on button "Zoom arrière" at bounding box center [1218, 515] width 33 height 33
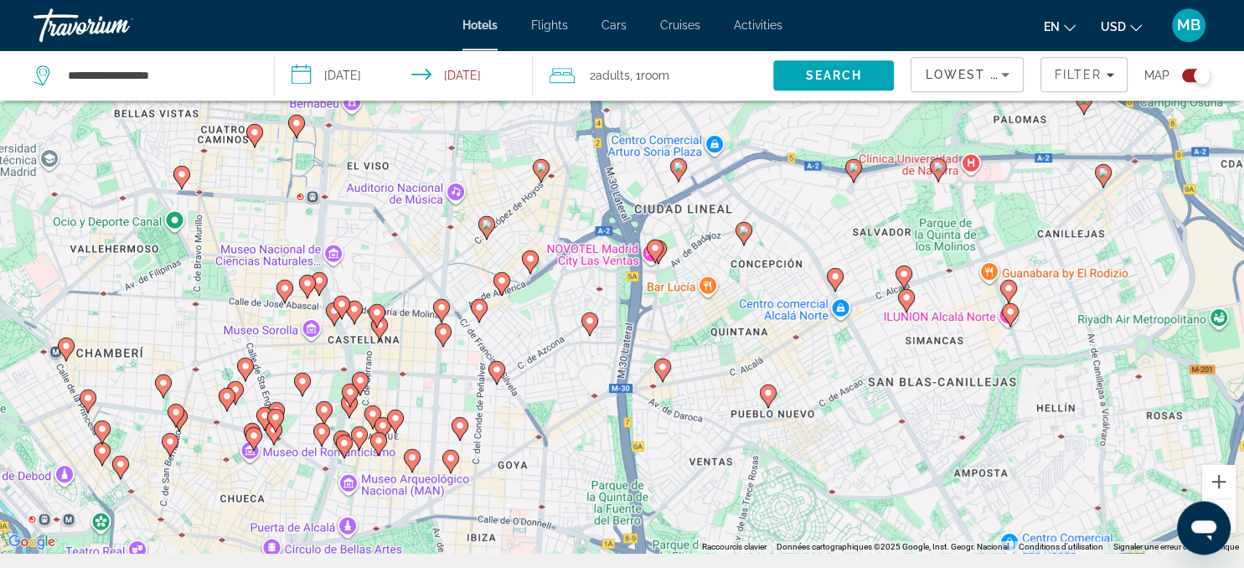
drag, startPoint x: 572, startPoint y: 453, endPoint x: 806, endPoint y: 212, distance: 336.4
click at [806, 212] on div "Pour activer le glissement avec le clavier, appuyez sur Alt+Entrée. Une fois ce…" at bounding box center [622, 269] width 1244 height 568
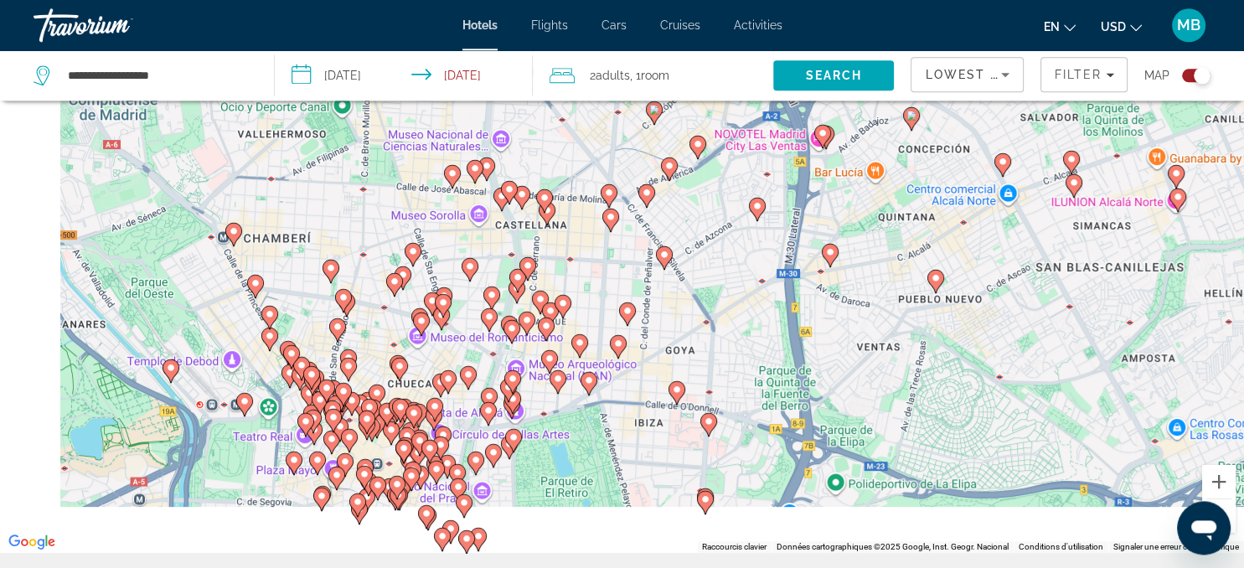
drag, startPoint x: 431, startPoint y: 374, endPoint x: 675, endPoint y: 192, distance: 304.5
click at [675, 192] on div "Pour activer le glissement avec le clavier, appuyez sur Alt+Entrée. Une fois ce…" at bounding box center [622, 269] width 1244 height 568
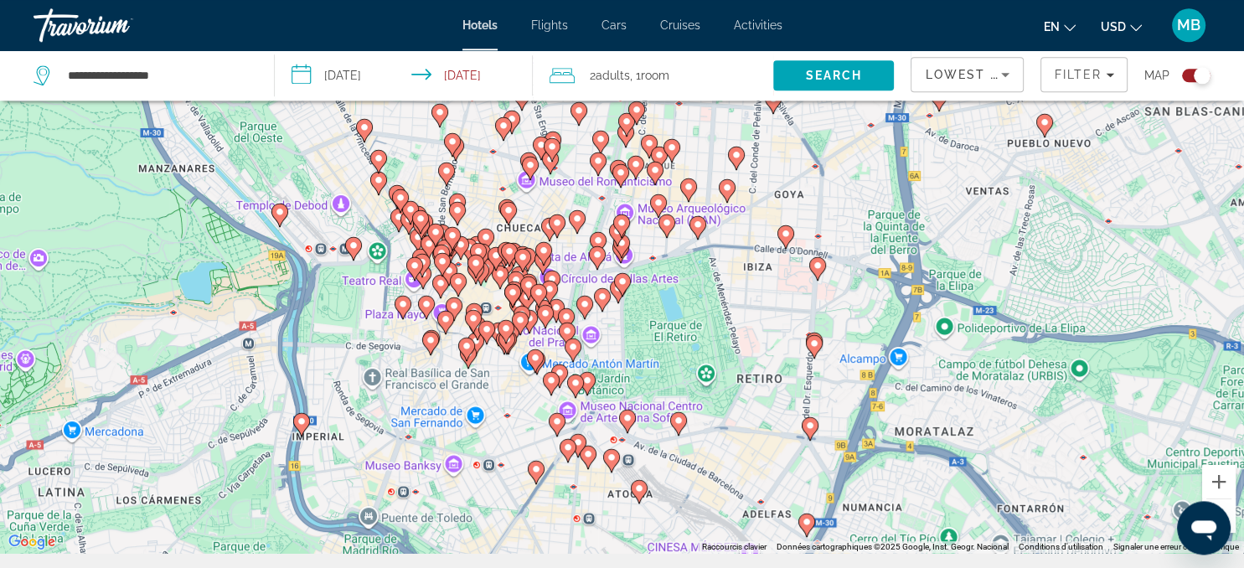
drag, startPoint x: 583, startPoint y: 421, endPoint x: 633, endPoint y: 319, distance: 113.9
click at [633, 319] on div "Pour activer le glissement avec le clavier, appuyez sur Alt+Entrée. Une fois ce…" at bounding box center [622, 269] width 1244 height 568
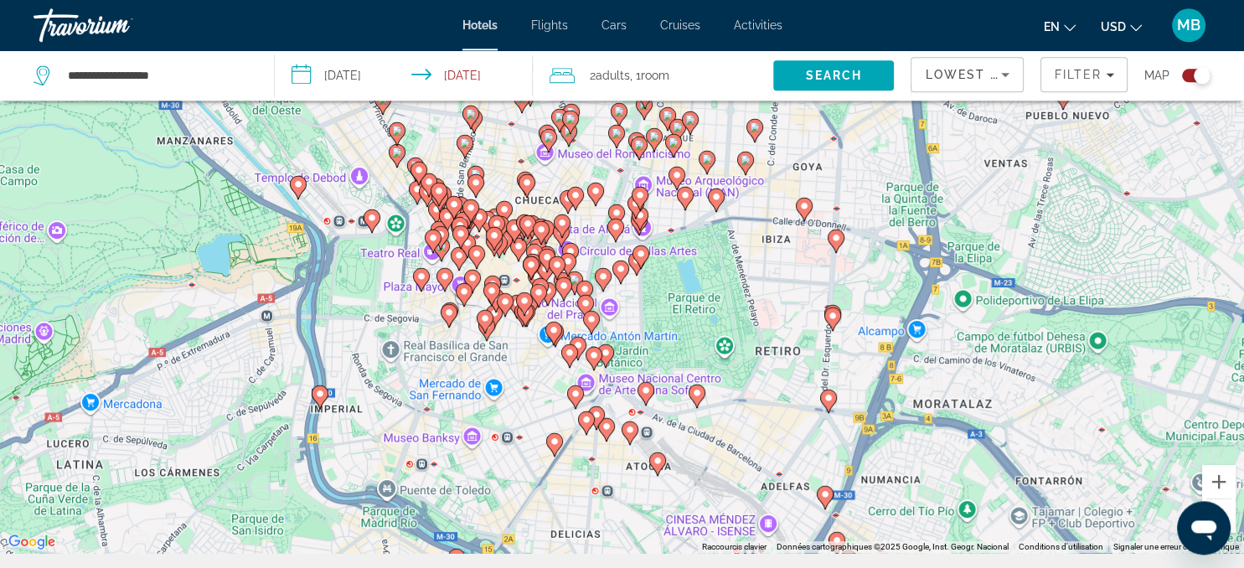
click at [551, 325] on icon "Main content" at bounding box center [552, 333] width 15 height 22
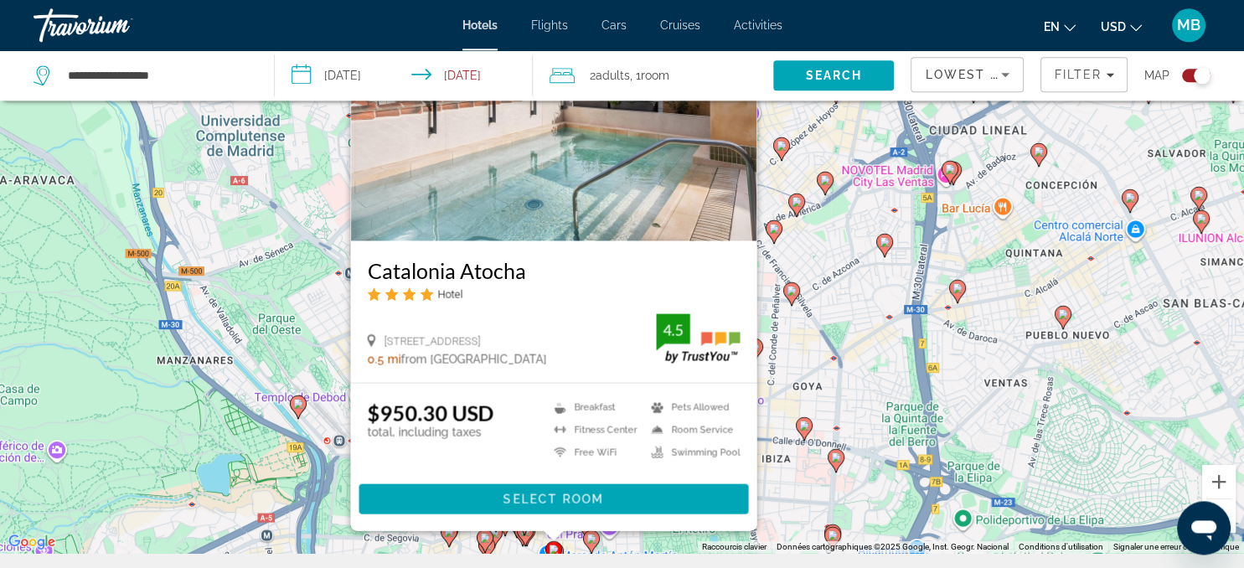
click at [781, 420] on div "Pour activer le glissement avec le clavier, appuyez sur Alt+Entrée. Une fois ce…" at bounding box center [622, 269] width 1244 height 568
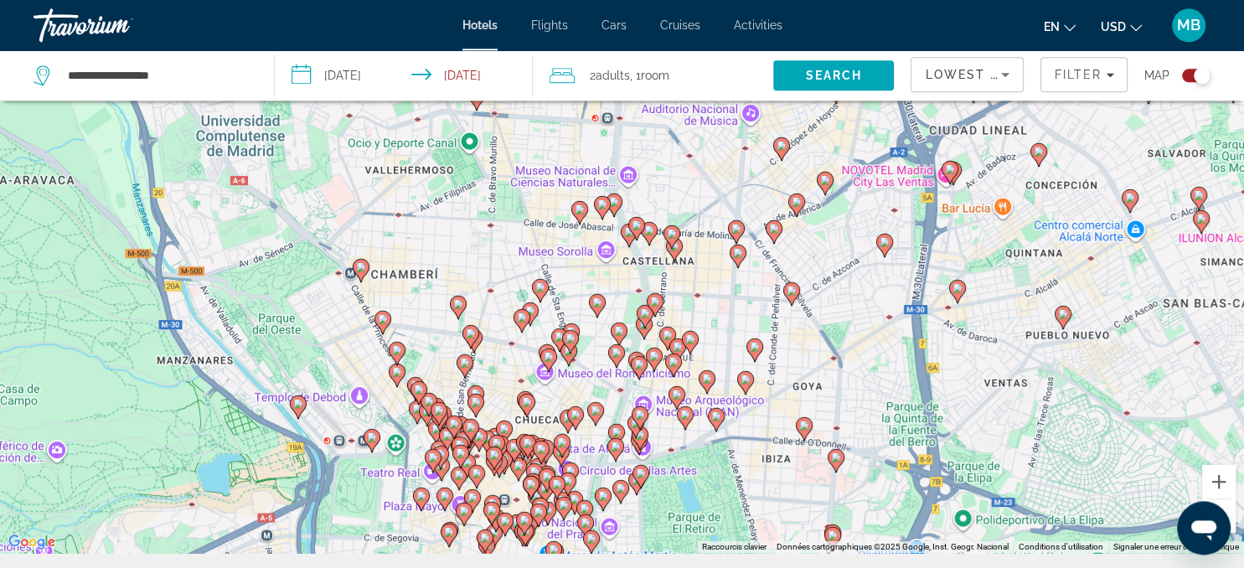
click at [586, 520] on image "Main content" at bounding box center [585, 523] width 10 height 10
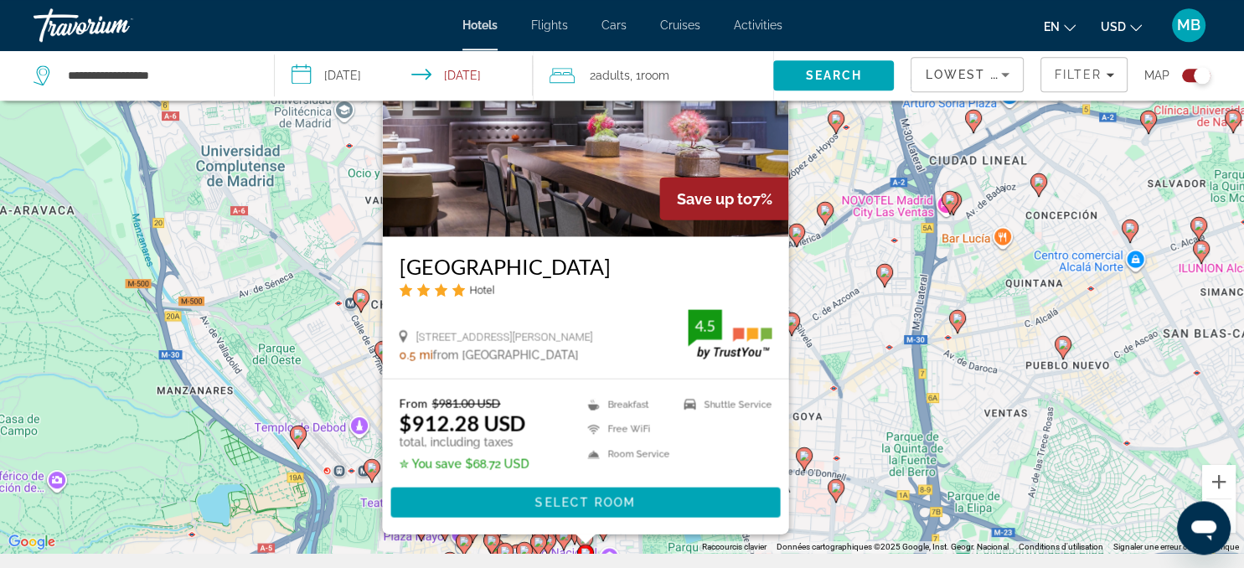
click at [559, 536] on image "Main content" at bounding box center [564, 535] width 10 height 10
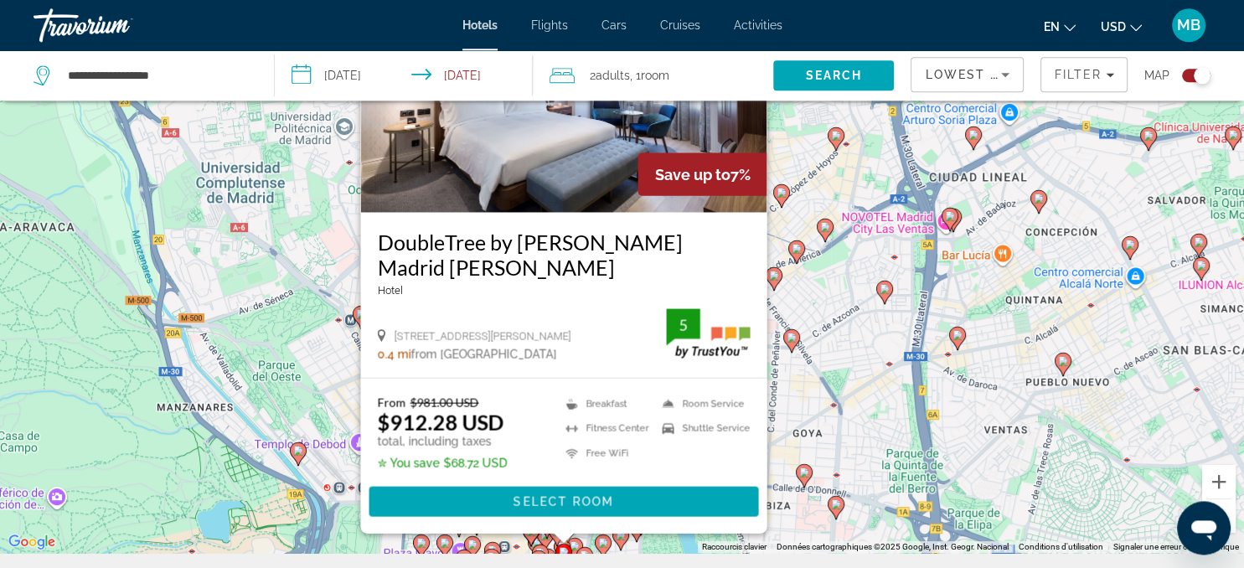
click at [540, 540] on gmp-advanced-marker "Main content" at bounding box center [532, 531] width 17 height 25
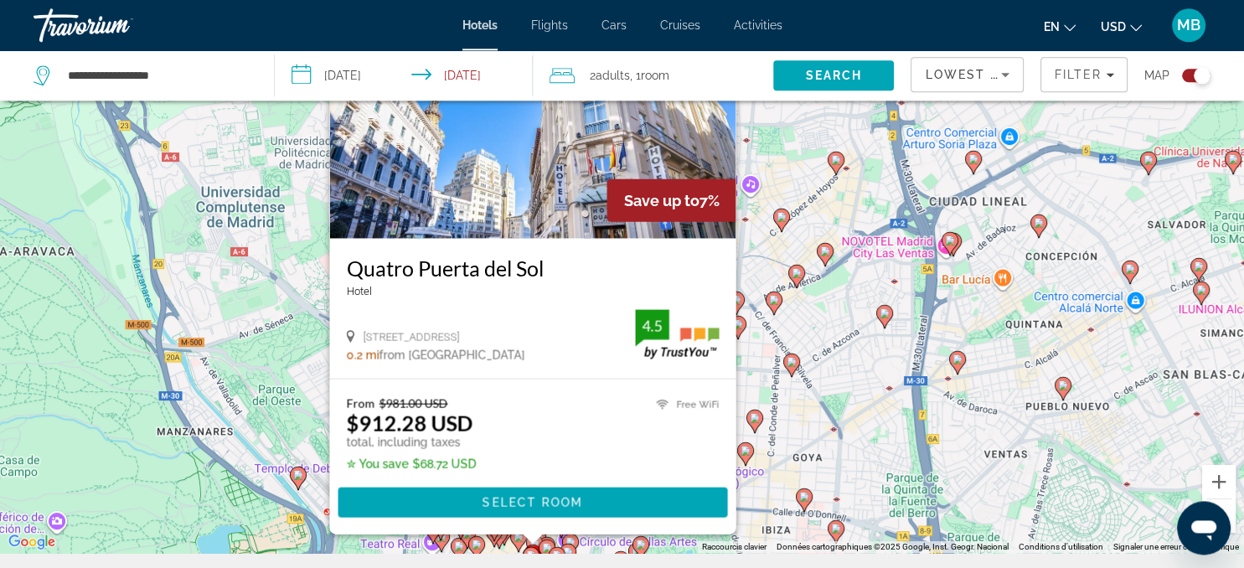
click at [469, 537] on gmp-advanced-marker "Main content" at bounding box center [476, 547] width 17 height 25
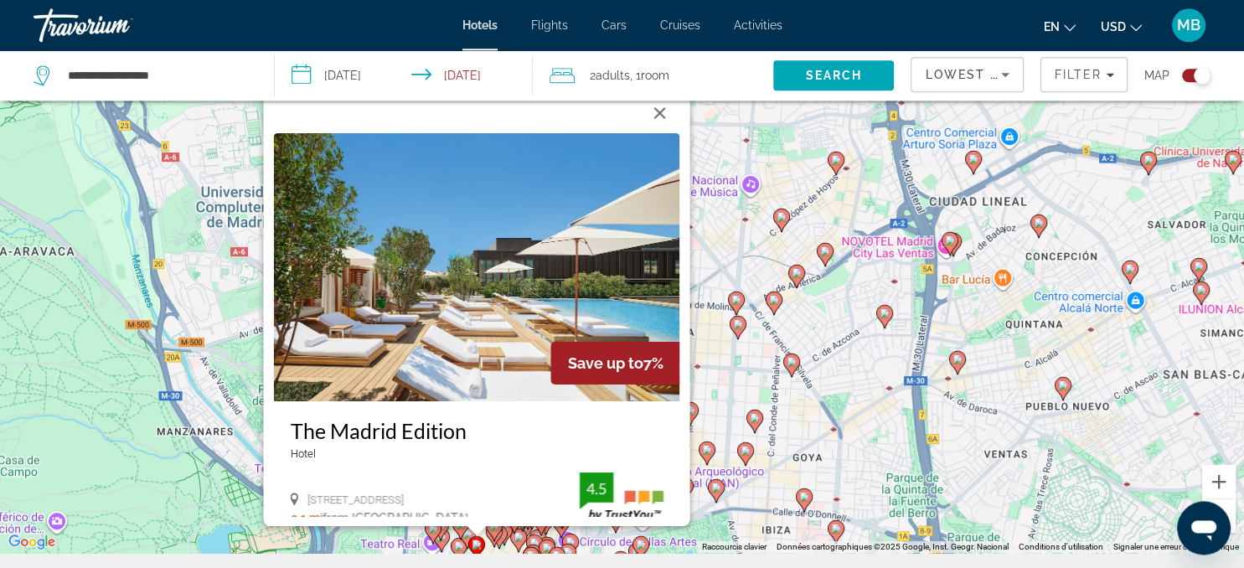
scroll to position [0, 0]
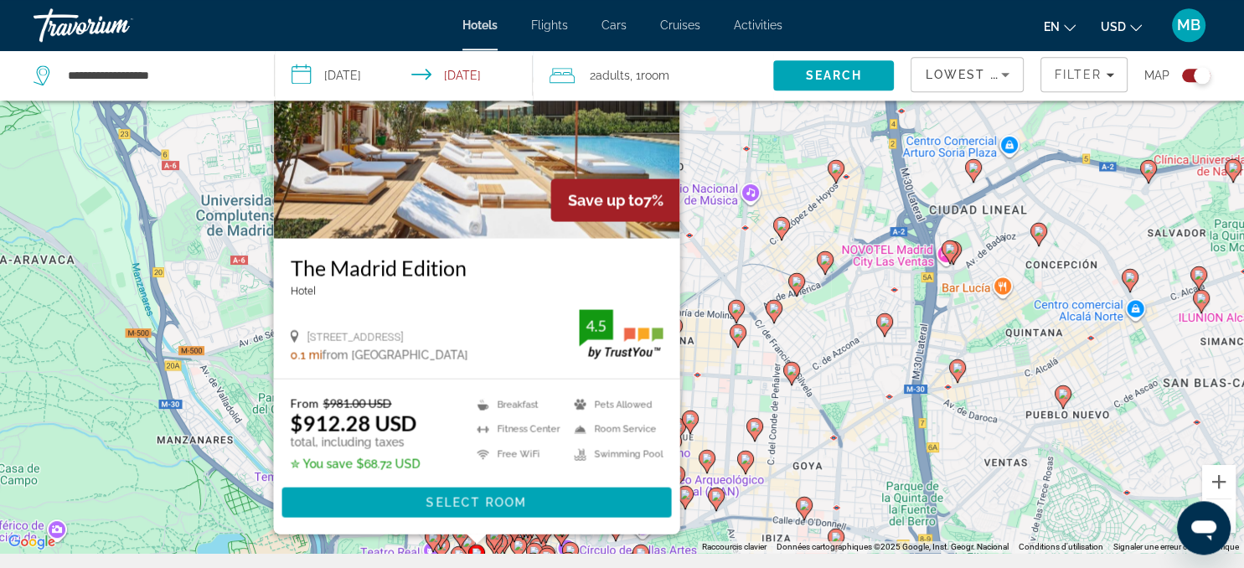
click at [461, 538] on icon "Main content" at bounding box center [459, 536] width 15 height 22
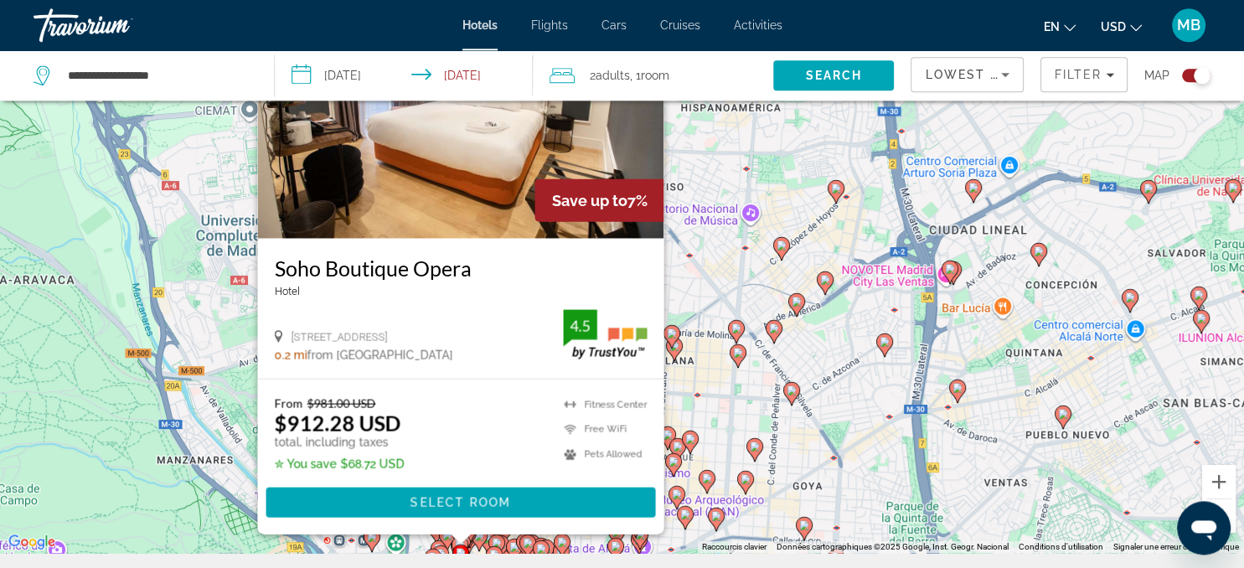
click at [448, 540] on icon "Main content" at bounding box center [446, 539] width 15 height 22
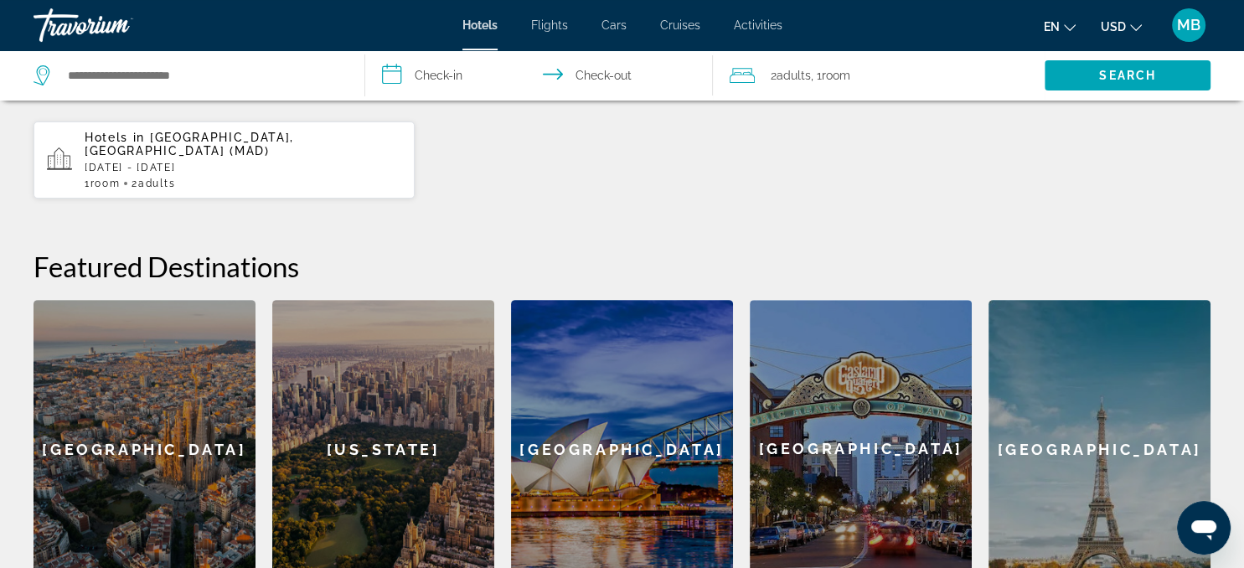
scroll to position [563, 0]
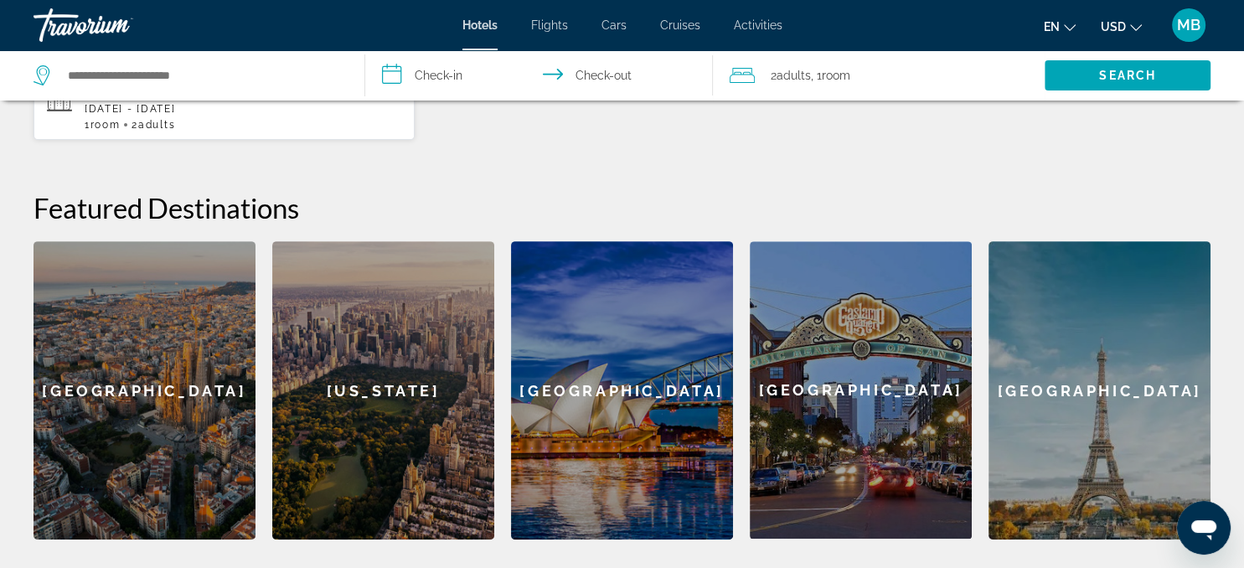
click at [155, 374] on div "[GEOGRAPHIC_DATA]" at bounding box center [144, 390] width 222 height 298
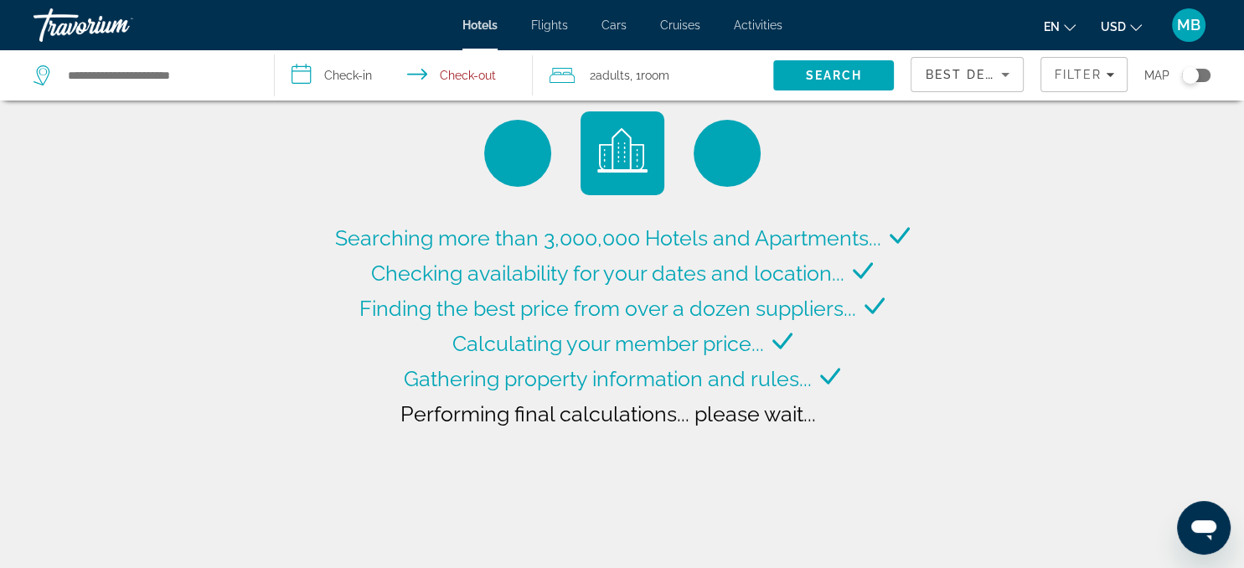
type input "**********"
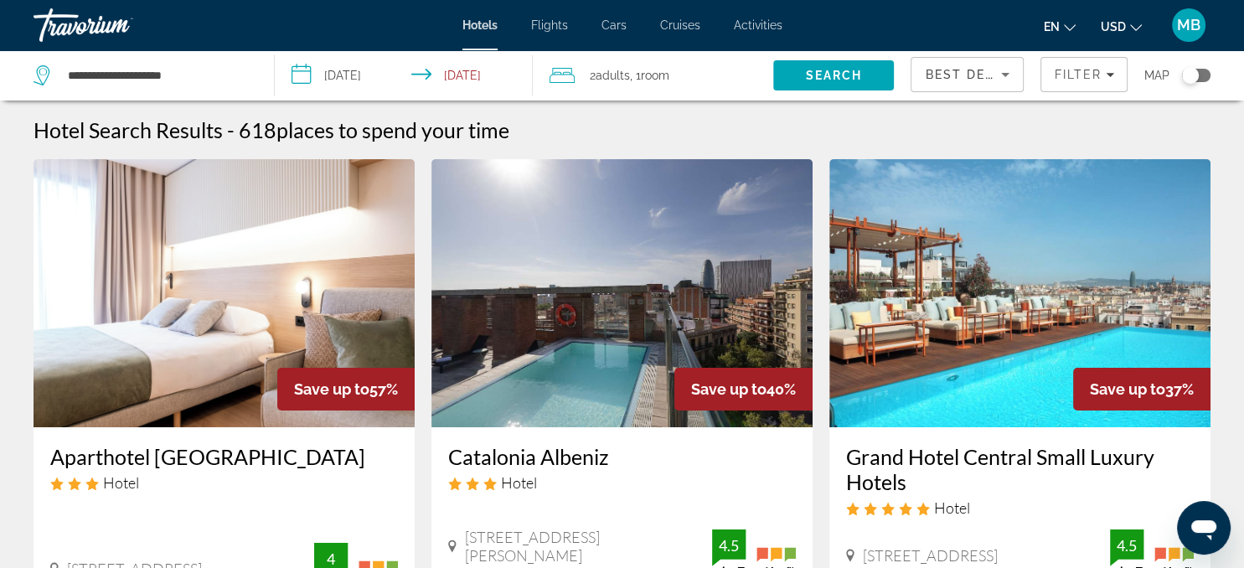
click at [378, 75] on input "**********" at bounding box center [407, 77] width 265 height 55
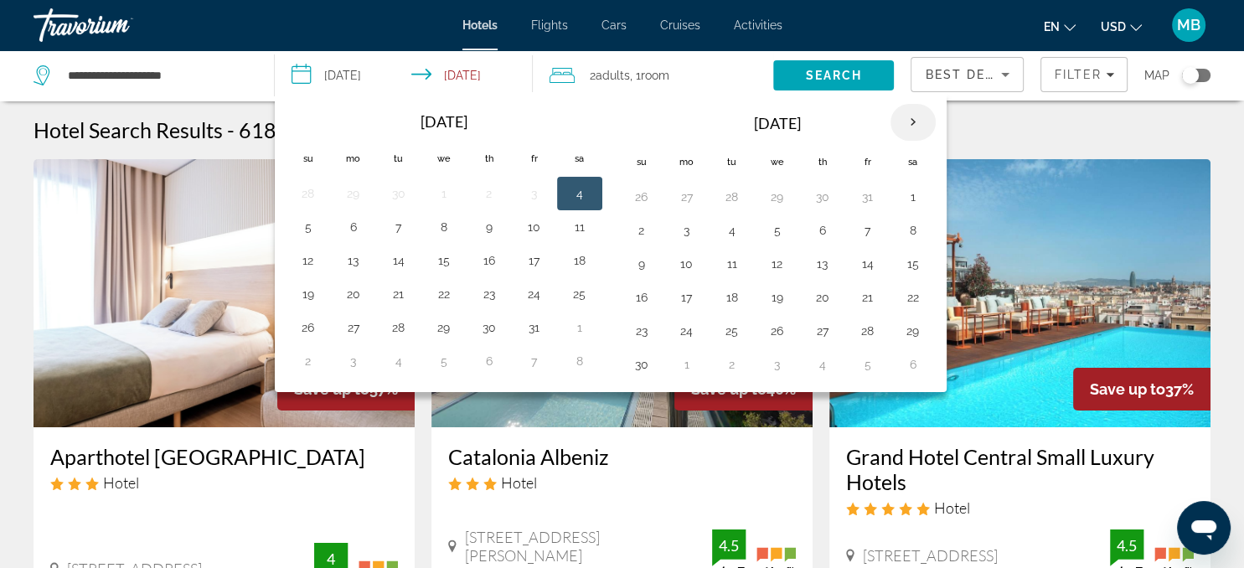
click at [903, 119] on th "Next month" at bounding box center [912, 122] width 45 height 37
click at [685, 293] on button "22" at bounding box center [686, 297] width 27 height 23
click at [680, 295] on button "22" at bounding box center [686, 297] width 27 height 23
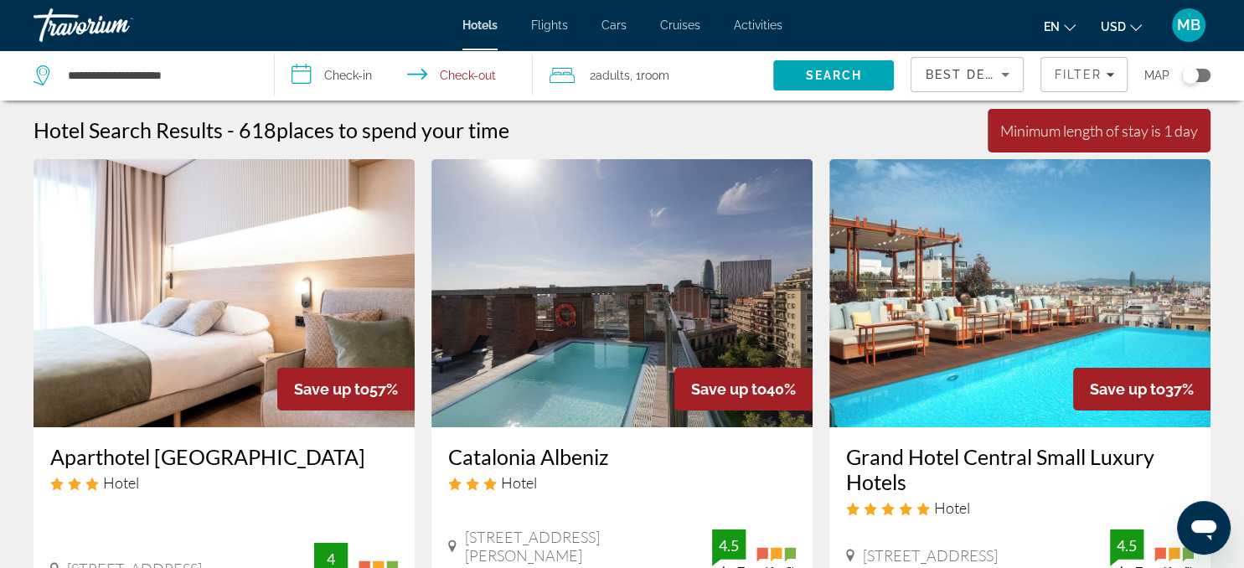
click at [367, 59] on input "**********" at bounding box center [407, 77] width 265 height 55
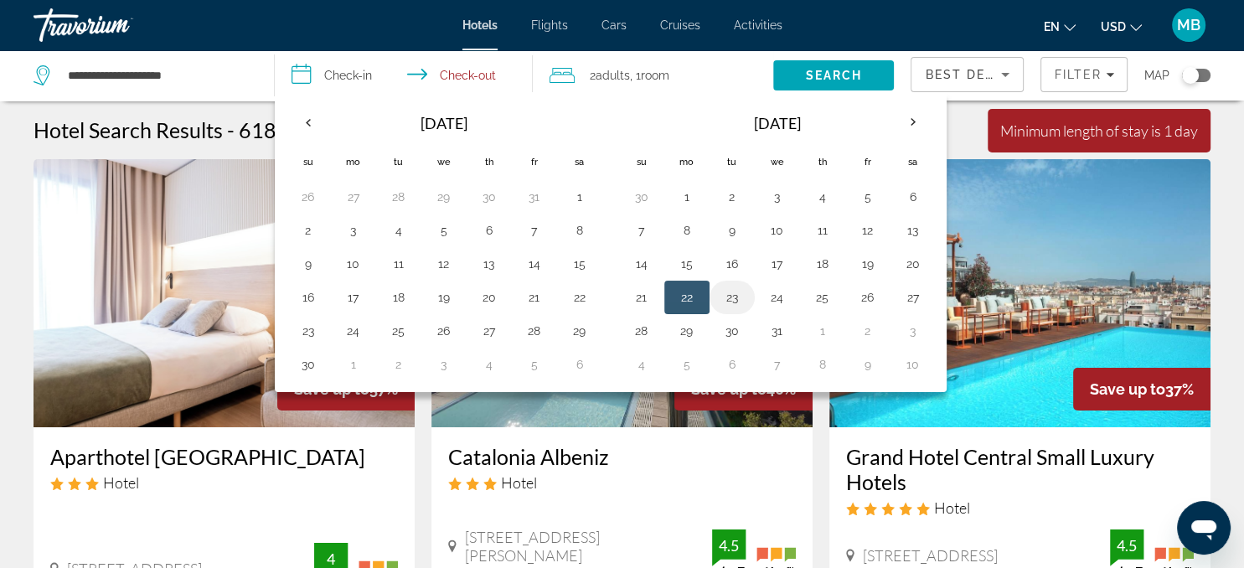
click at [732, 293] on button "23" at bounding box center [731, 297] width 27 height 23
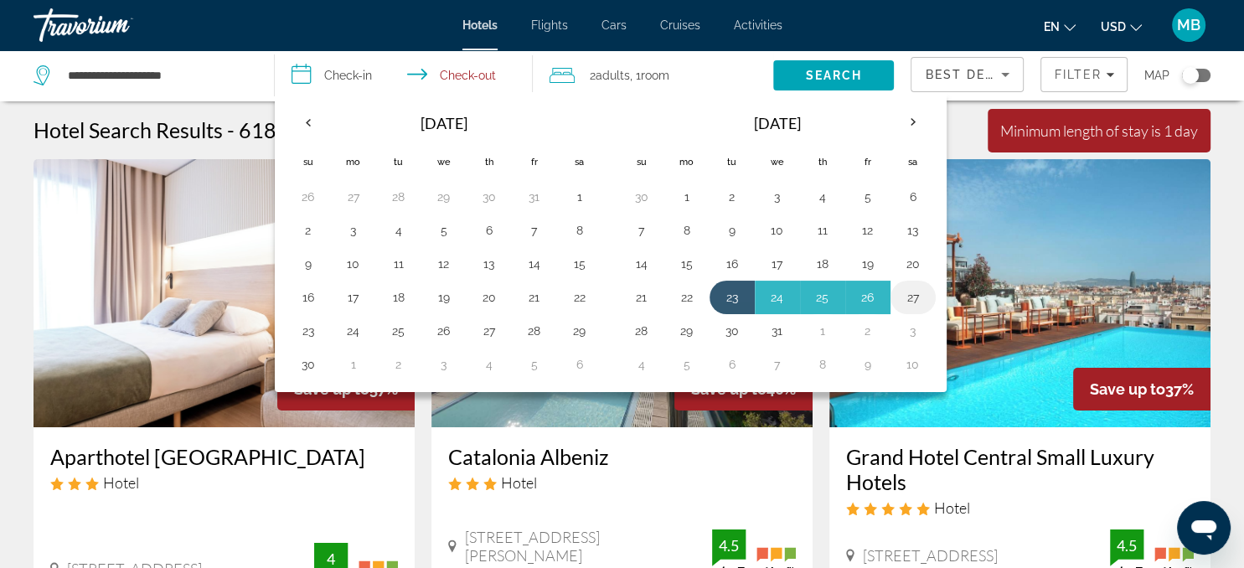
click at [907, 298] on button "27" at bounding box center [912, 297] width 27 height 23
type input "**********"
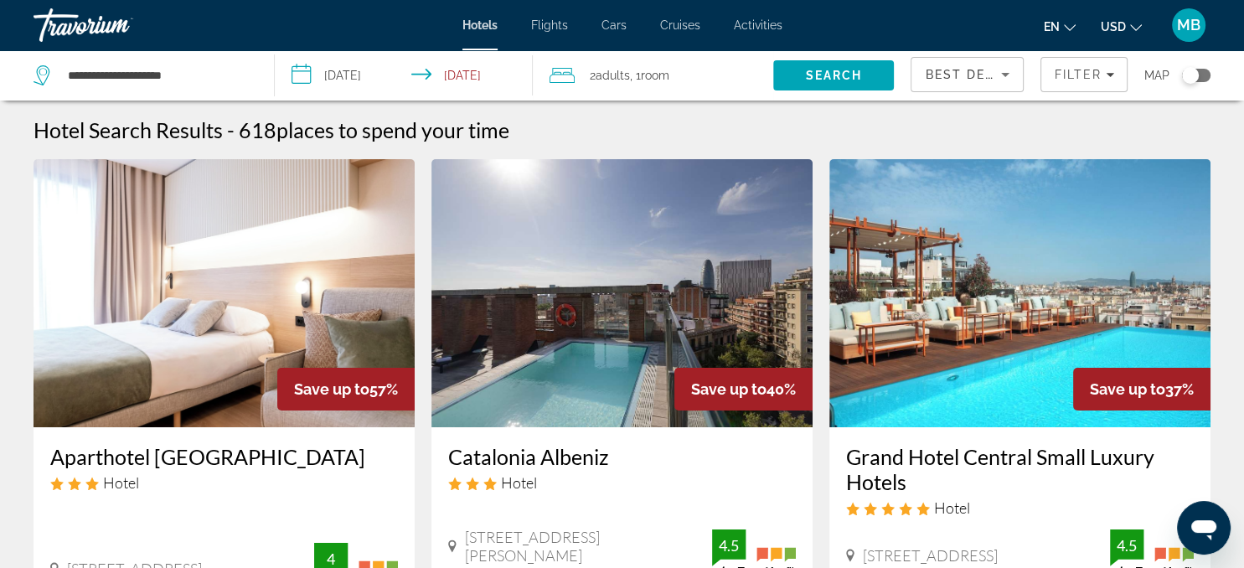
click at [934, 76] on span "Best Deals" at bounding box center [967, 74] width 87 height 13
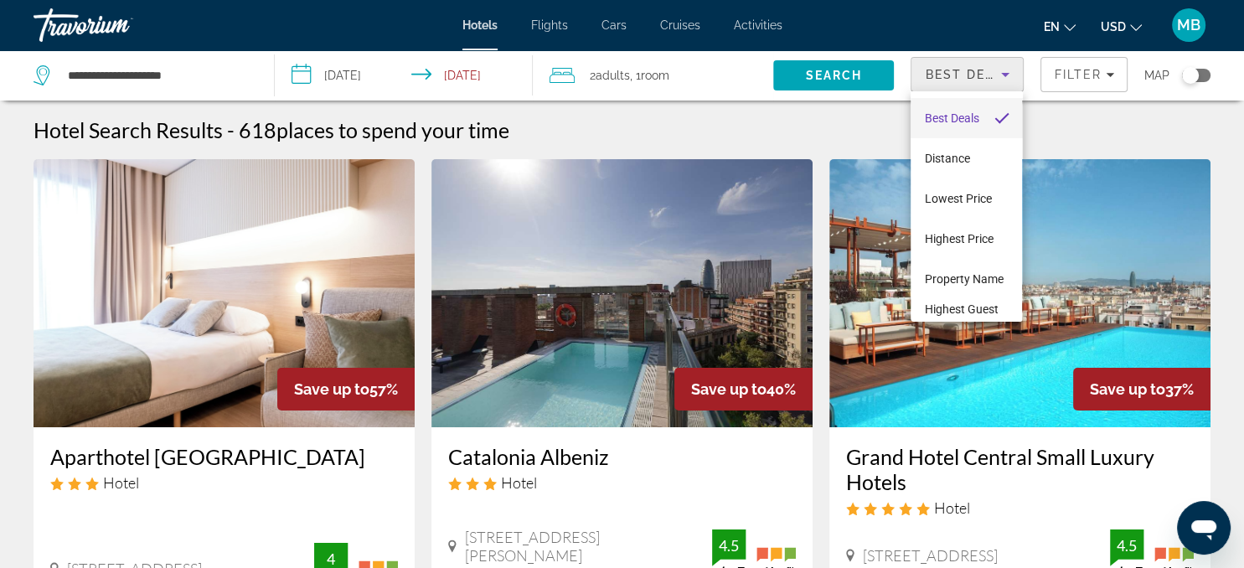
click at [1057, 82] on div at bounding box center [622, 284] width 1244 height 568
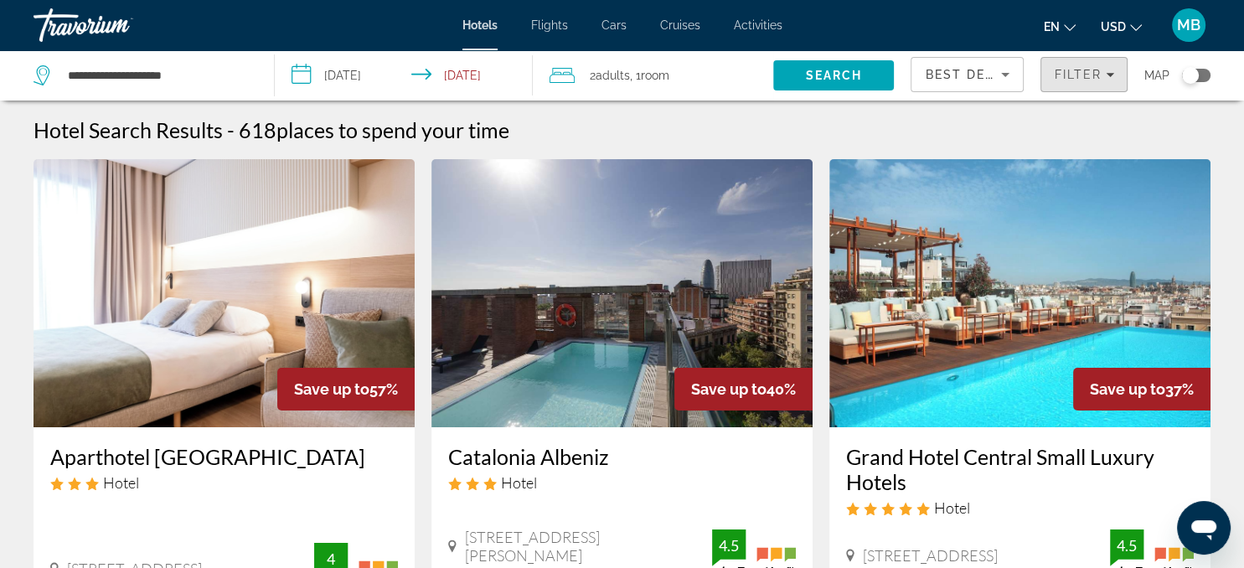
click at [1057, 82] on span "Filters" at bounding box center [1083, 74] width 85 height 40
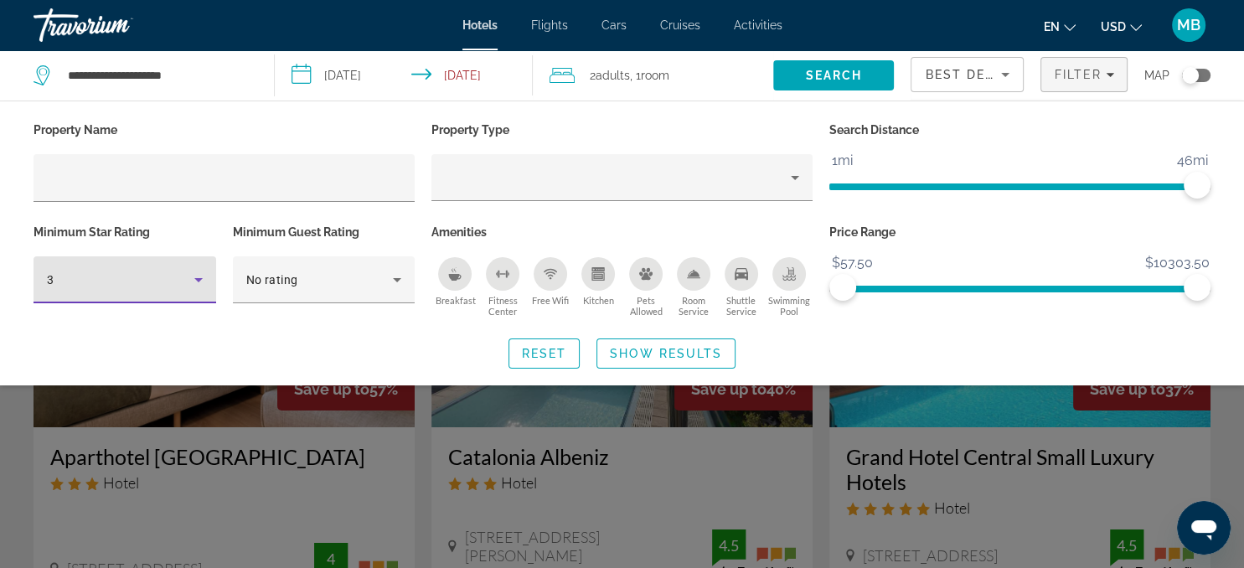
click at [183, 277] on div "3" at bounding box center [120, 280] width 147 height 20
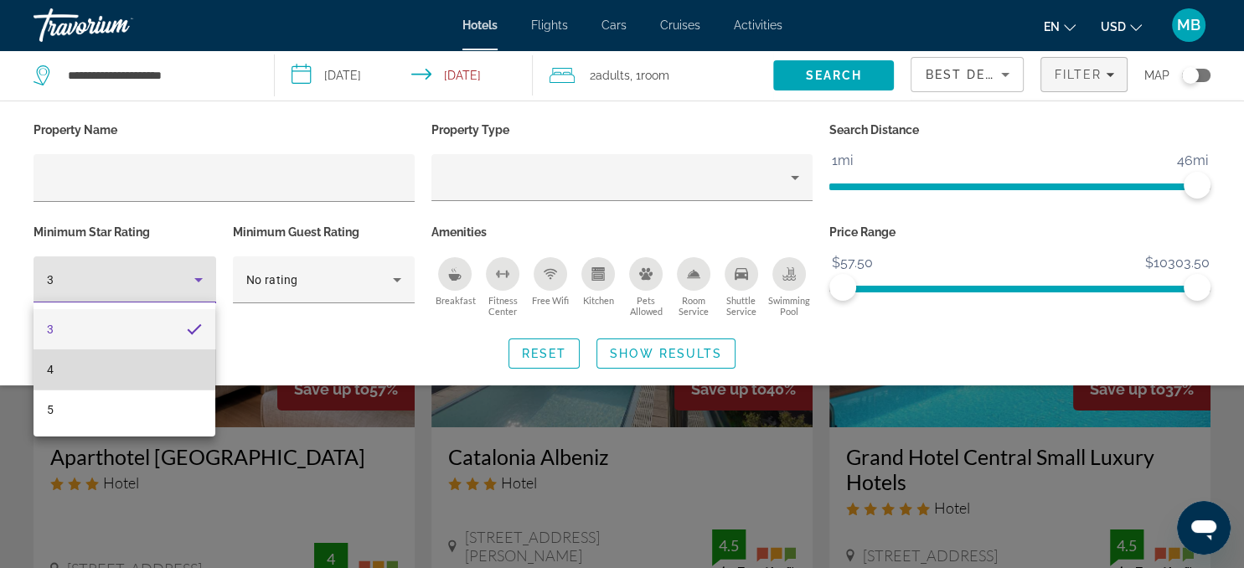
click at [72, 377] on mat-option "4" at bounding box center [124, 369] width 182 height 40
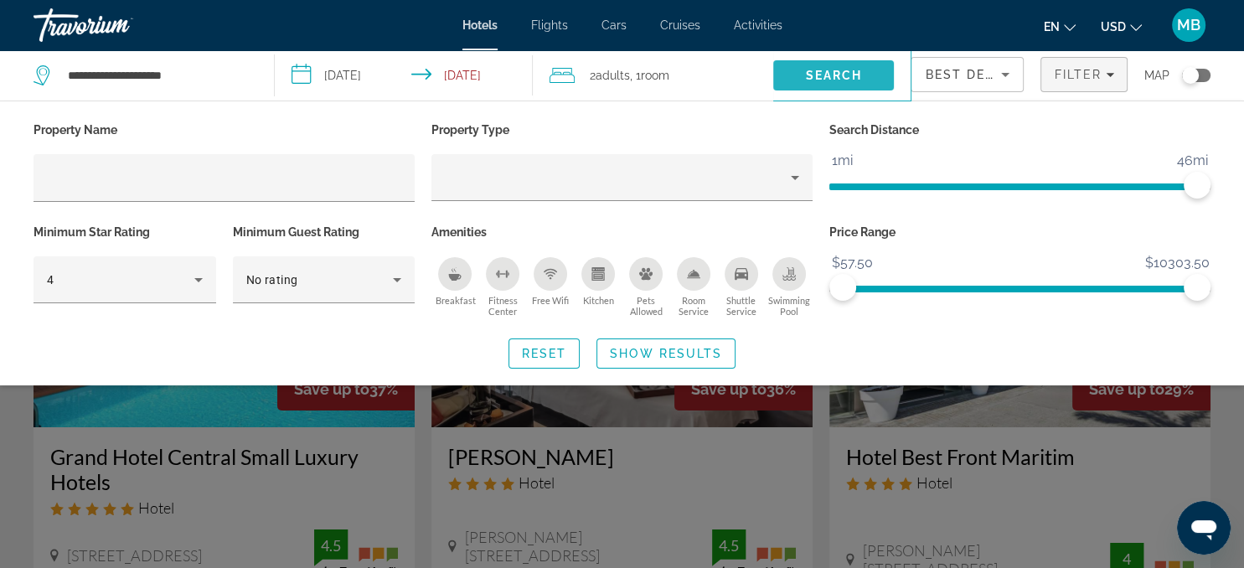
click at [844, 74] on span "Search" at bounding box center [834, 75] width 57 height 13
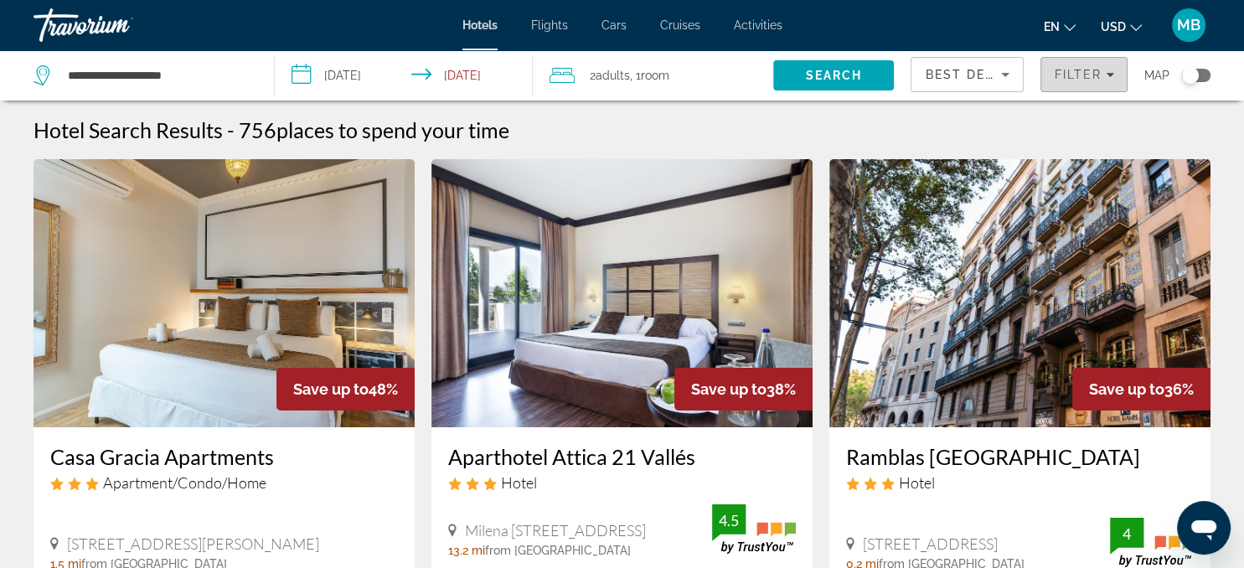
click at [1073, 77] on span "Filter" at bounding box center [1077, 74] width 48 height 13
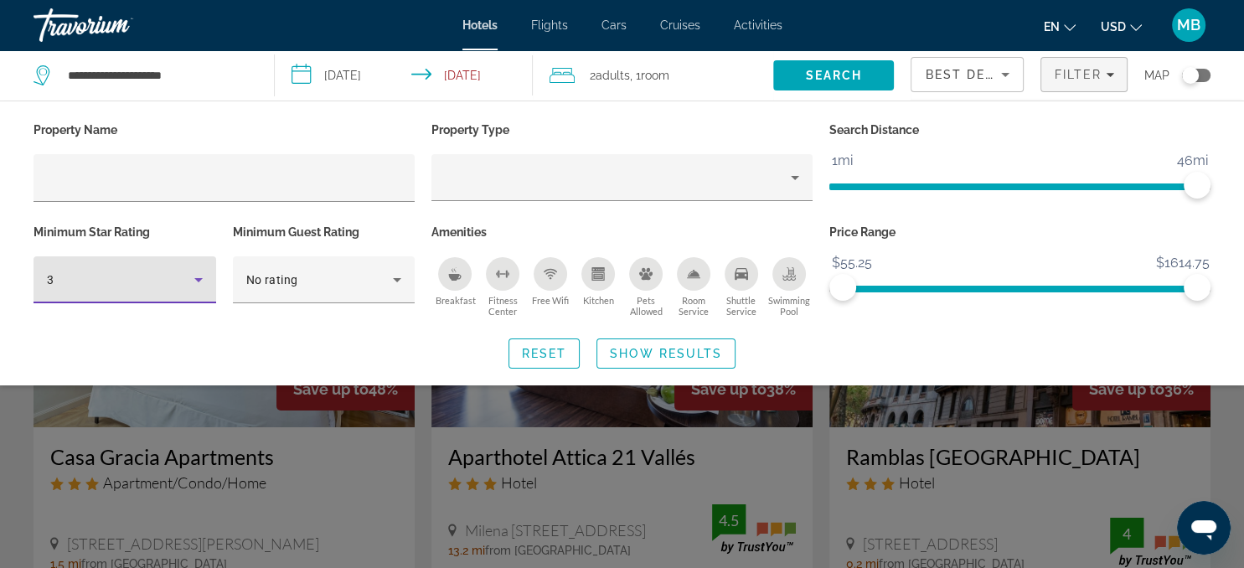
click at [196, 273] on icon "Hotel Filters" at bounding box center [198, 280] width 20 height 20
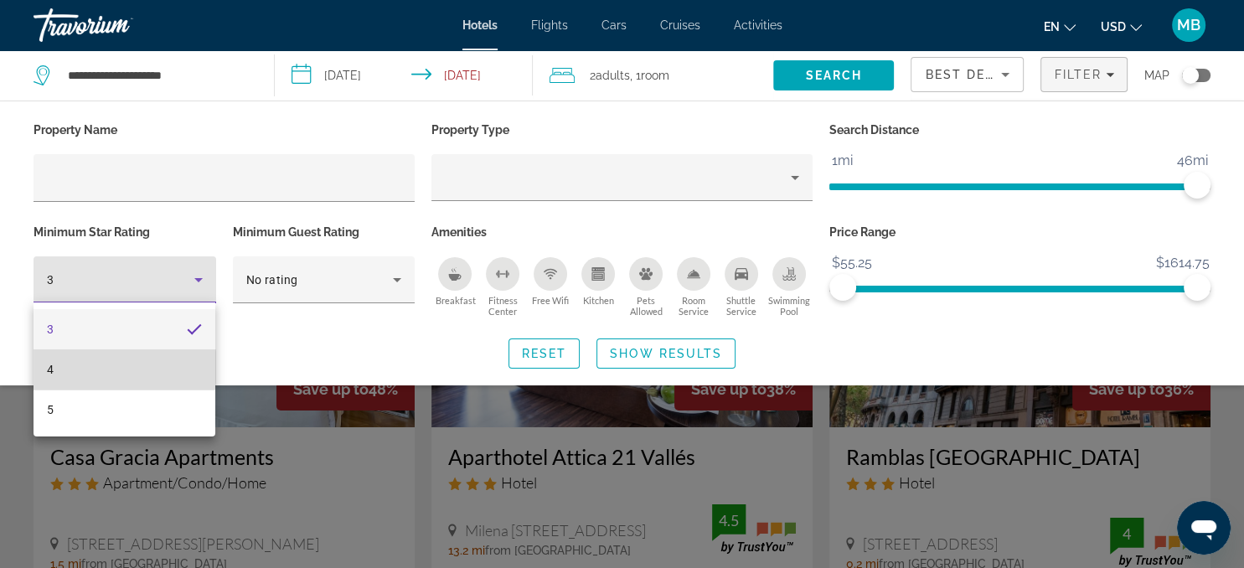
click at [65, 367] on mat-option "4" at bounding box center [124, 369] width 182 height 40
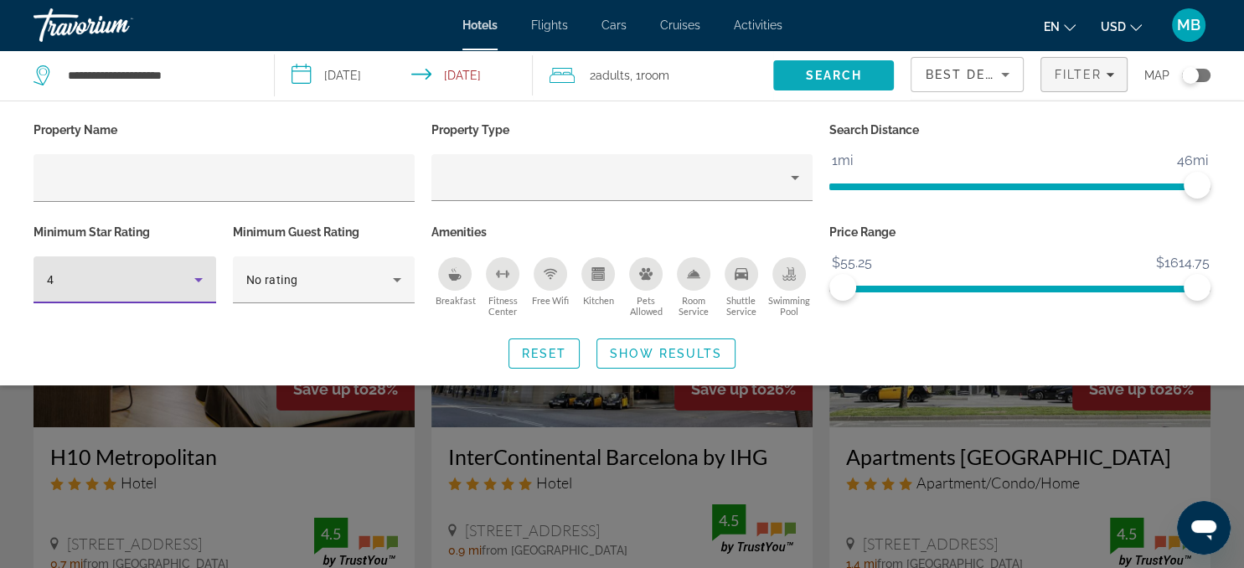
click at [842, 75] on span "Search" at bounding box center [834, 75] width 57 height 13
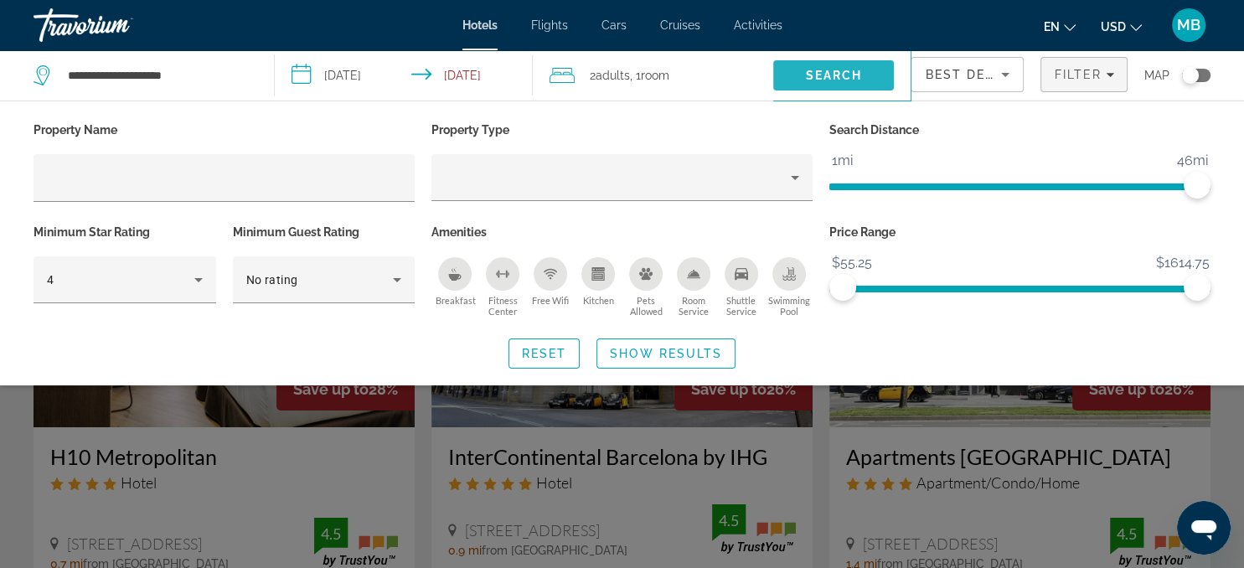
click at [842, 75] on span "Search" at bounding box center [834, 75] width 57 height 13
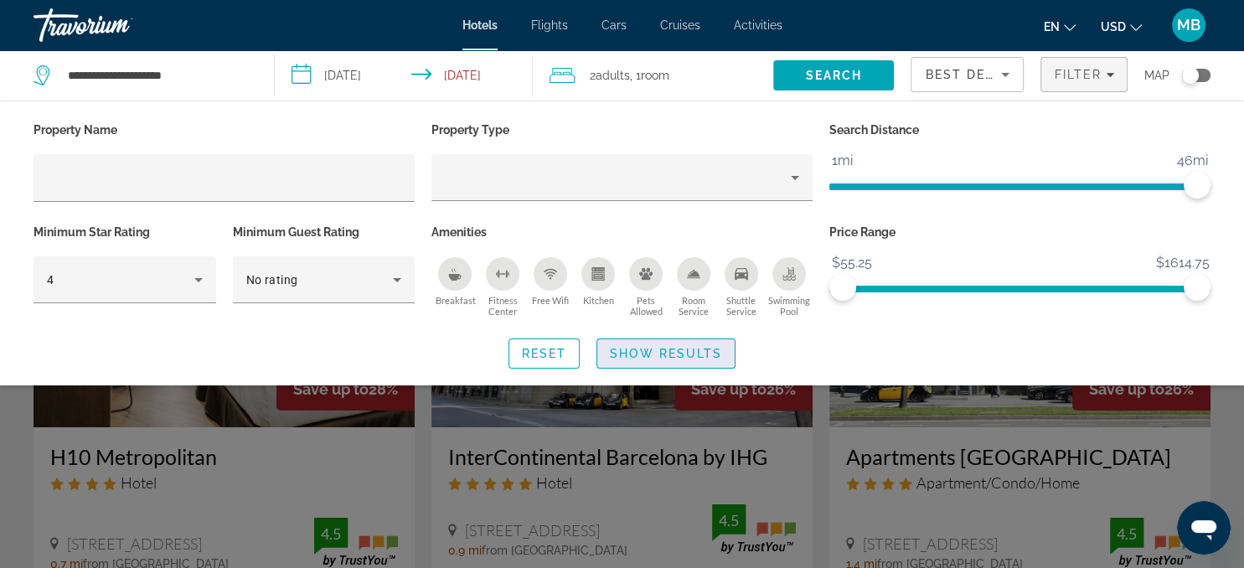
click at [669, 350] on span "Show Results" at bounding box center [666, 353] width 112 height 13
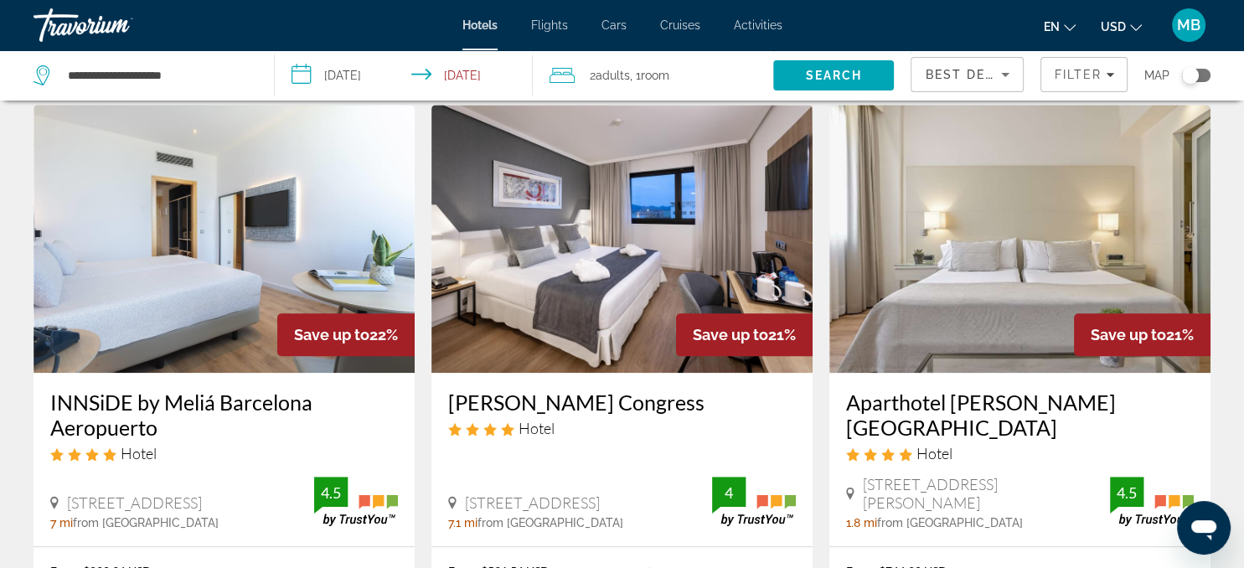
scroll to position [1315, 0]
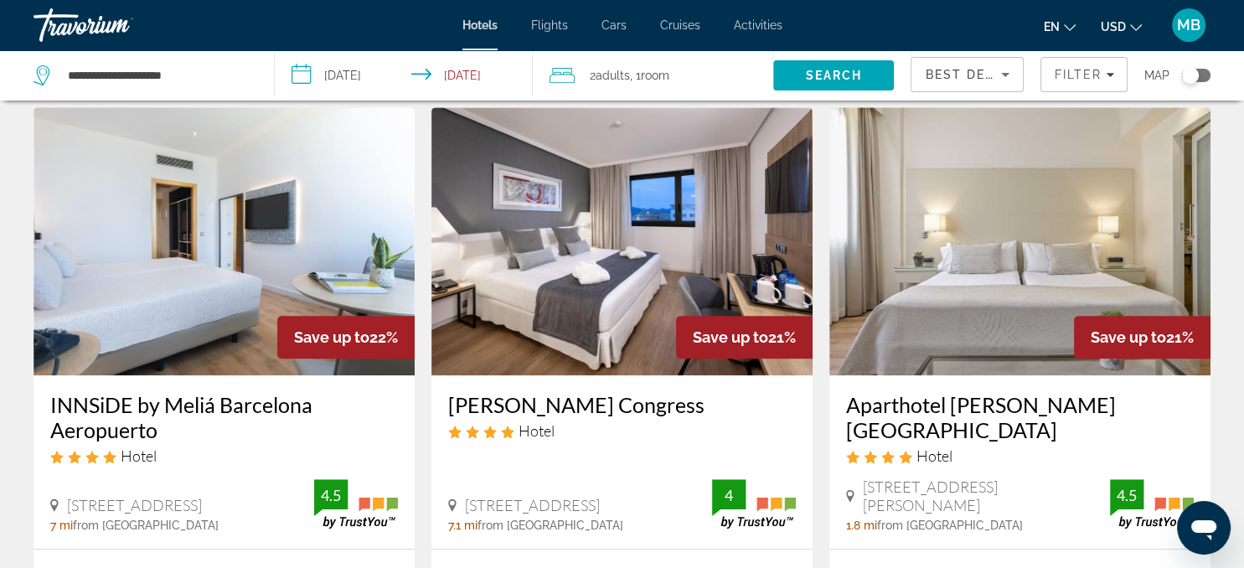
click at [632, 291] on img "Main content" at bounding box center [621, 241] width 381 height 268
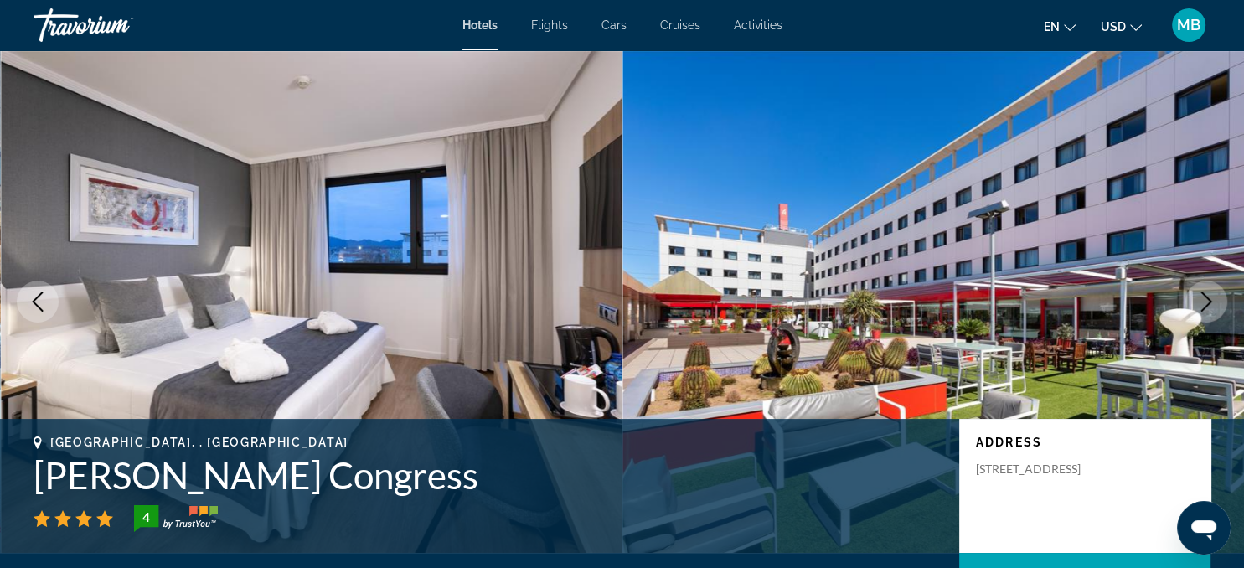
click at [1213, 293] on icon "Next image" at bounding box center [1206, 301] width 20 height 20
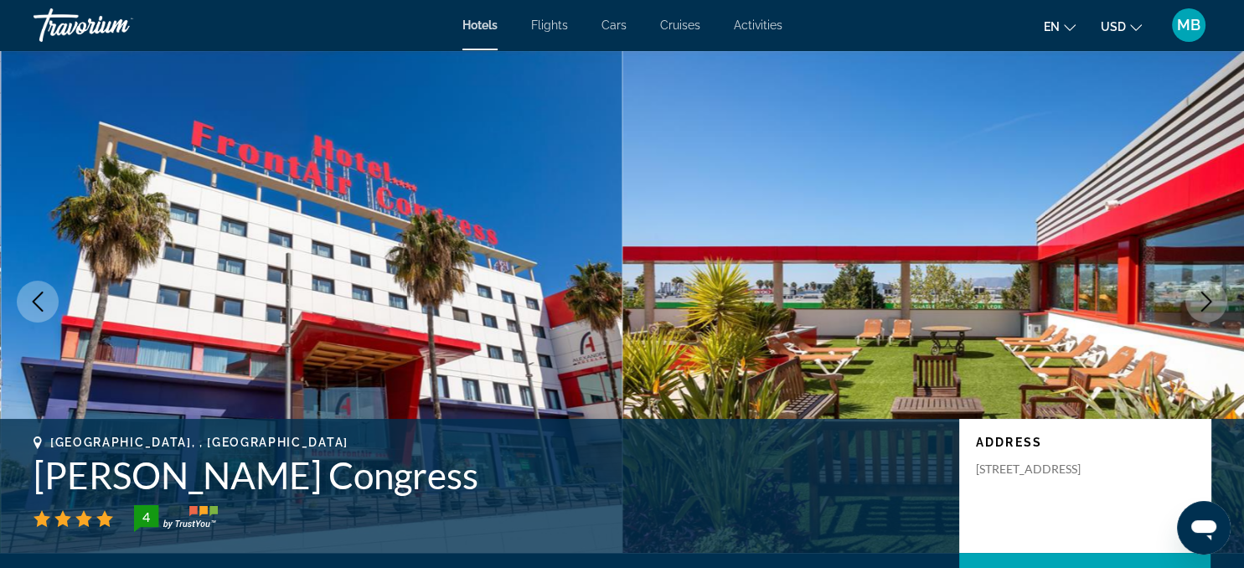
click at [1213, 293] on icon "Next image" at bounding box center [1206, 301] width 20 height 20
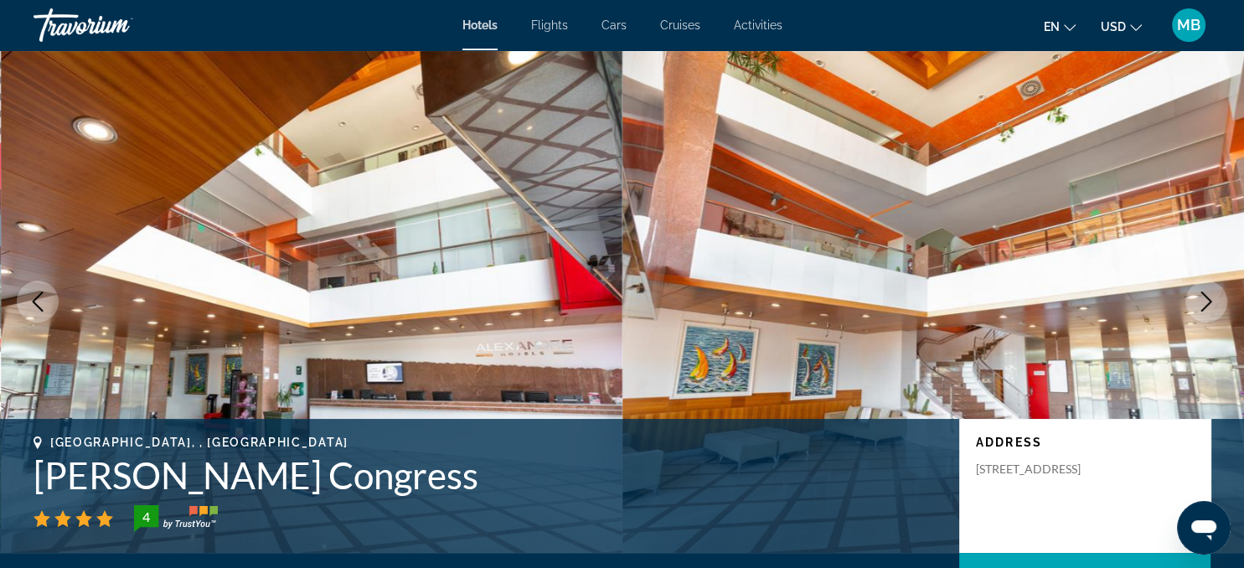
click at [1213, 293] on icon "Next image" at bounding box center [1206, 301] width 20 height 20
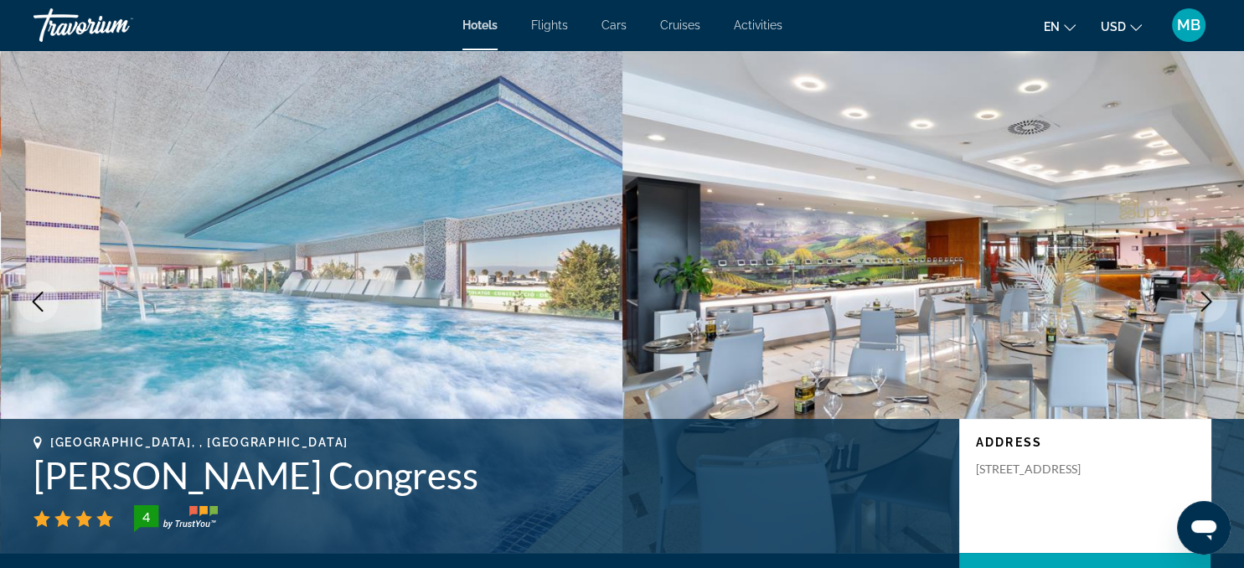
click at [1213, 293] on icon "Next image" at bounding box center [1206, 301] width 20 height 20
